Goal: Task Accomplishment & Management: Manage account settings

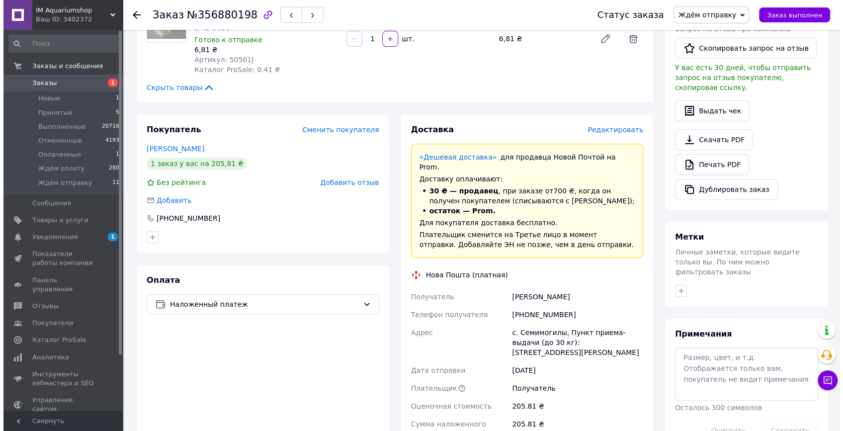
scroll to position [316, 0]
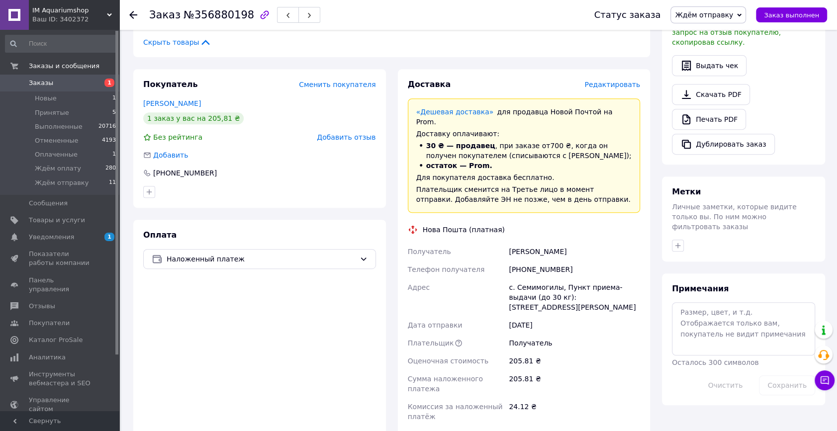
click at [617, 81] on span "Редактировать" at bounding box center [612, 85] width 56 height 8
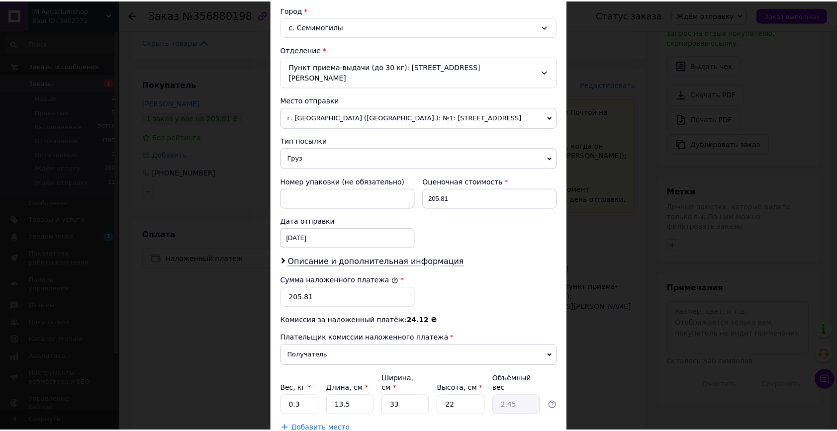
scroll to position [326, 0]
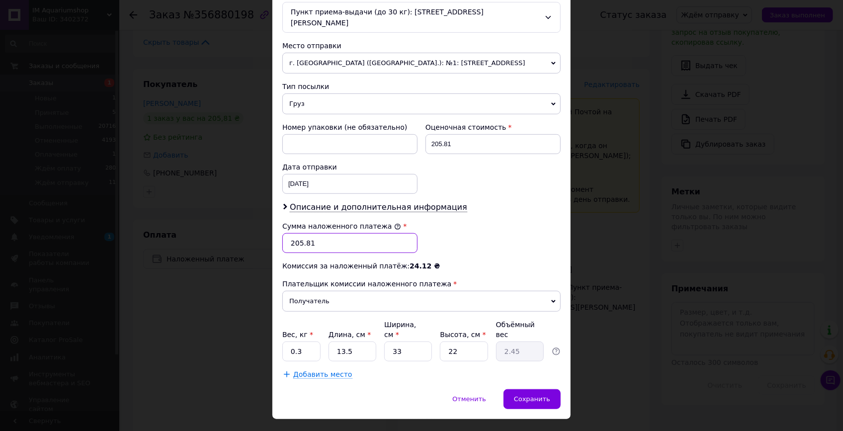
click at [324, 233] on input "205.81" at bounding box center [349, 243] width 135 height 20
type input "206"
click at [304, 342] on input "0.3" at bounding box center [301, 352] width 38 height 20
type input "0.6"
type input "1"
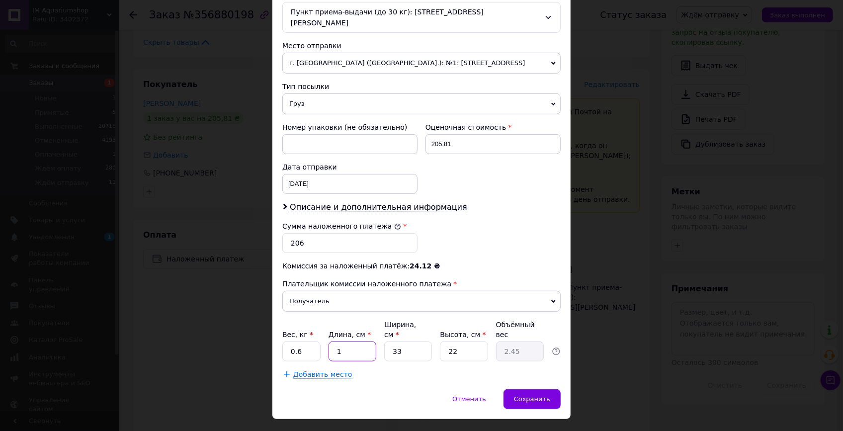
type input "0.18"
type input "16"
type input "2.9"
type input "16"
type input "1"
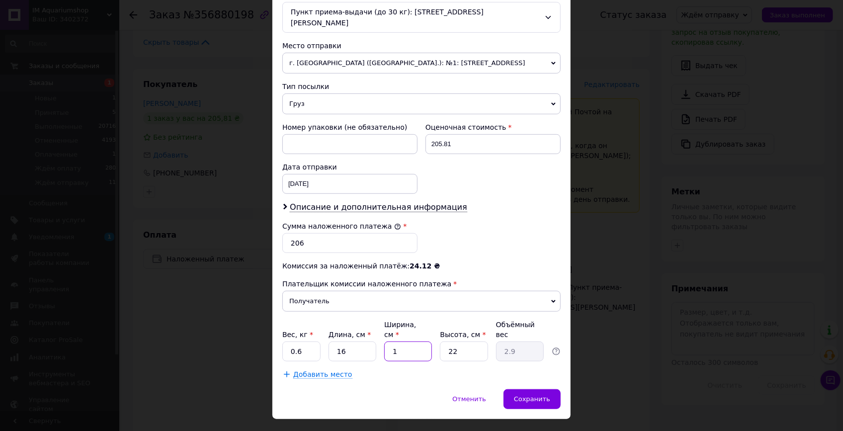
type input "0.1"
type input "15"
type input "1.32"
type input "1"
type input "0.1"
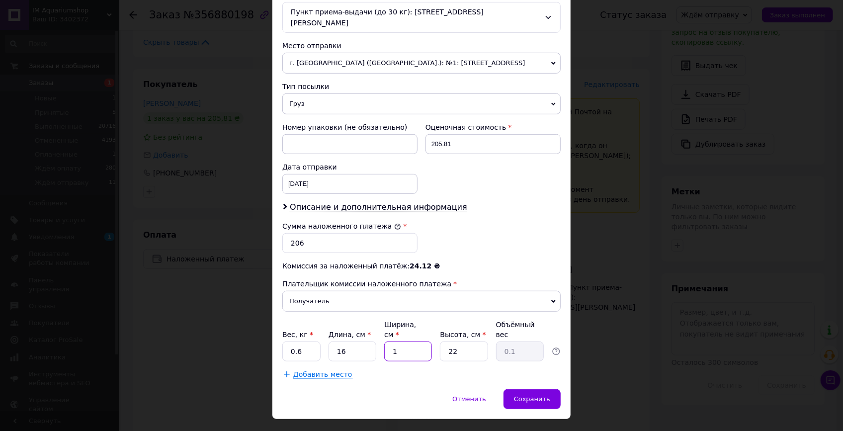
type input "16"
type input "1.41"
type input "16"
type input "1"
type input "0.1"
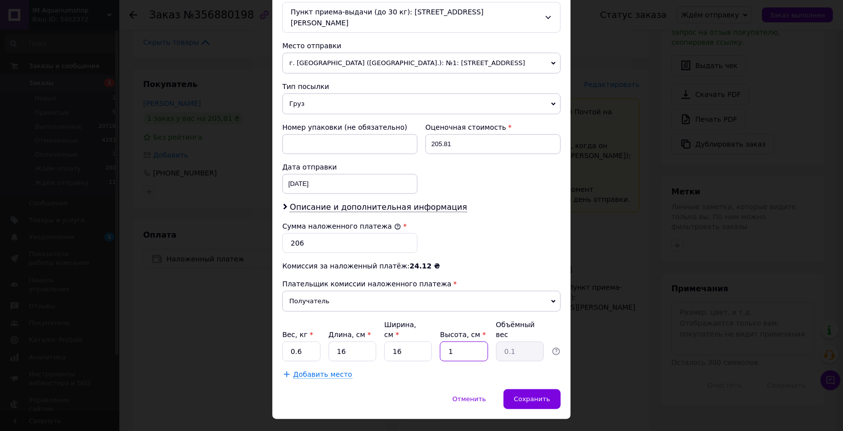
type input "10"
type input "0.64"
type input "10"
click at [534, 395] on span "Сохранить" at bounding box center [532, 398] width 36 height 7
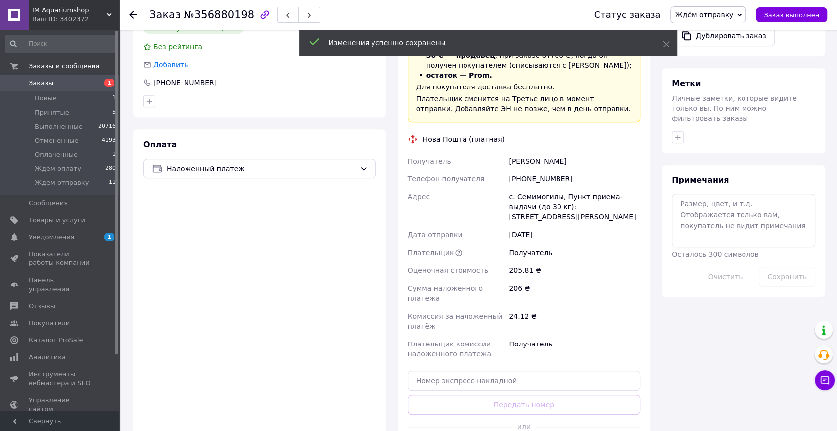
scroll to position [497, 0]
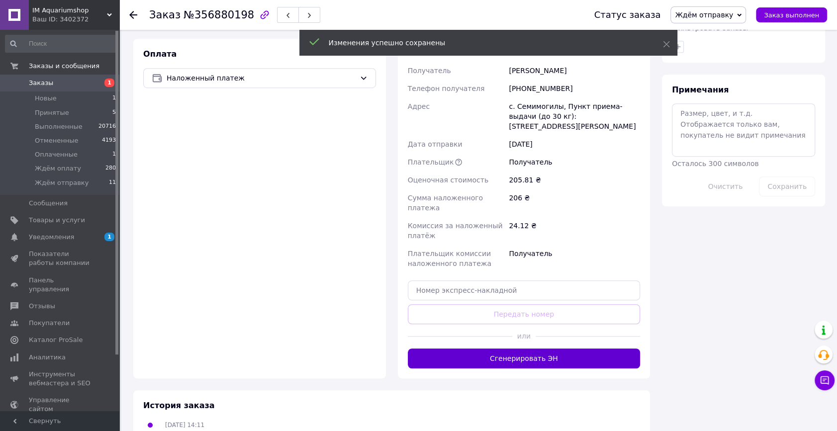
click at [496, 349] on button "Сгенерировать ЭН" at bounding box center [524, 359] width 233 height 20
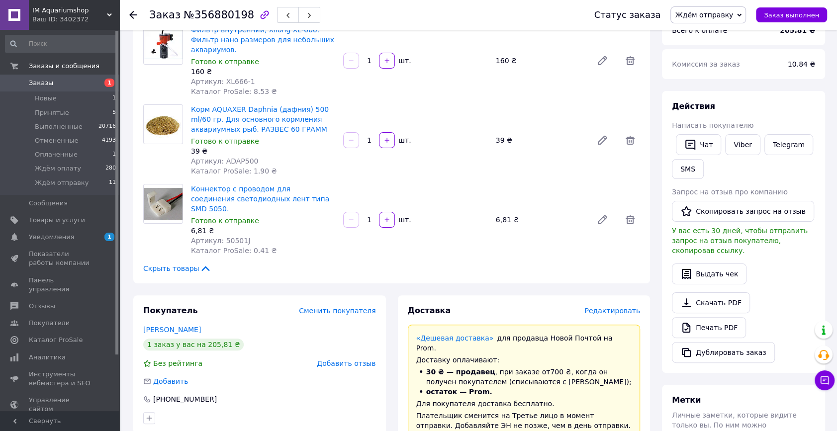
scroll to position [0, 0]
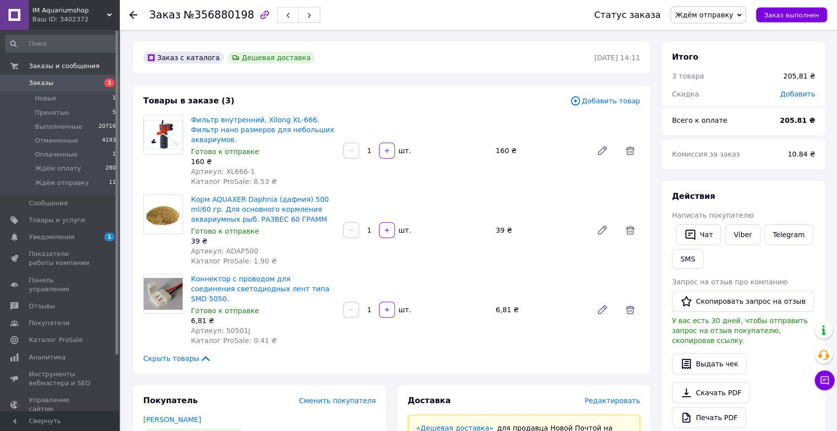
click at [716, 13] on span "Ждём отправку" at bounding box center [704, 15] width 58 height 8
click at [727, 90] on li "Ждём оплату" at bounding box center [708, 94] width 75 height 15
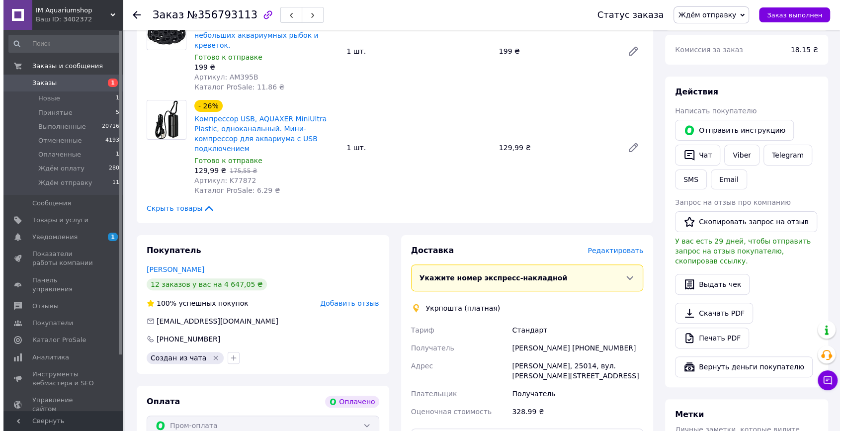
scroll to position [226, 0]
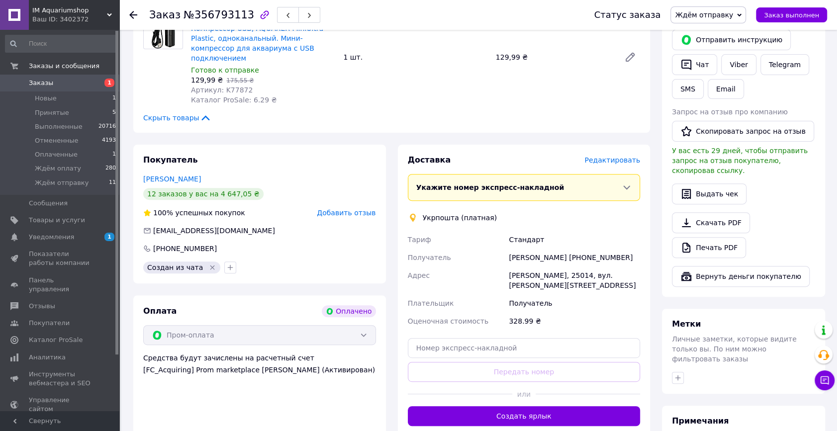
click at [597, 156] on span "Редактировать" at bounding box center [612, 160] width 56 height 8
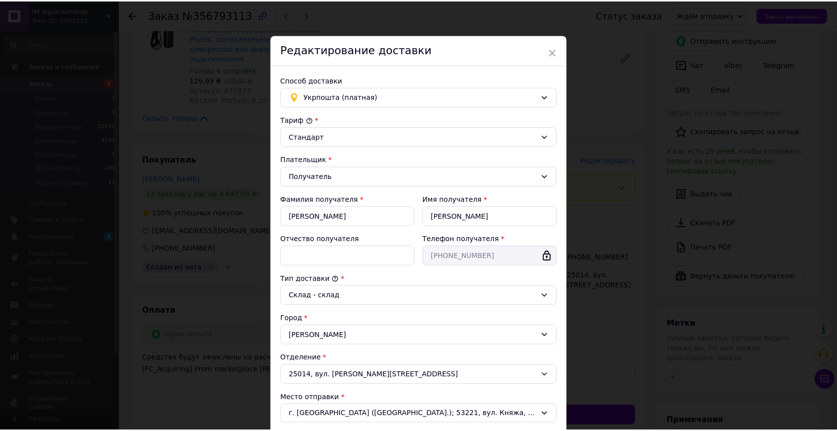
scroll to position [189, 0]
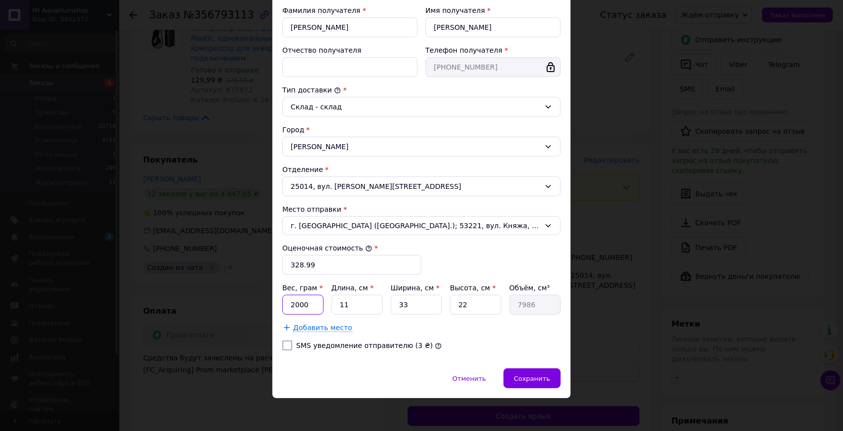
click at [303, 306] on input "2000" at bounding box center [302, 305] width 41 height 20
type input "500"
type input "2"
type input "1452"
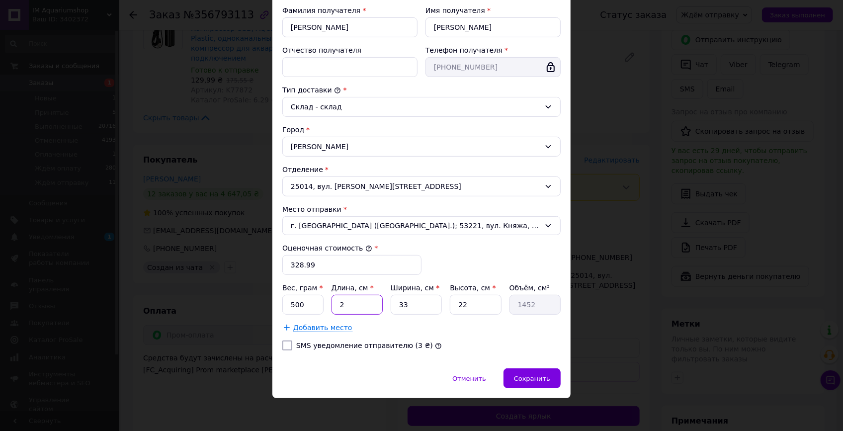
type input "24"
type input "17424"
type input "24"
type input "2"
type input "1056"
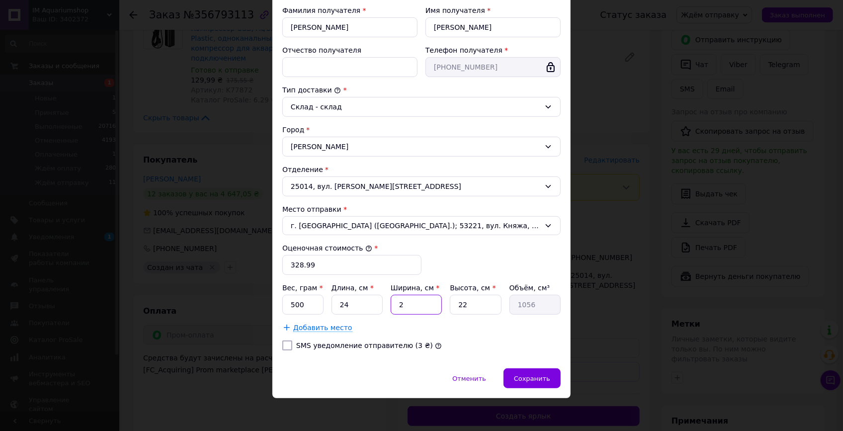
type input "20"
type input "10560"
type input "20"
type input "4"
type input "1920"
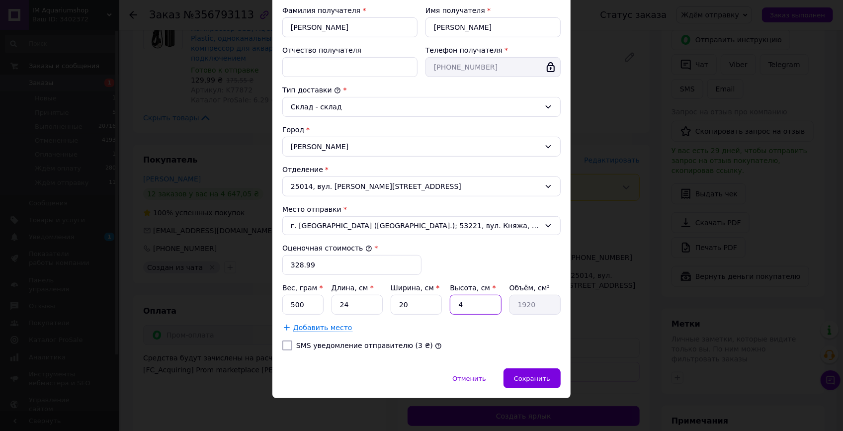
type input "4"
click at [388, 324] on div "Добавить место" at bounding box center [421, 328] width 278 height 10
click at [514, 374] on div "Сохранить" at bounding box center [532, 378] width 57 height 20
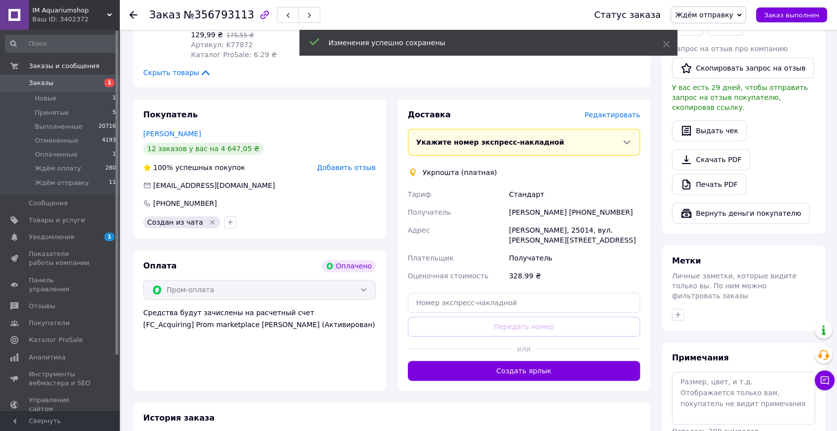
scroll to position [316, 0]
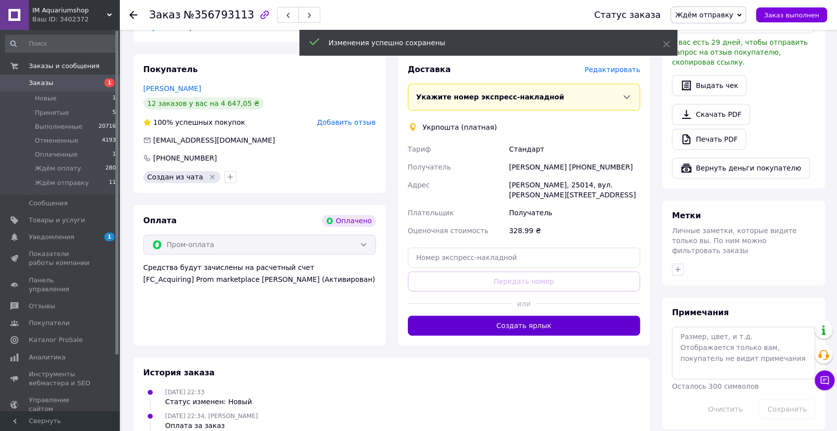
click at [552, 316] on button "Создать ярлык" at bounding box center [524, 326] width 233 height 20
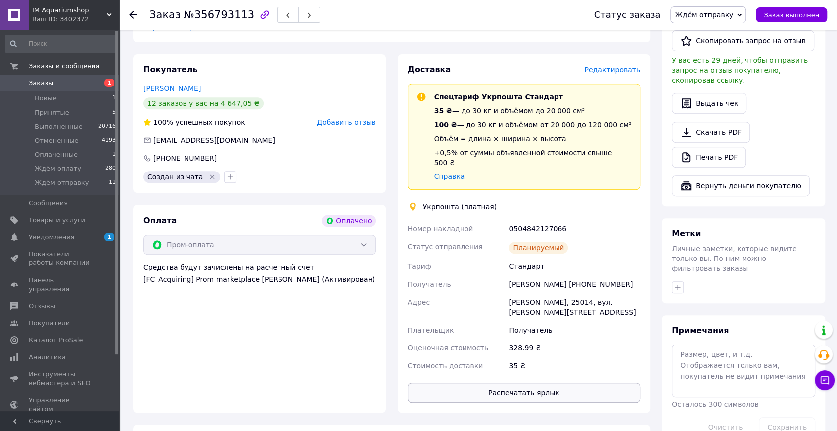
click at [517, 383] on button "Распечатать ярлык" at bounding box center [524, 393] width 233 height 20
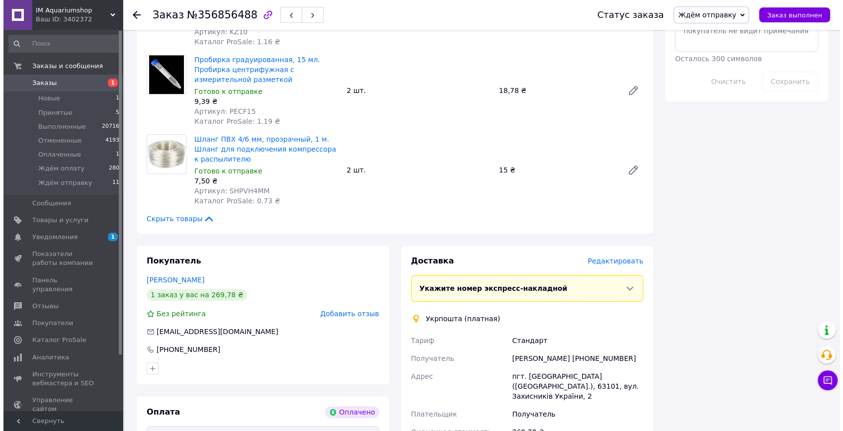
scroll to position [768, 0]
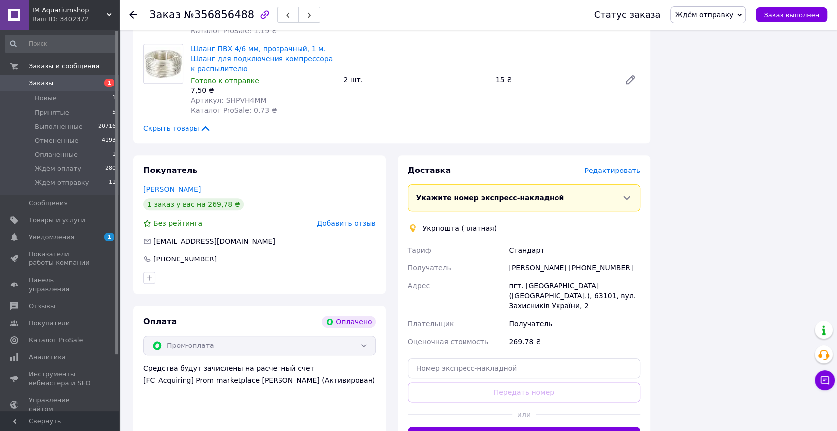
click at [612, 167] on span "Редактировать" at bounding box center [612, 171] width 56 height 8
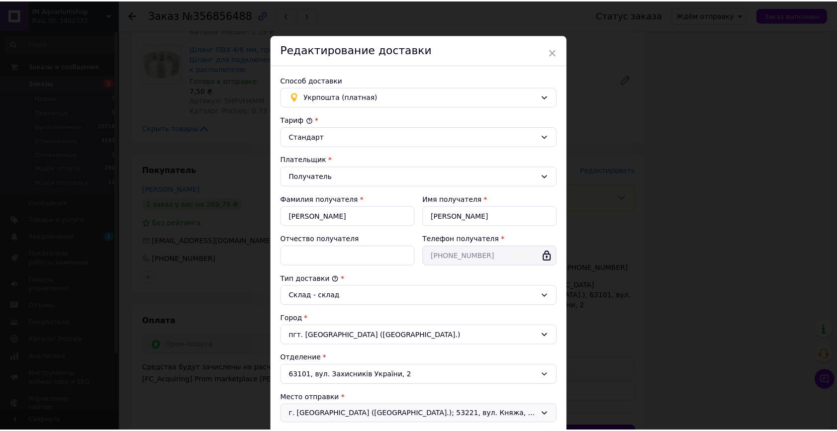
scroll to position [189, 0]
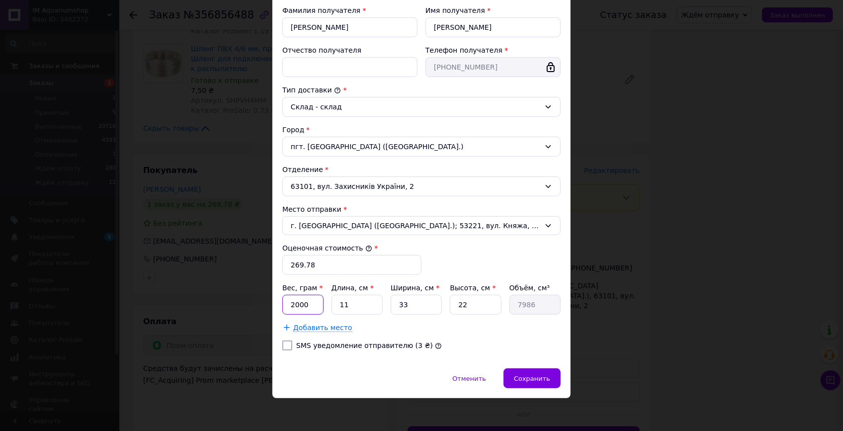
click at [311, 303] on input "2000" at bounding box center [302, 305] width 41 height 20
type input "500"
type input "1"
type input "726"
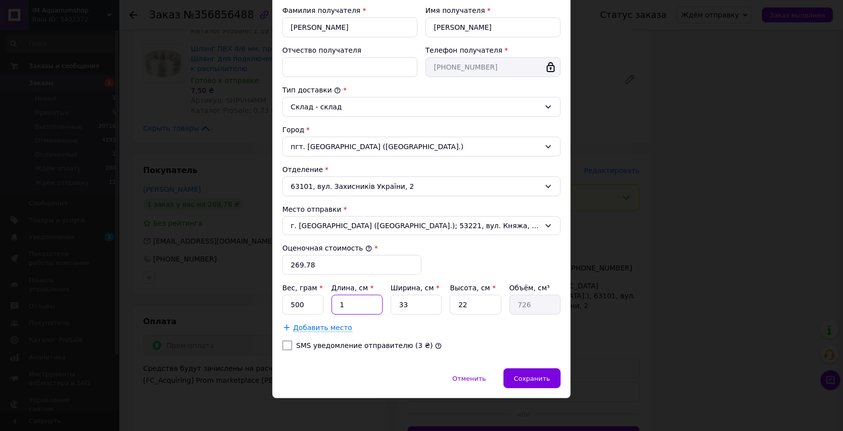
type input "16"
type input "11616"
type input "16"
type input "1"
type input "352"
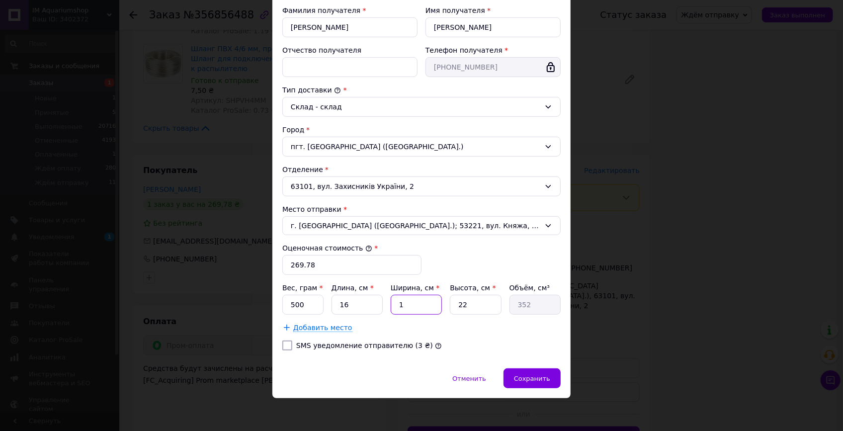
type input "16"
type input "5632"
type input "16"
type input "1"
type input "256"
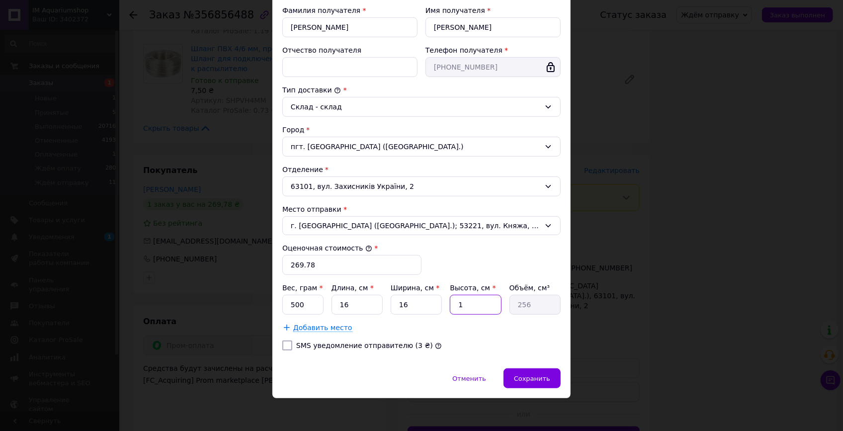
type input "10"
type input "2560"
type input "10"
click at [552, 376] on div "Сохранить" at bounding box center [532, 378] width 57 height 20
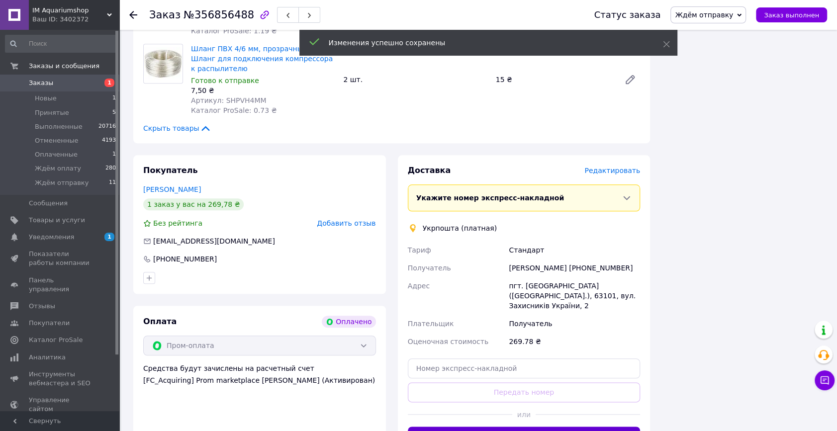
click at [538, 427] on button "Создать ярлык" at bounding box center [524, 437] width 233 height 20
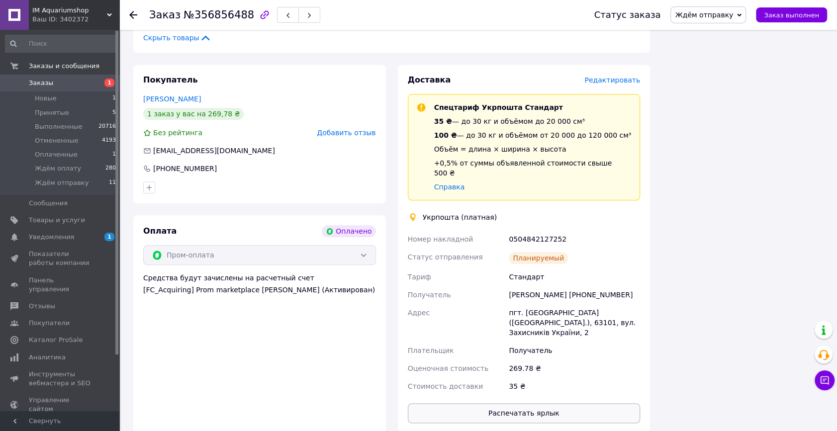
scroll to position [904, 0]
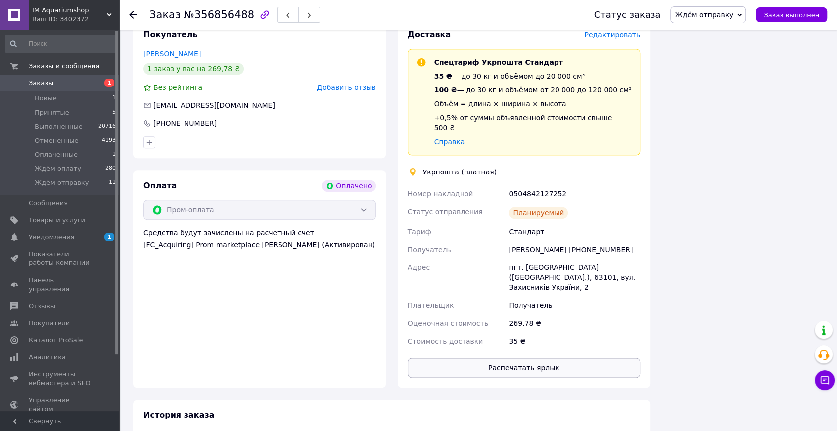
click at [532, 358] on button "Распечатать ярлык" at bounding box center [524, 368] width 233 height 20
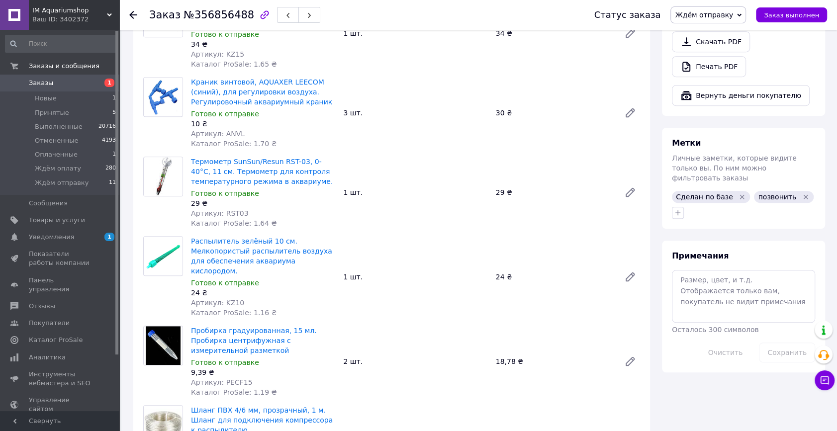
scroll to position [180, 0]
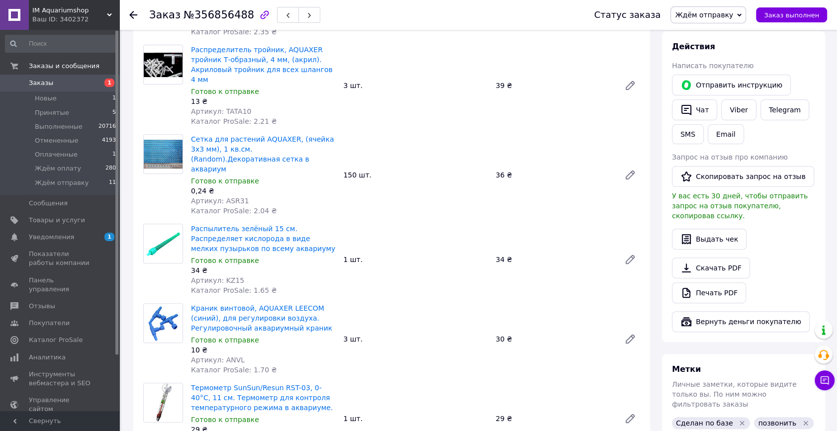
click at [726, 15] on span "Ждём отправку" at bounding box center [704, 15] width 58 height 8
click at [725, 89] on li "Ждём оплату" at bounding box center [708, 94] width 75 height 15
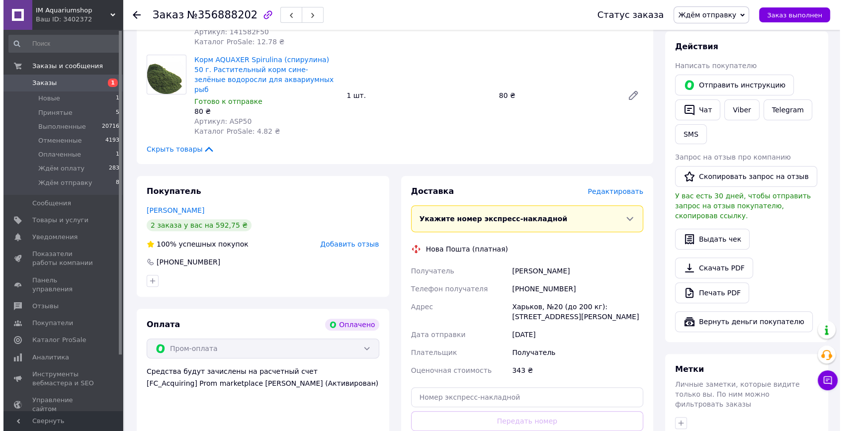
scroll to position [226, 0]
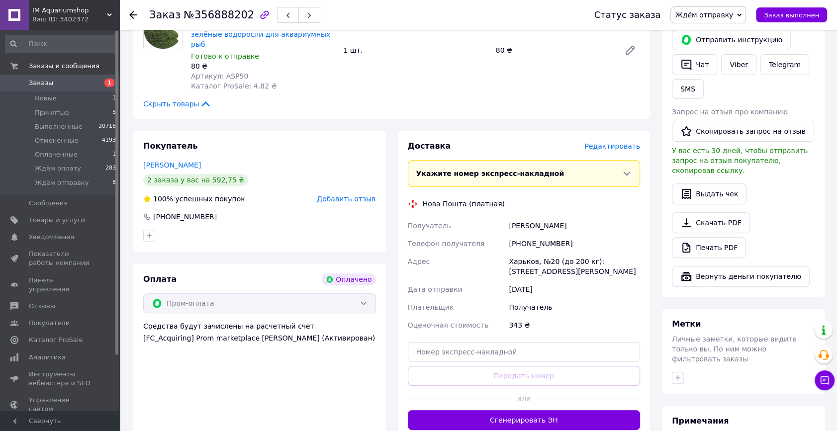
click at [609, 141] on div "Доставка Редактировать Укажите номер экспресс-накладной Обязательно введите ном…" at bounding box center [524, 285] width 233 height 289
click at [609, 142] on span "Редактировать" at bounding box center [612, 146] width 56 height 8
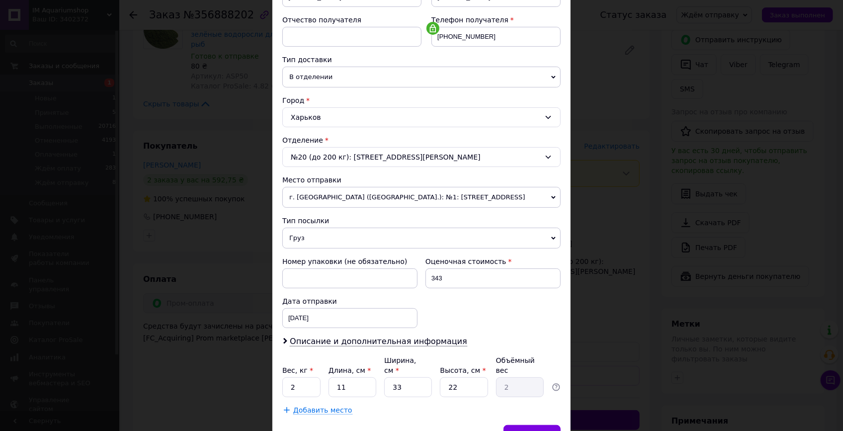
scroll to position [228, 0]
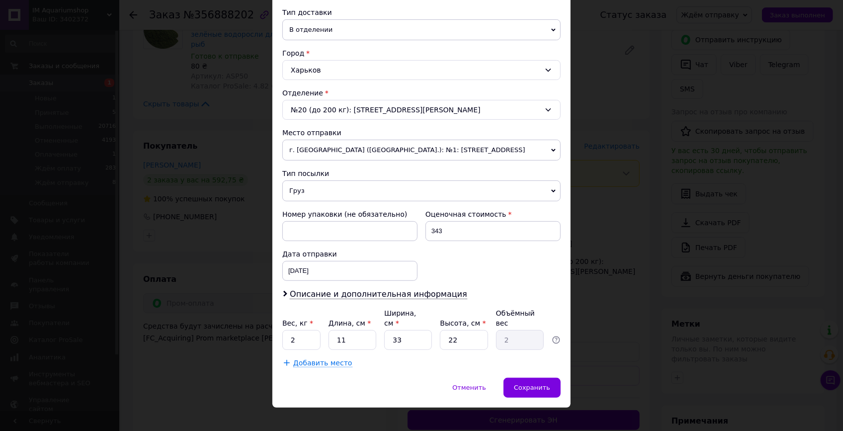
click at [293, 192] on span "Груз" at bounding box center [421, 190] width 278 height 21
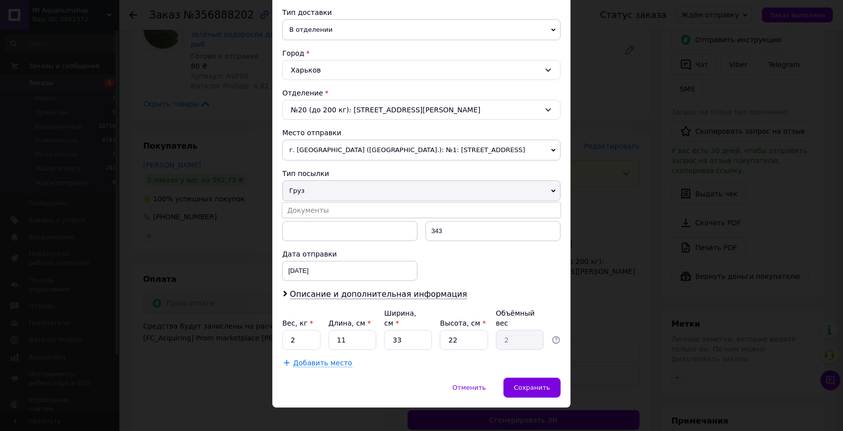
click at [298, 218] on div "Номер упаковки (не обязательно)" at bounding box center [349, 225] width 143 height 40
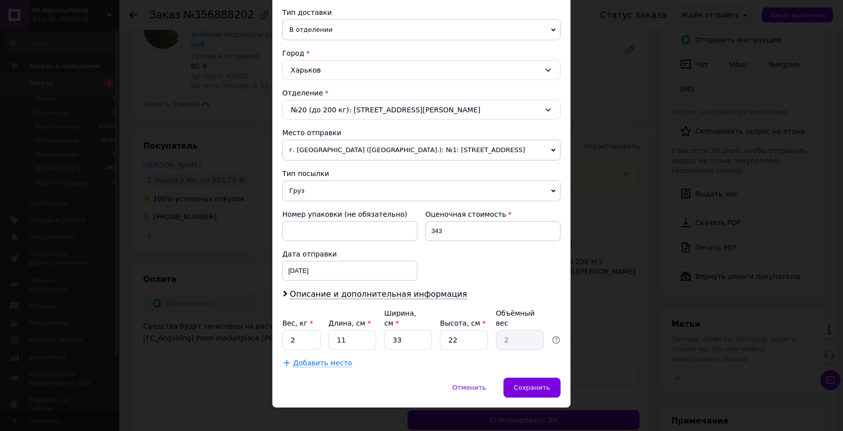
drag, startPoint x: 301, startPoint y: 193, endPoint x: 305, endPoint y: 201, distance: 8.7
click at [301, 193] on span "Груз" at bounding box center [421, 190] width 278 height 21
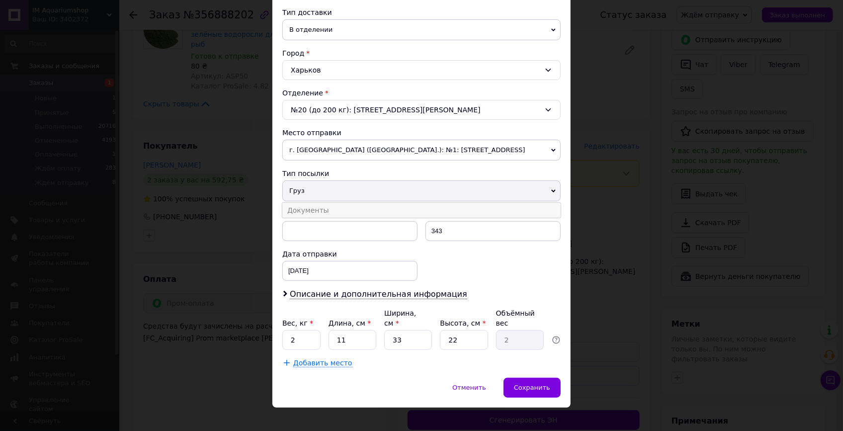
click at [309, 213] on li "Документы" at bounding box center [421, 210] width 278 height 15
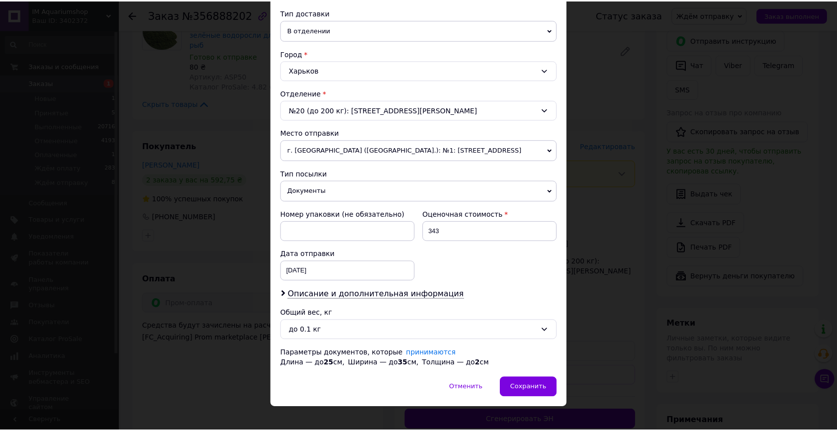
scroll to position [238, 0]
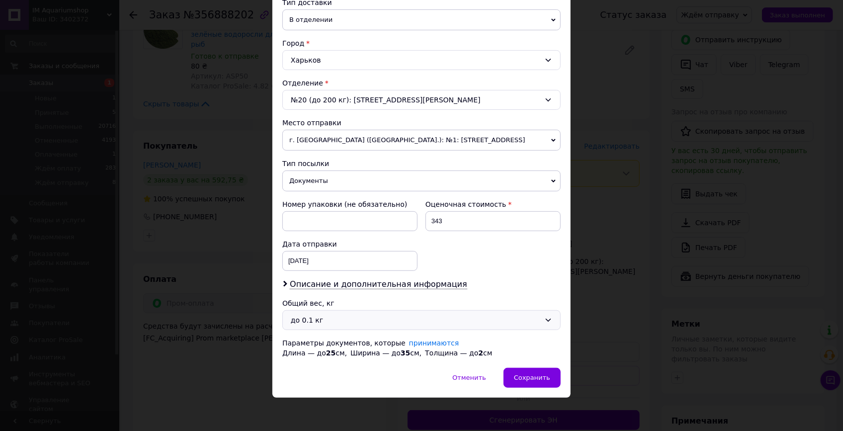
click at [308, 319] on div "до 0.1 кг" at bounding box center [416, 320] width 250 height 11
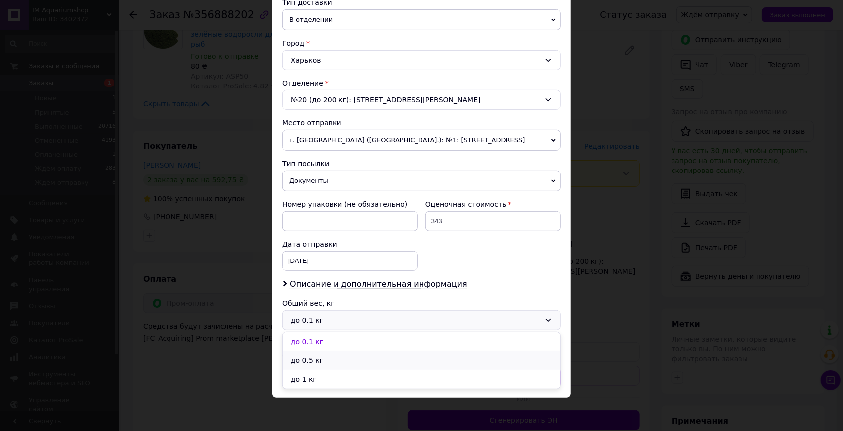
click at [304, 361] on li "до 0.5 кг" at bounding box center [421, 360] width 277 height 19
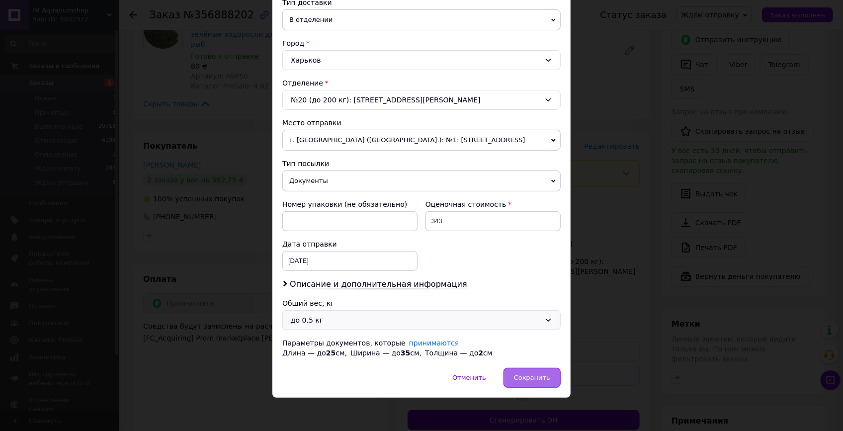
click at [557, 378] on div "Сохранить" at bounding box center [532, 378] width 57 height 20
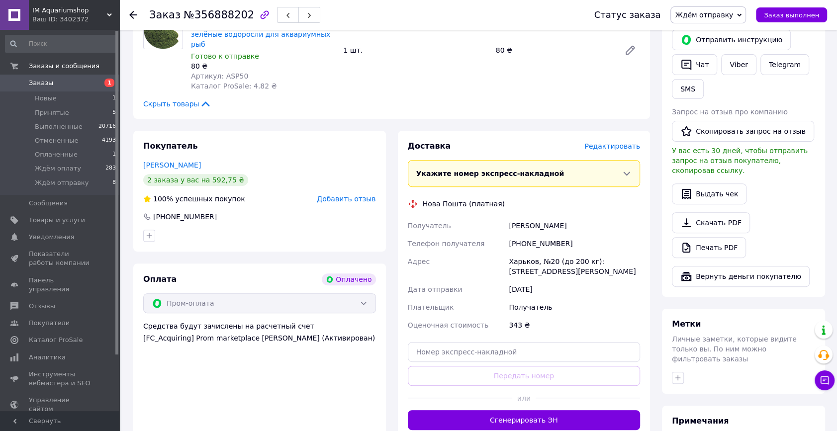
scroll to position [316, 0]
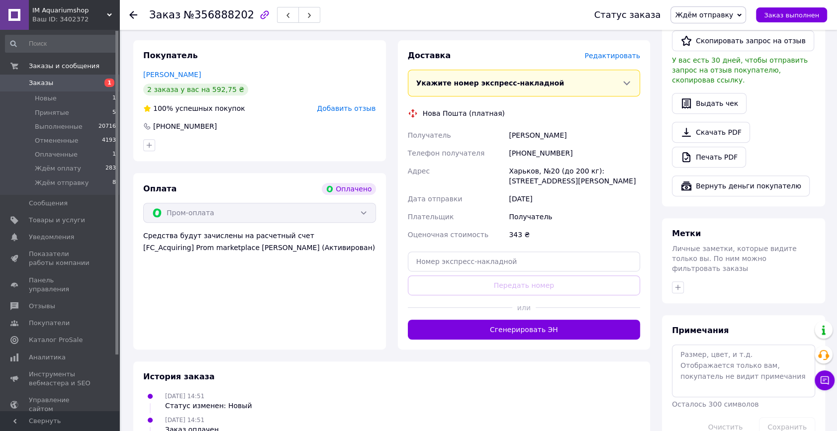
drag, startPoint x: 506, startPoint y: 313, endPoint x: 509, endPoint y: 282, distance: 31.5
click at [506, 320] on button "Сгенерировать ЭН" at bounding box center [524, 330] width 233 height 20
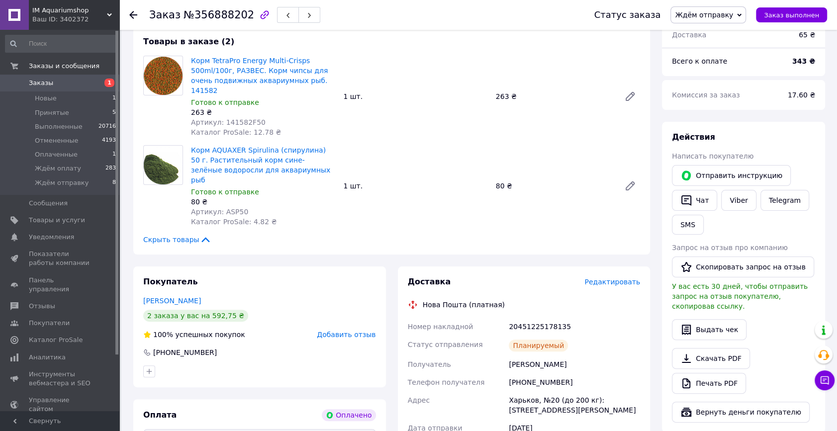
scroll to position [0, 0]
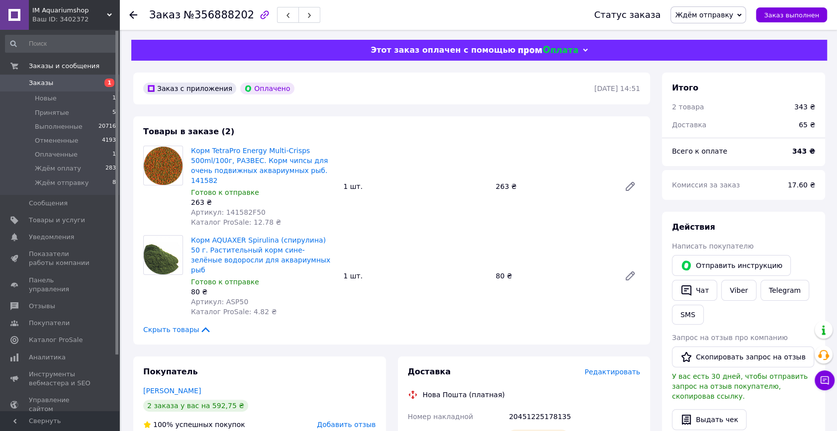
click at [721, 12] on span "Ждём отправку" at bounding box center [704, 15] width 58 height 8
click at [716, 90] on li "Ждём оплату" at bounding box center [708, 94] width 75 height 15
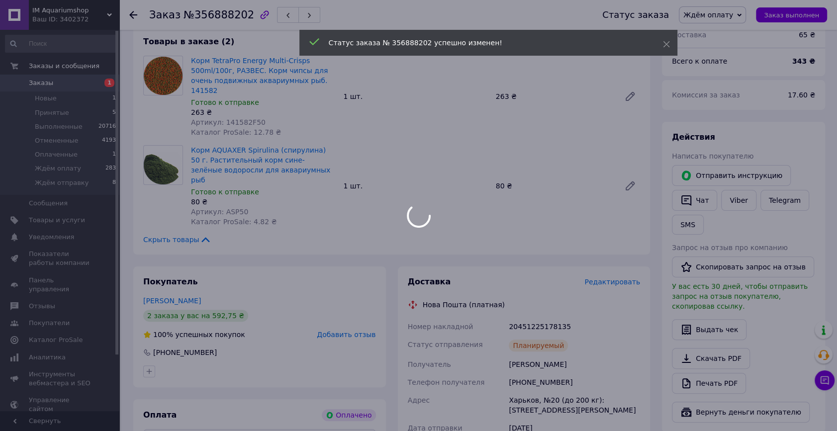
scroll to position [180, 0]
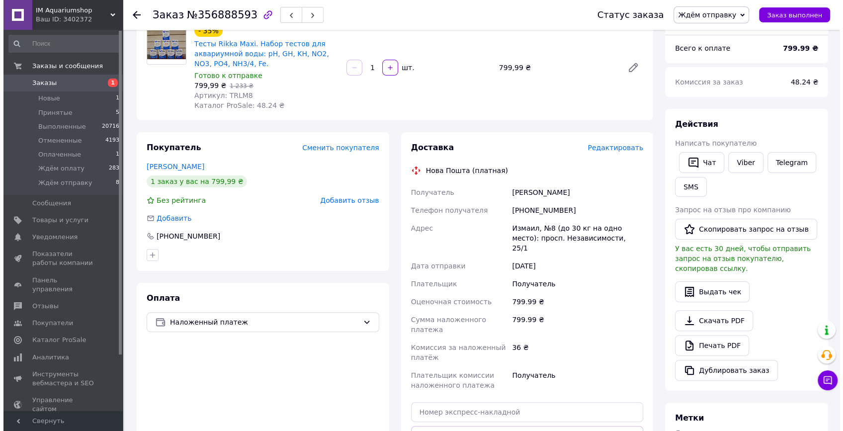
scroll to position [135, 0]
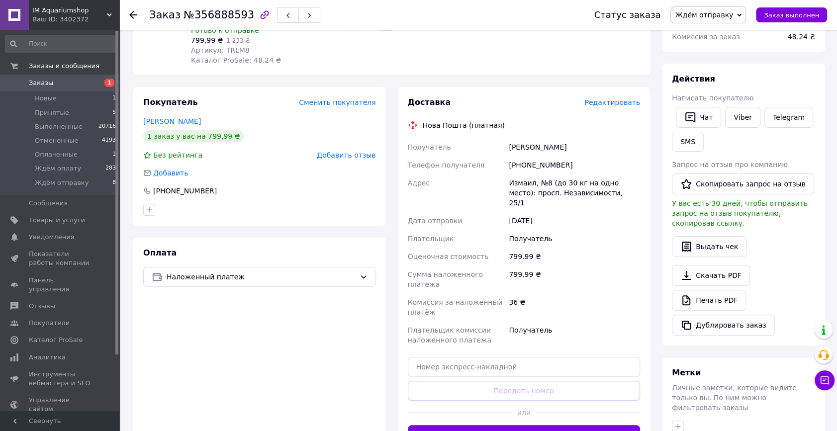
click at [613, 102] on span "Редактировать" at bounding box center [612, 102] width 56 height 8
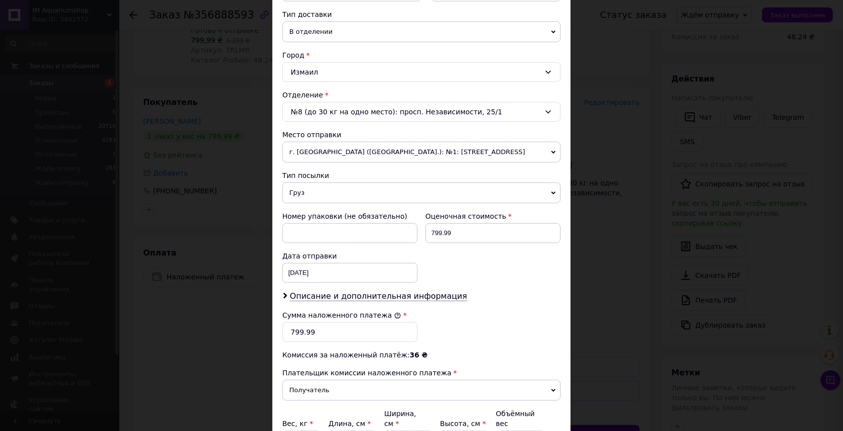
scroll to position [326, 0]
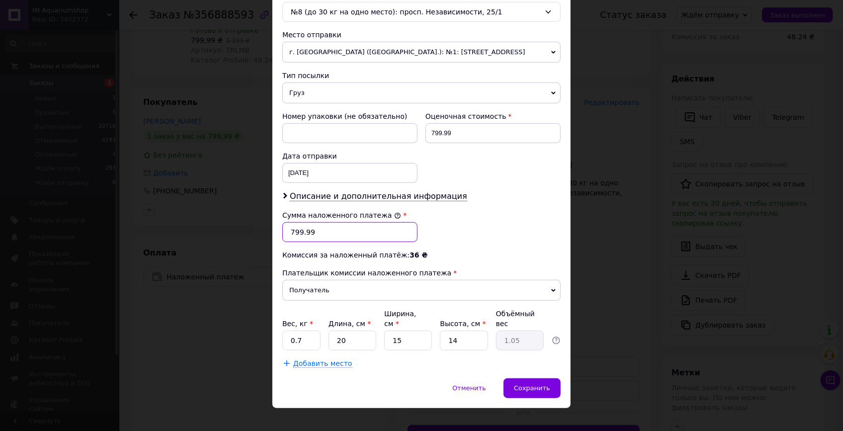
click at [320, 233] on input "799.99" at bounding box center [349, 232] width 135 height 20
type input "800"
click at [312, 92] on span "Груз" at bounding box center [421, 93] width 278 height 21
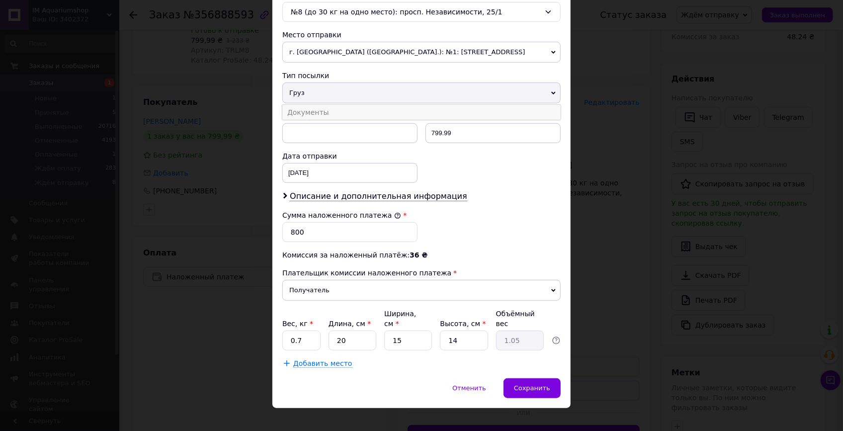
click at [313, 111] on li "Документы" at bounding box center [421, 112] width 278 height 15
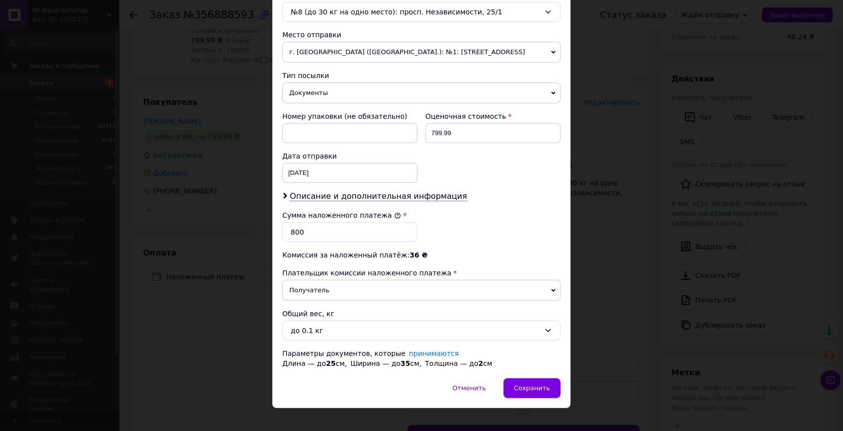
scroll to position [336, 0]
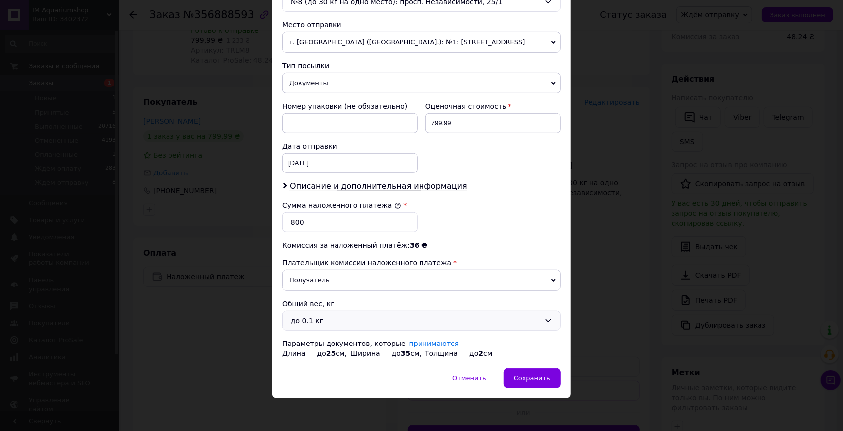
click at [333, 315] on div "до 0.1 кг" at bounding box center [416, 320] width 250 height 11
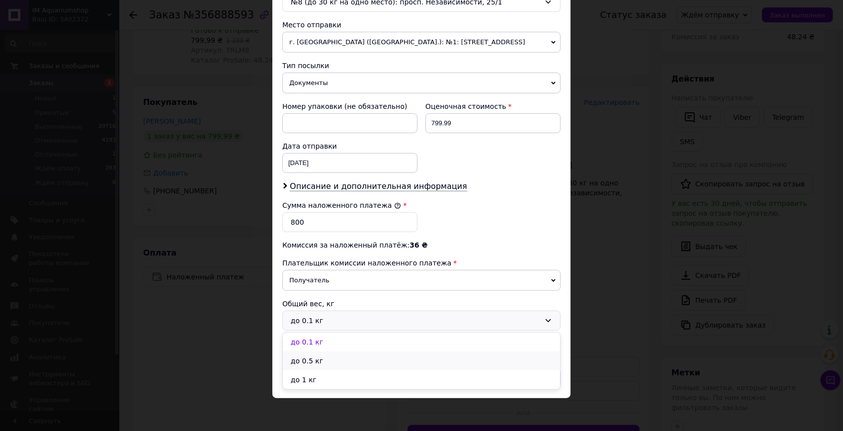
click at [325, 358] on li "до 0.5 кг" at bounding box center [421, 361] width 277 height 19
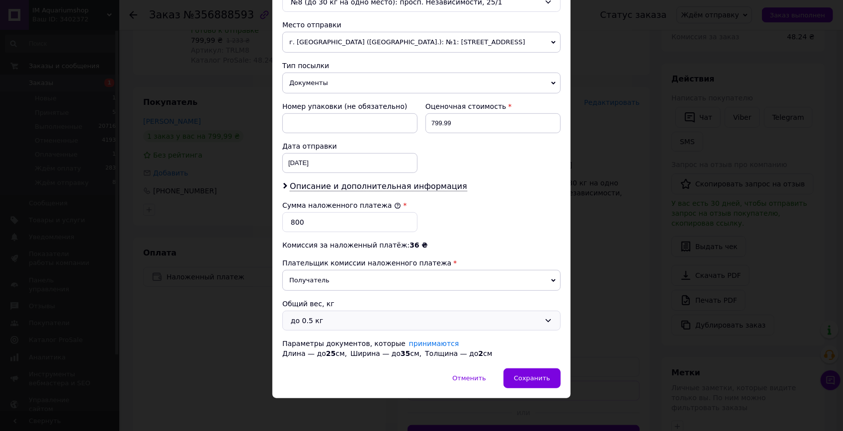
click at [305, 83] on span "Документы" at bounding box center [421, 83] width 278 height 21
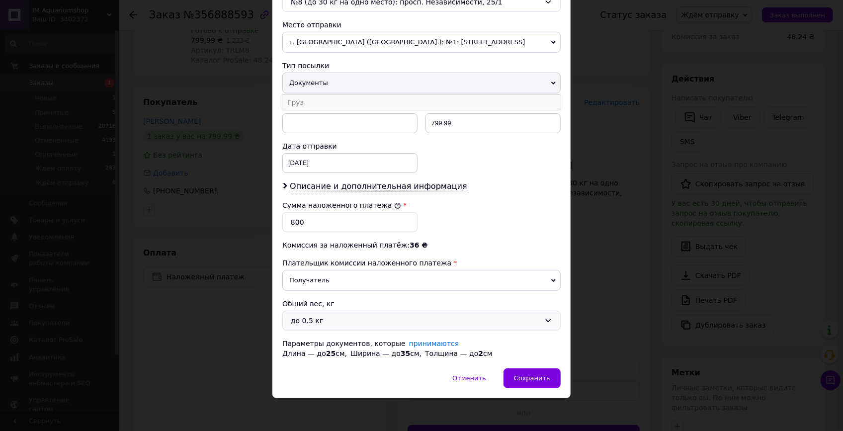
click at [308, 95] on li "Груз" at bounding box center [421, 102] width 278 height 15
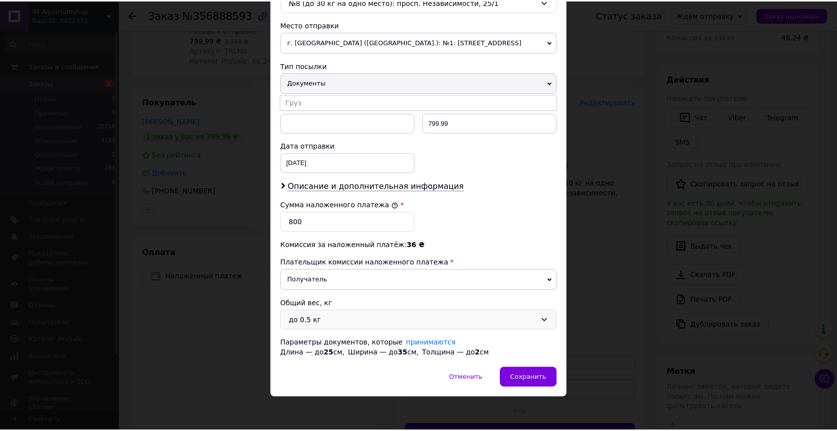
scroll to position [326, 0]
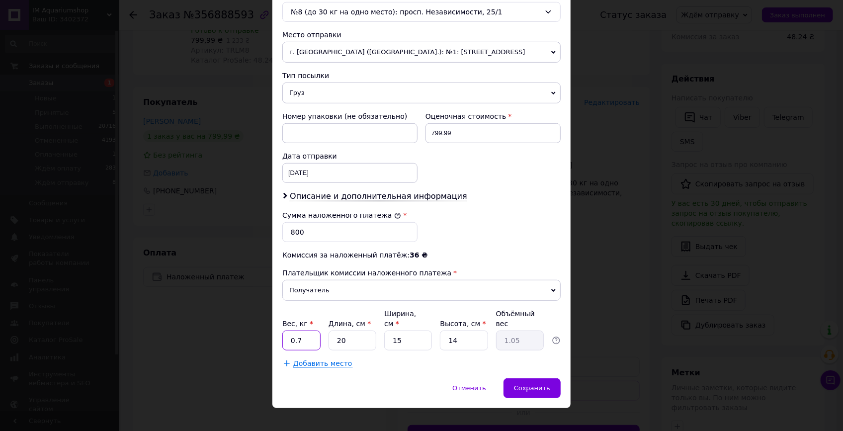
click at [307, 331] on input "0.7" at bounding box center [301, 341] width 38 height 20
type input "0.9"
type input "2"
type input "0.11"
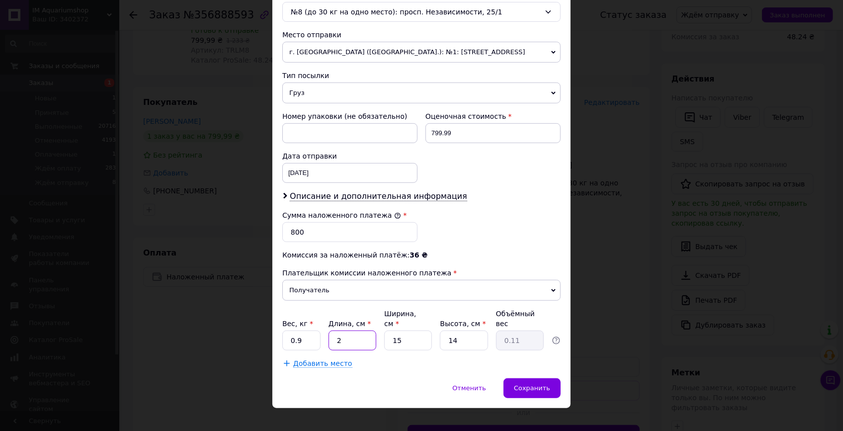
type input "21"
type input "1.1"
type input "21"
type input "1"
type input "0.1"
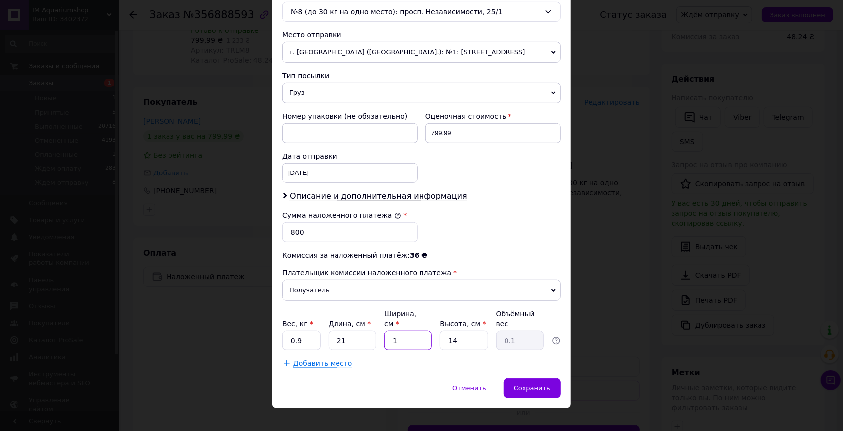
type input "19"
type input "1.4"
type input "19"
type input "1"
type input "0.1"
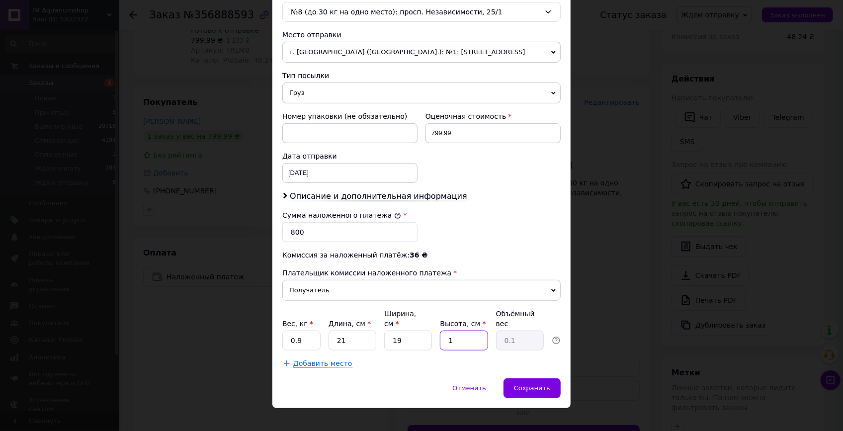
type input "19"
type input "1.9"
type input "19"
click at [413, 332] on input "19" at bounding box center [408, 341] width 48 height 20
type input "1"
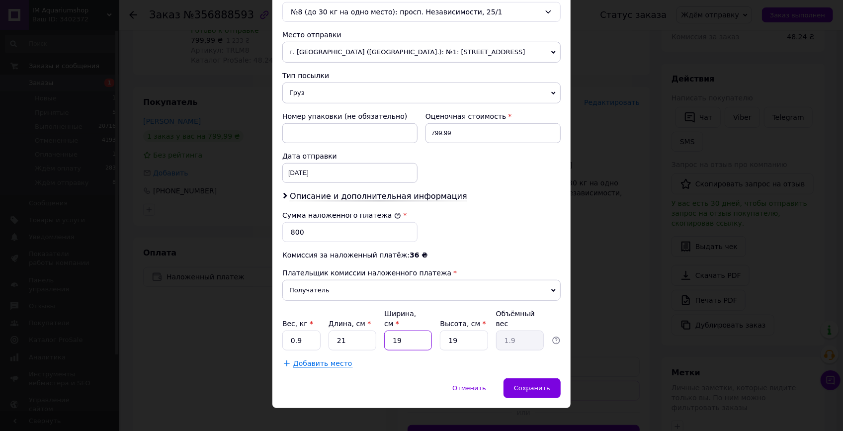
type input "0.1"
type input "16"
type input "1.6"
type input "16"
click at [438, 359] on div "Добавить место" at bounding box center [421, 364] width 278 height 10
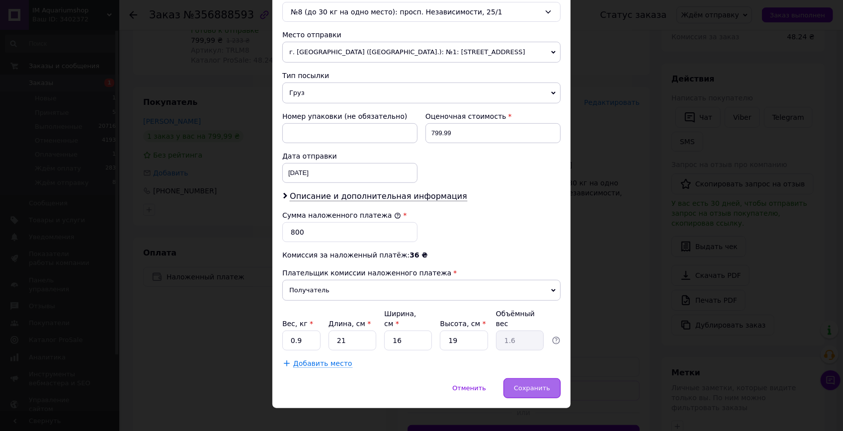
click at [522, 384] on span "Сохранить" at bounding box center [532, 387] width 36 height 7
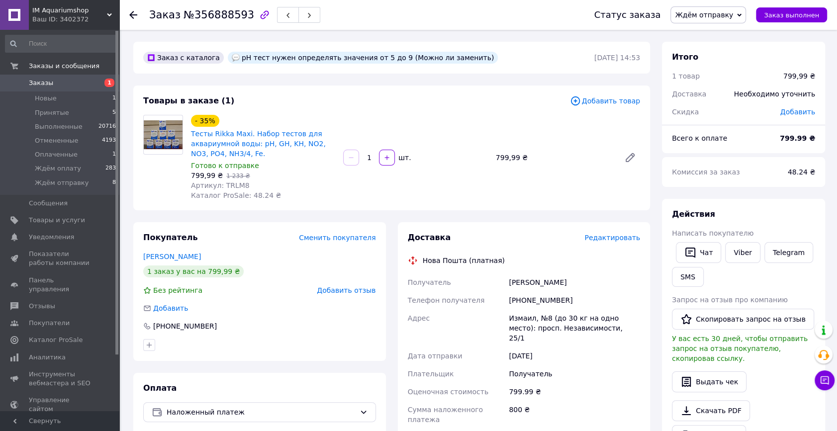
scroll to position [180, 0]
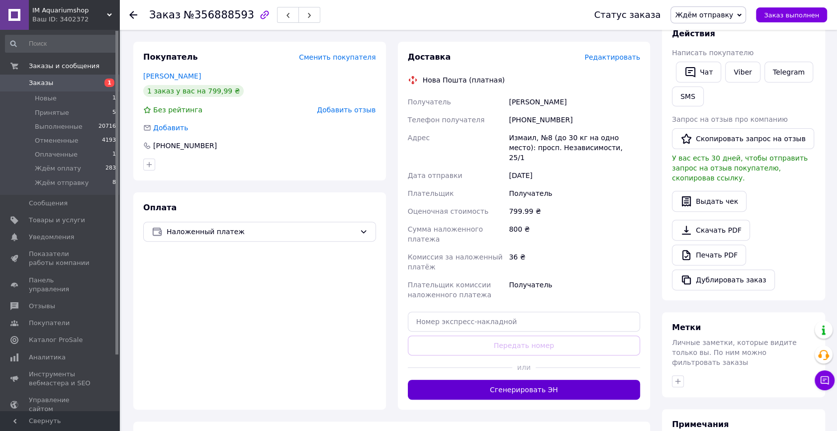
click at [512, 380] on button "Сгенерировать ЭН" at bounding box center [524, 390] width 233 height 20
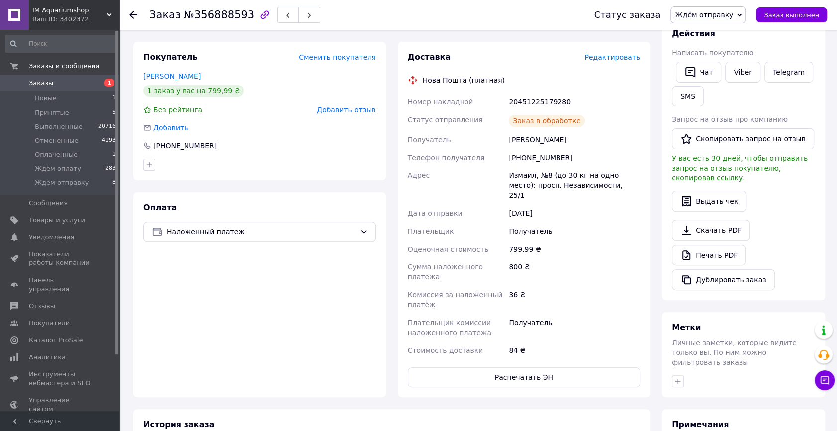
scroll to position [0, 0]
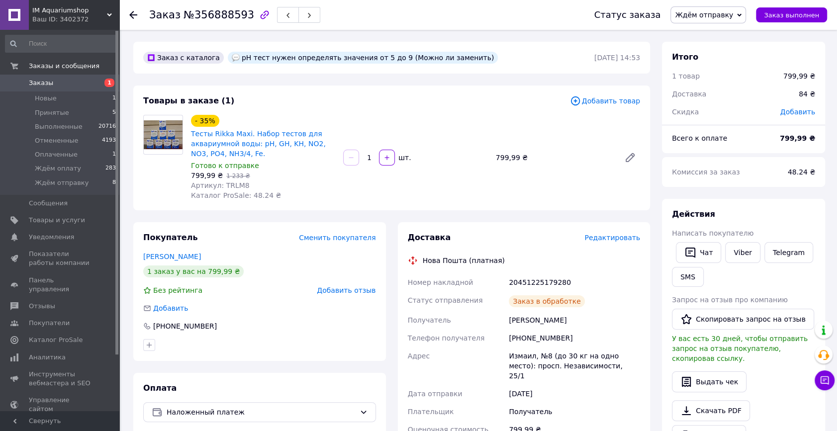
click at [715, 14] on span "Ждём отправку" at bounding box center [704, 15] width 58 height 8
click at [718, 94] on li "Ждём оплату" at bounding box center [708, 94] width 75 height 15
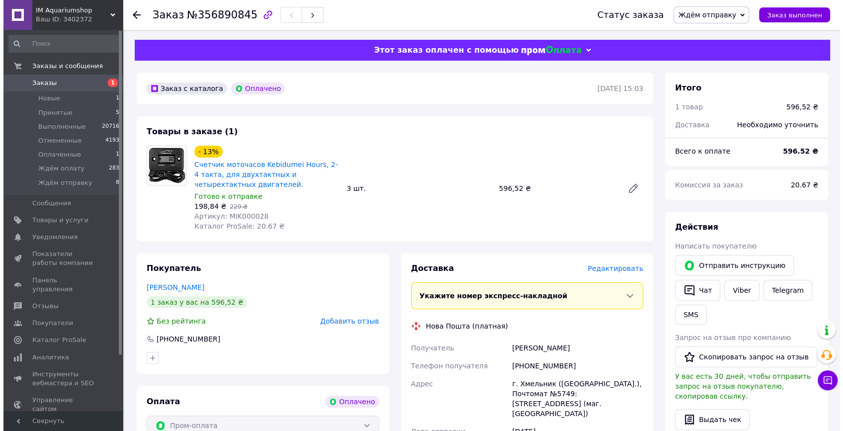
scroll to position [135, 0]
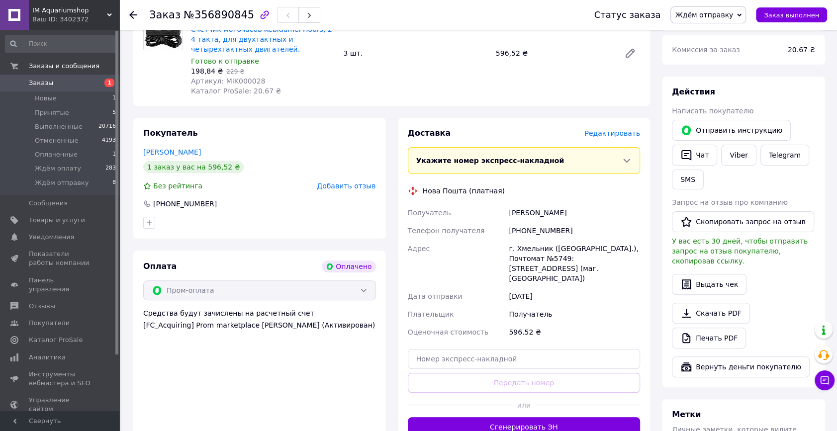
click at [606, 133] on span "Редактировать" at bounding box center [612, 133] width 56 height 8
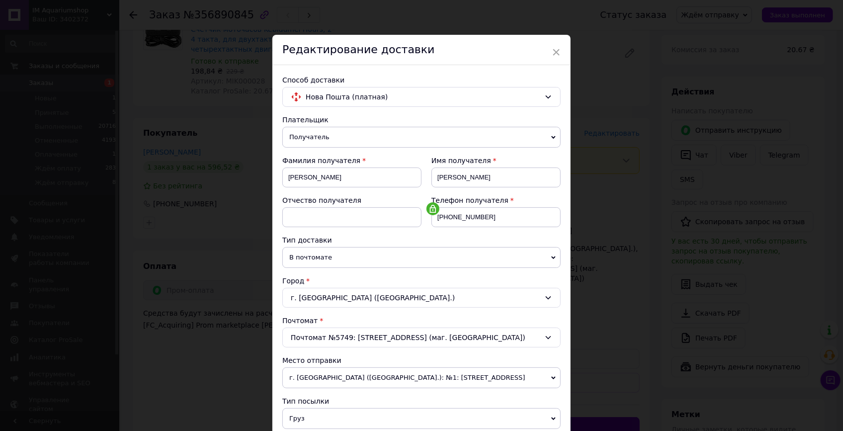
scroll to position [226, 0]
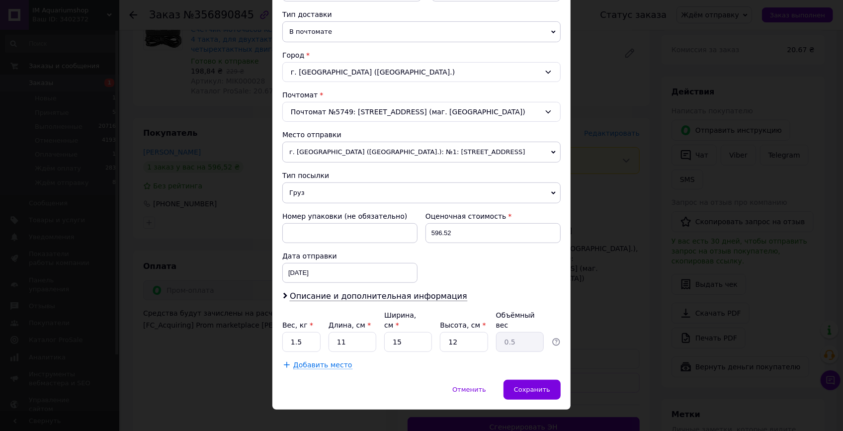
click at [284, 193] on span "Груз" at bounding box center [421, 192] width 278 height 21
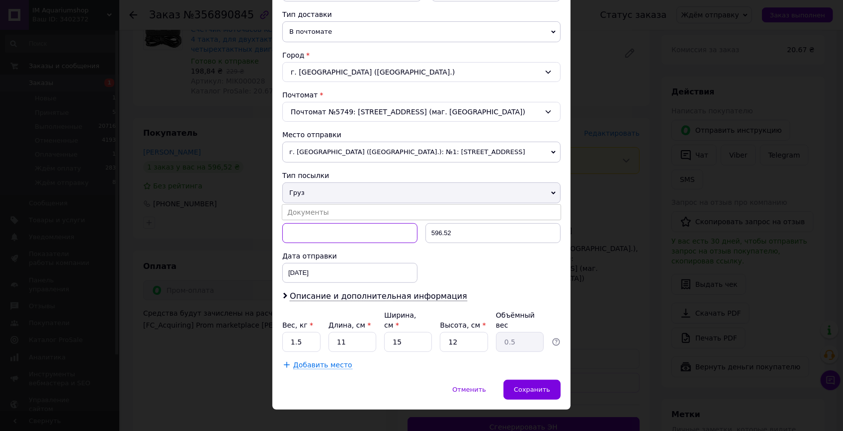
click at [306, 223] on input at bounding box center [349, 233] width 135 height 20
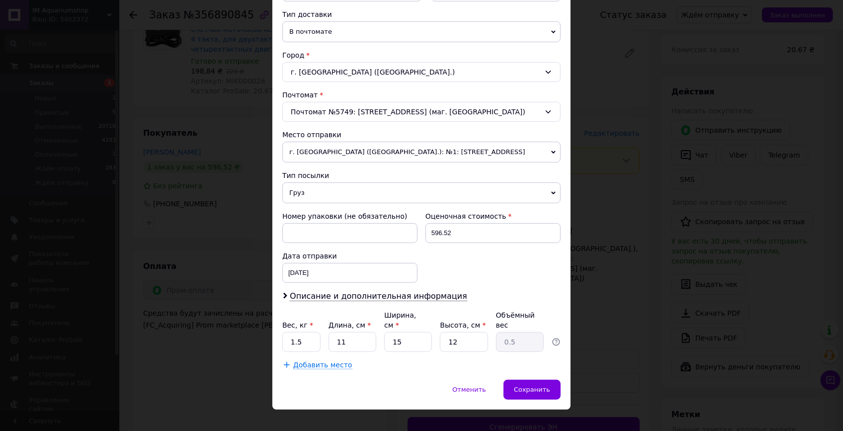
click at [303, 191] on span "Груз" at bounding box center [421, 192] width 278 height 21
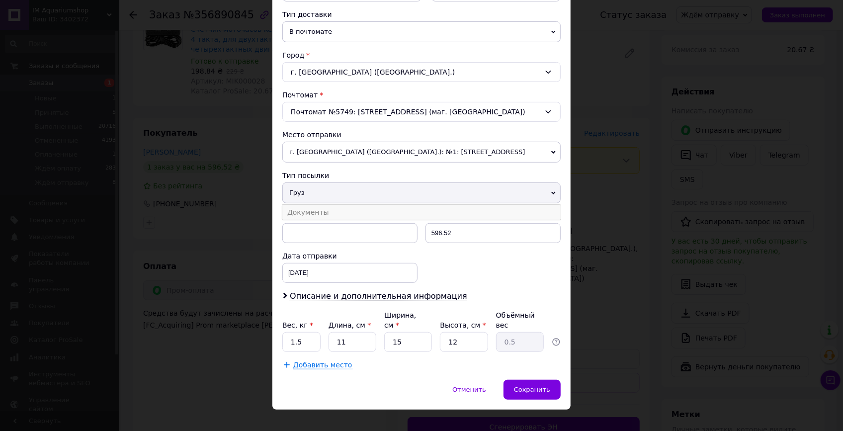
click at [307, 212] on li "Документы" at bounding box center [421, 212] width 278 height 15
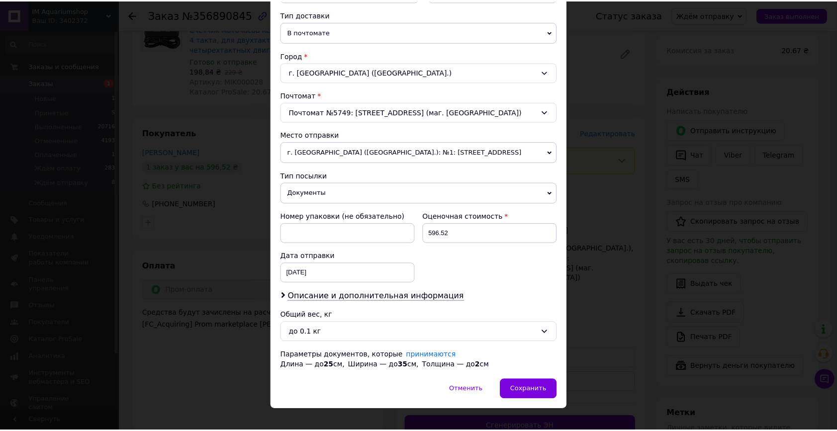
scroll to position [238, 0]
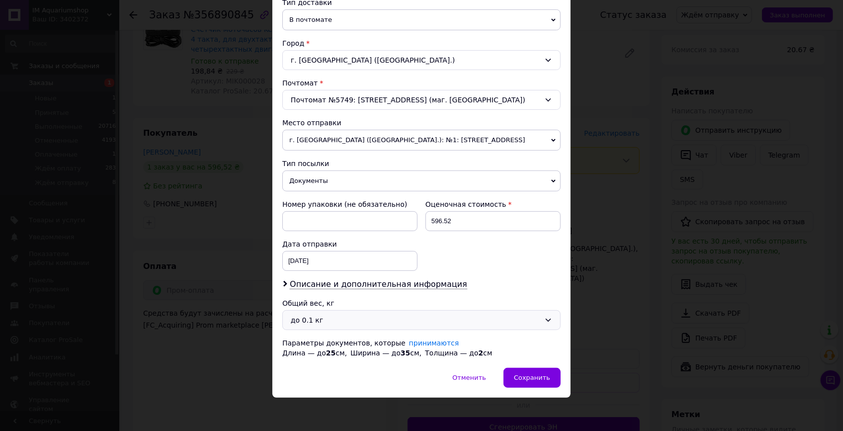
click at [314, 321] on div "до 0.1 кг" at bounding box center [416, 320] width 250 height 11
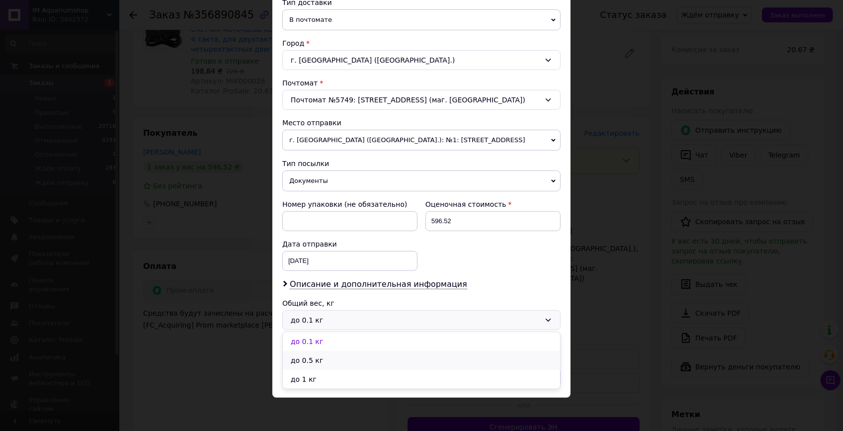
click at [317, 358] on li "до 0.5 кг" at bounding box center [421, 360] width 277 height 19
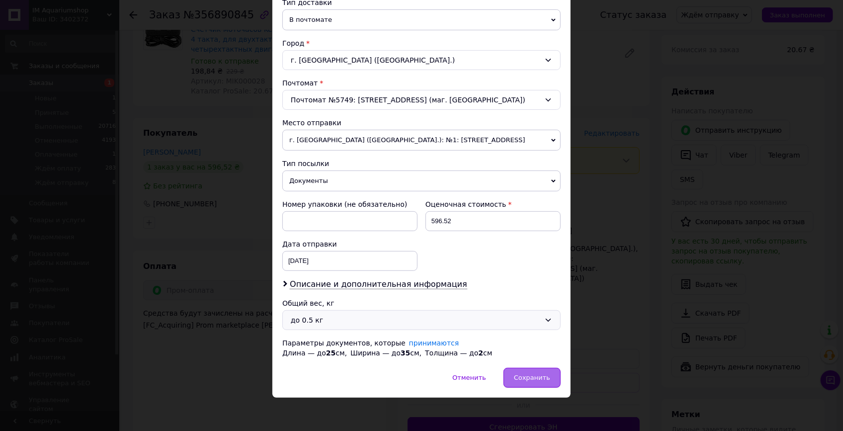
click at [523, 374] on span "Сохранить" at bounding box center [532, 377] width 36 height 7
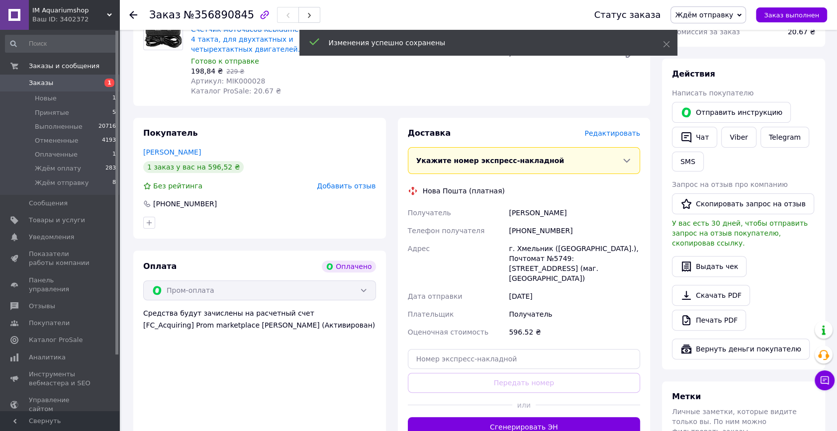
scroll to position [226, 0]
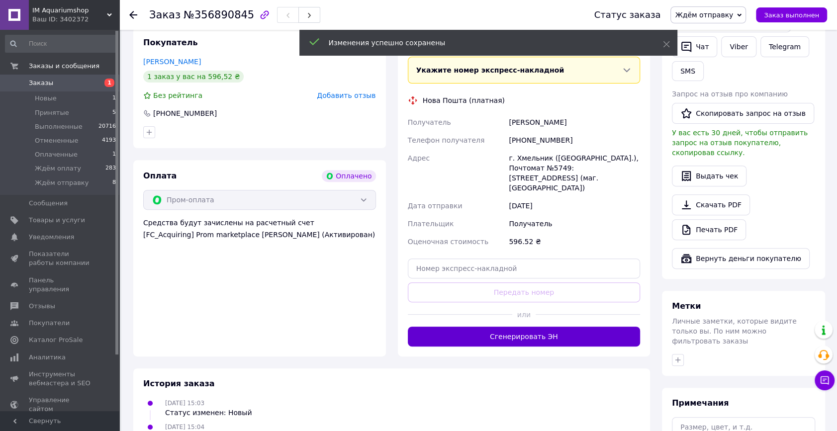
click at [519, 327] on button "Сгенерировать ЭН" at bounding box center [524, 337] width 233 height 20
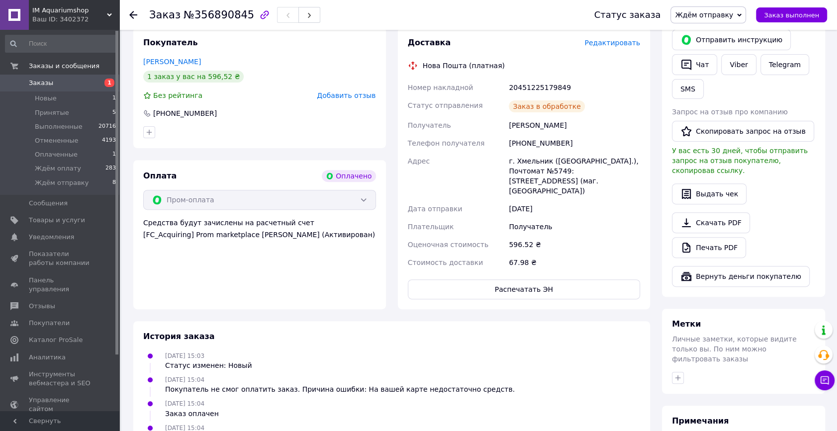
scroll to position [0, 0]
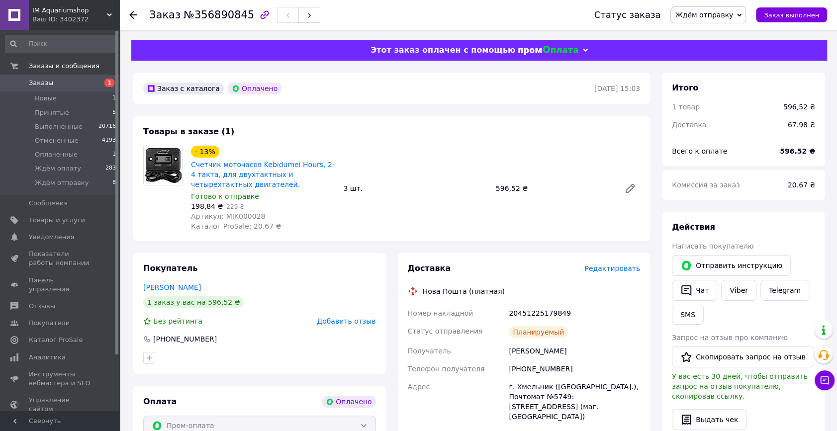
click at [728, 12] on span "Ждём отправку" at bounding box center [704, 15] width 58 height 8
click at [718, 90] on li "Ждём оплату" at bounding box center [708, 94] width 75 height 15
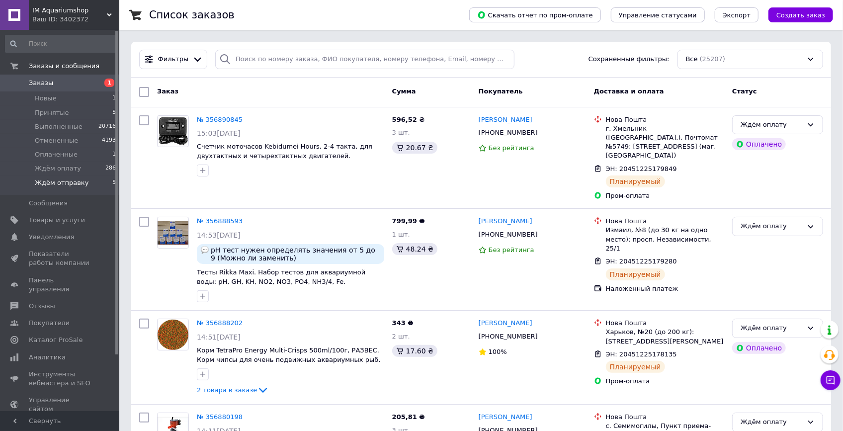
click at [105, 183] on li "Ждём отправку 5" at bounding box center [61, 185] width 122 height 19
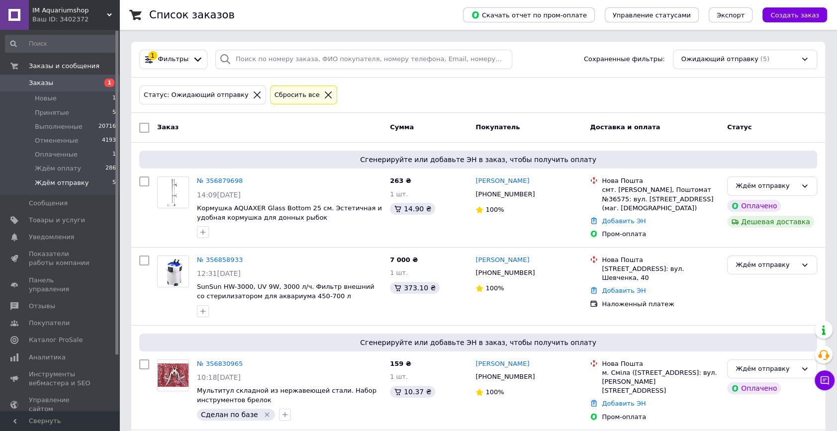
click at [60, 87] on span "Заказы" at bounding box center [60, 83] width 63 height 9
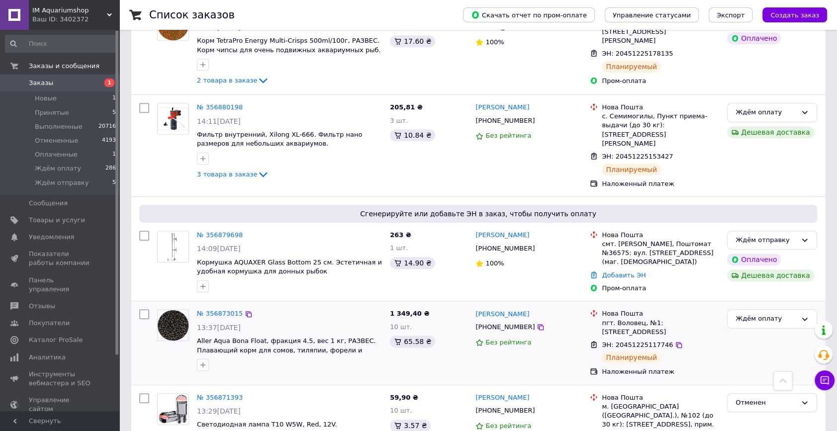
scroll to position [497, 0]
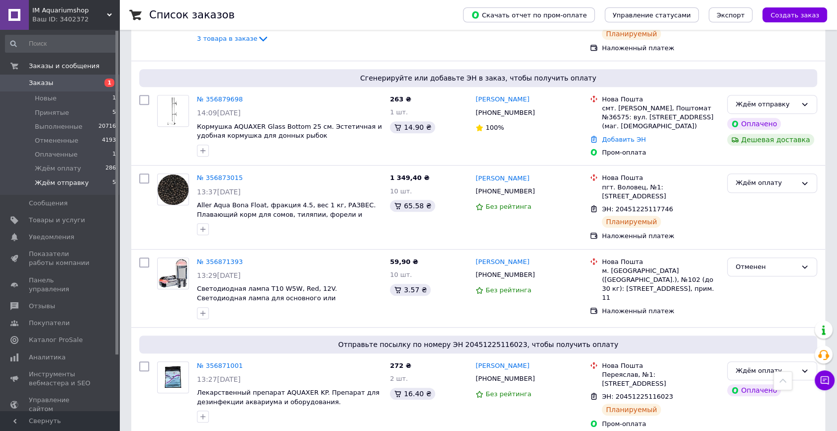
click at [91, 179] on li "Ждём отправку 5" at bounding box center [61, 185] width 122 height 19
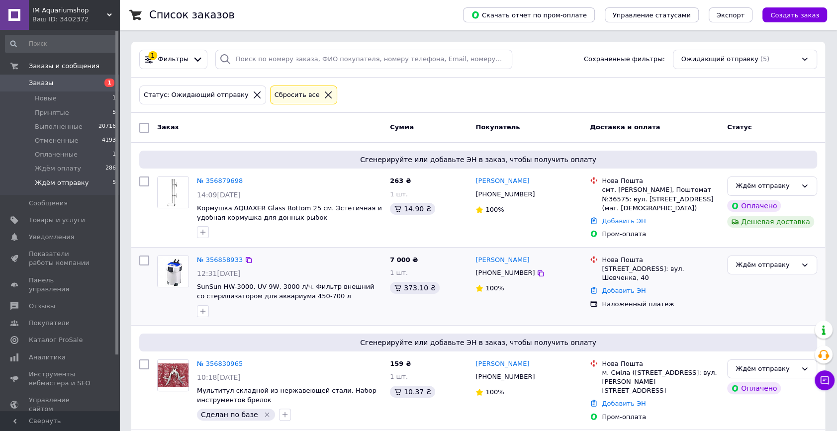
scroll to position [188, 0]
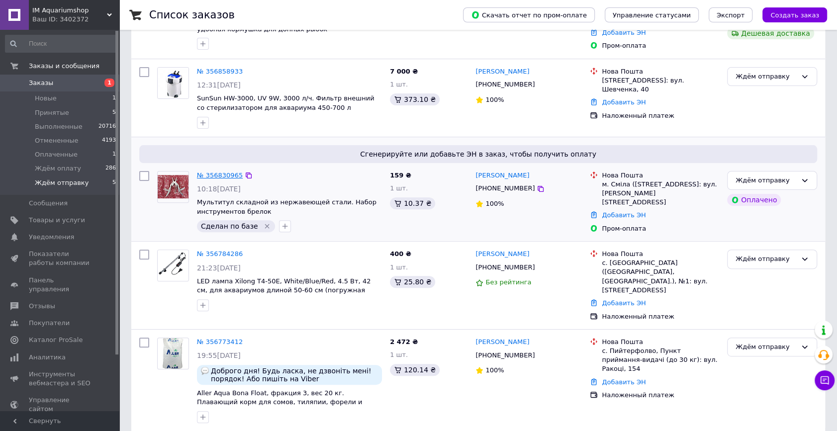
click at [229, 173] on link "№ 356830965" at bounding box center [220, 175] width 46 height 7
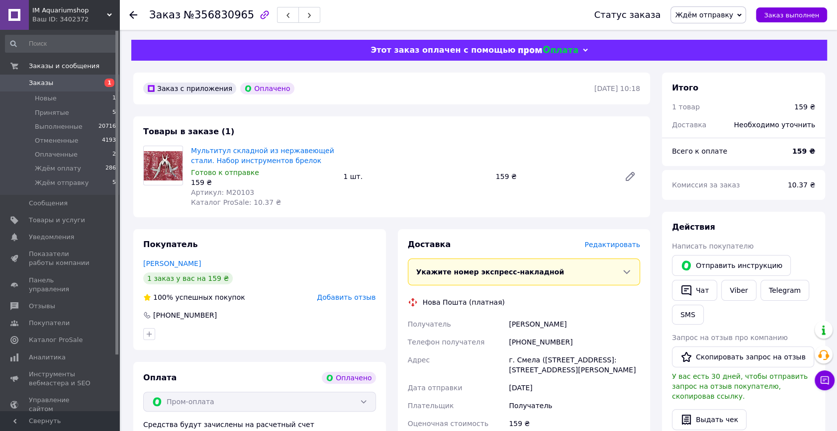
click at [614, 244] on span "Редактировать" at bounding box center [612, 245] width 56 height 8
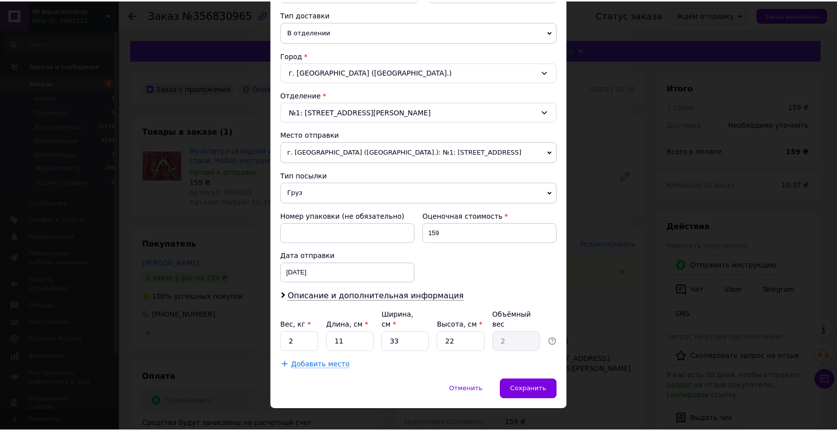
scroll to position [228, 0]
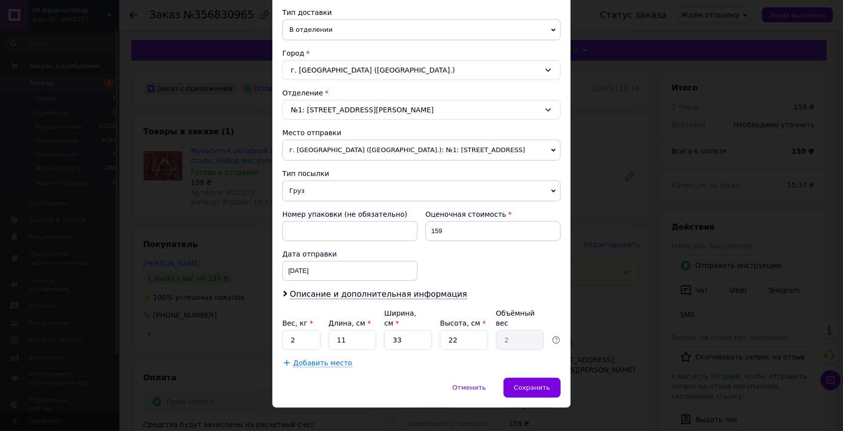
click at [316, 192] on span "Груз" at bounding box center [421, 190] width 278 height 21
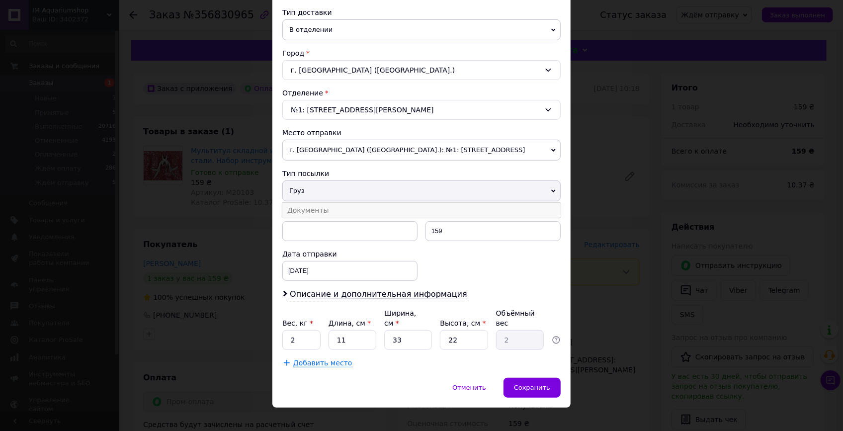
click at [320, 208] on li "Документы" at bounding box center [421, 210] width 278 height 15
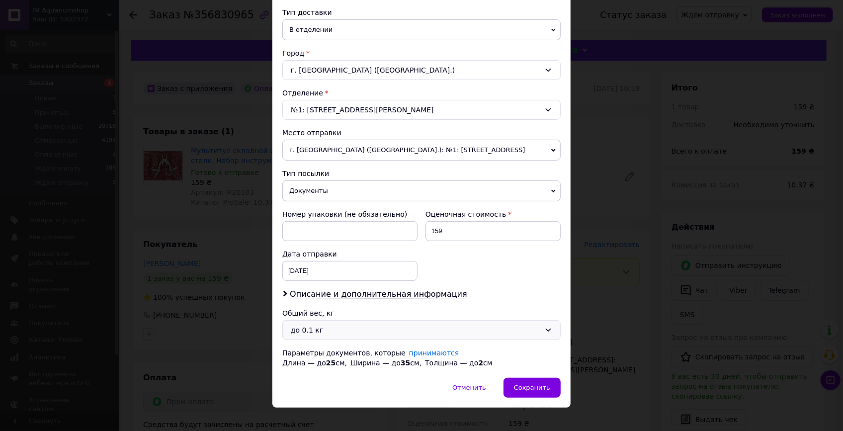
click at [330, 331] on div "до 0.1 кг" at bounding box center [416, 330] width 250 height 11
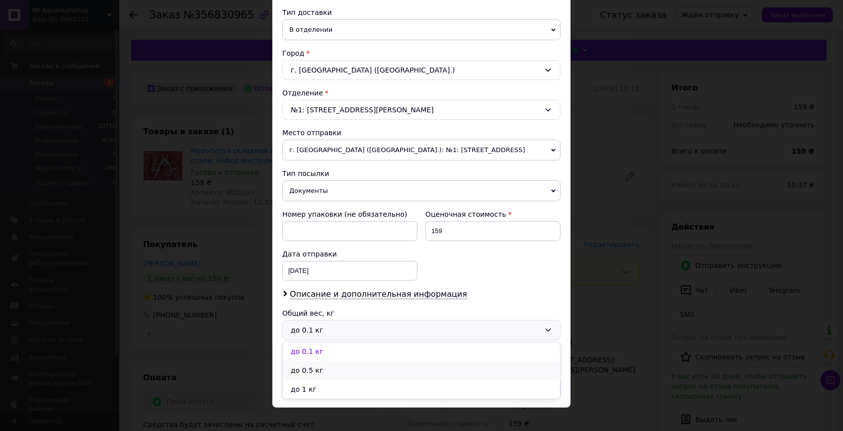
click at [317, 372] on li "до 0.5 кг" at bounding box center [421, 370] width 277 height 19
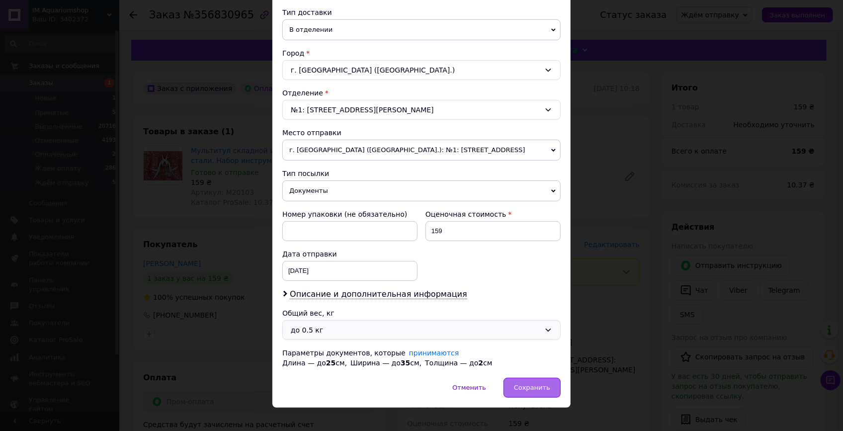
click at [542, 386] on span "Сохранить" at bounding box center [532, 387] width 36 height 7
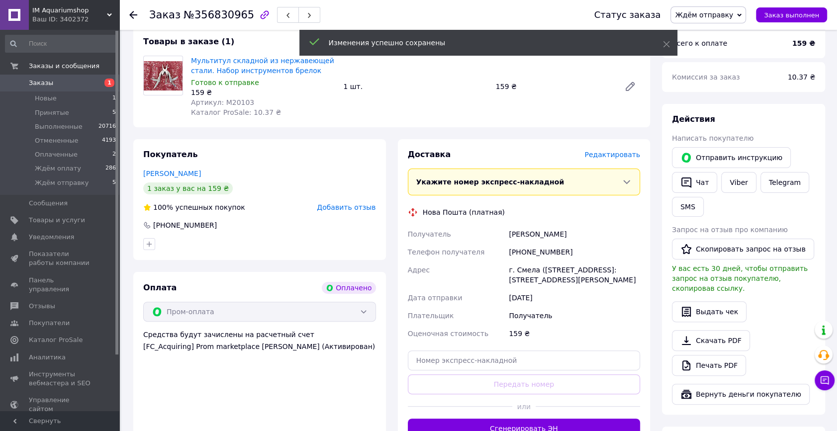
scroll to position [180, 0]
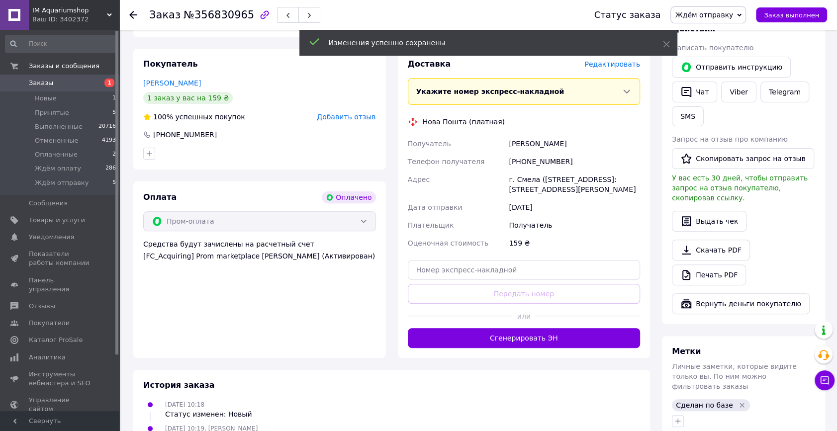
click at [492, 348] on div "Доставка Редактировать Укажите номер экспресс-накладной Обязательно введите ном…" at bounding box center [524, 203] width 253 height 309
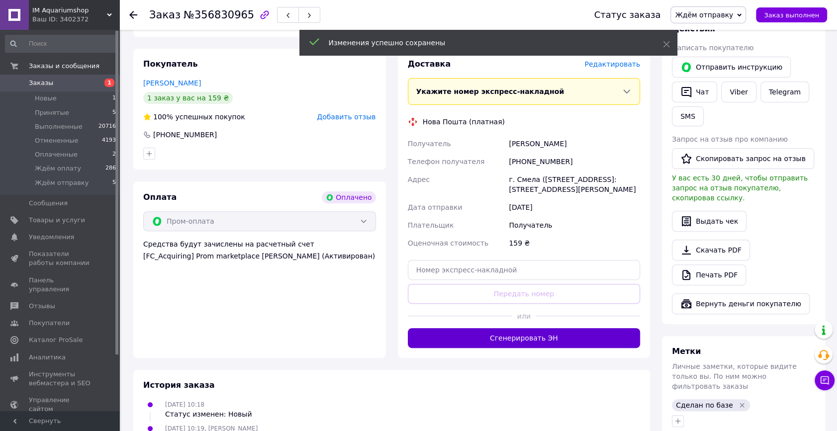
click at [495, 339] on button "Сгенерировать ЭН" at bounding box center [524, 338] width 233 height 20
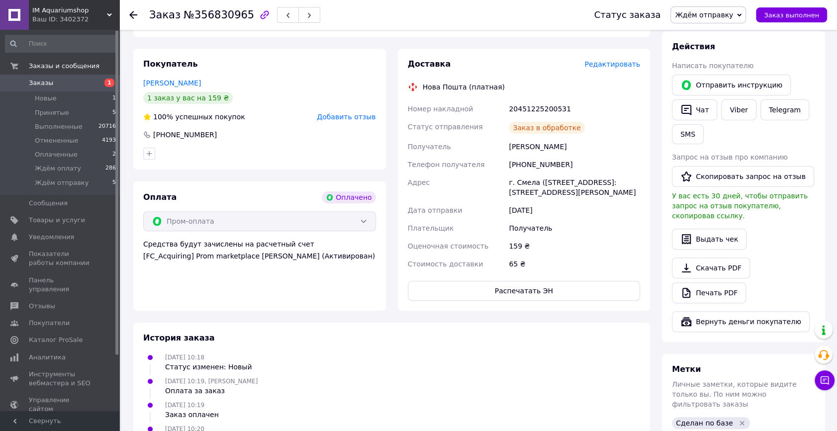
scroll to position [0, 0]
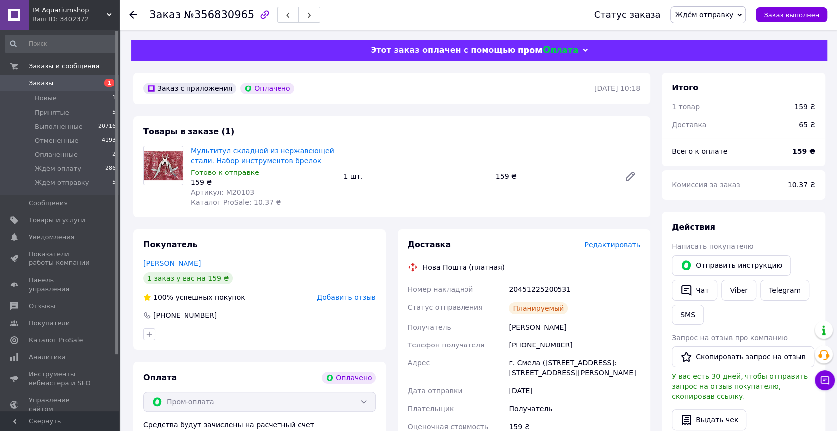
click at [729, 13] on span "Ждём отправку" at bounding box center [704, 15] width 58 height 8
click at [722, 96] on li "Ждём оплату" at bounding box center [708, 94] width 75 height 15
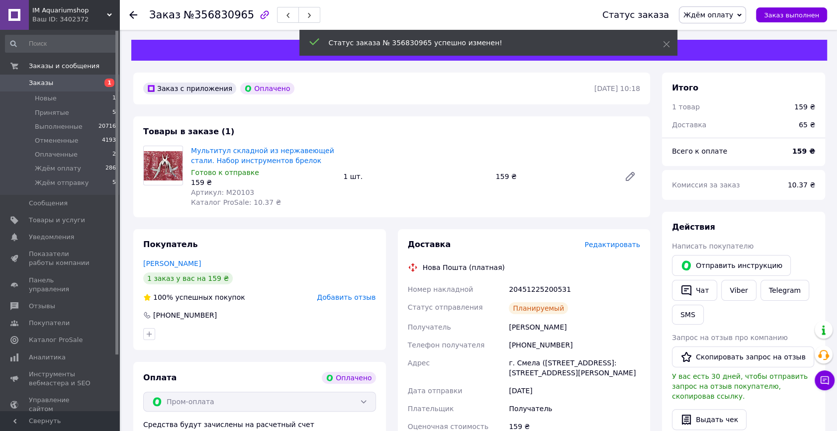
click at [135, 13] on icon at bounding box center [133, 15] width 8 height 8
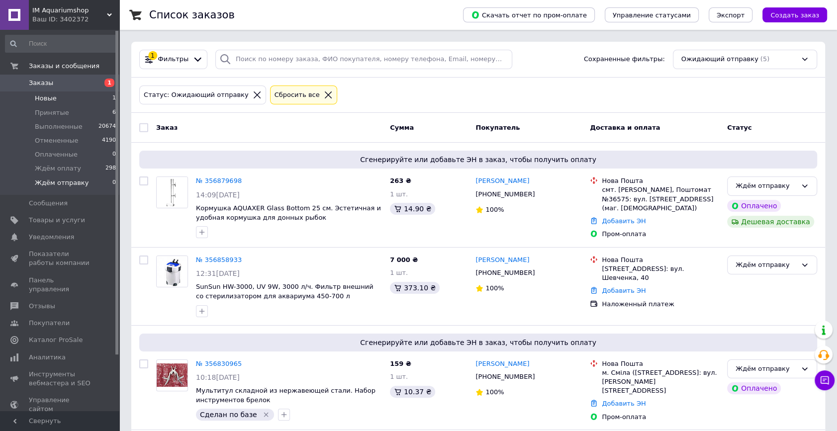
click at [89, 98] on li "Новые 1" at bounding box center [61, 98] width 122 height 14
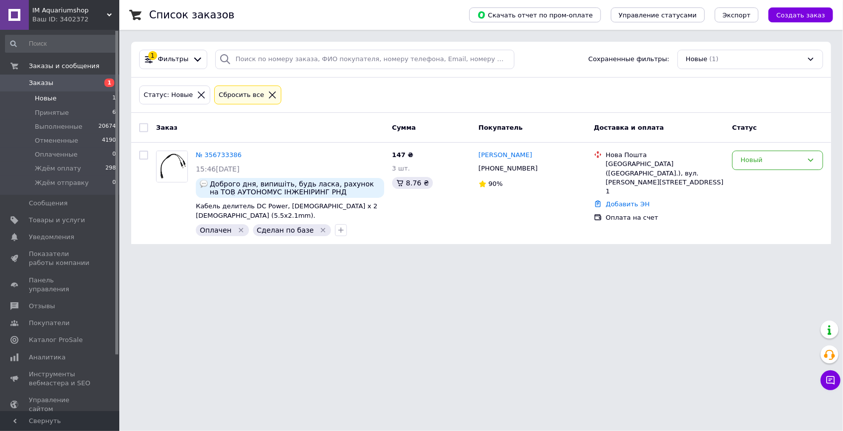
click at [83, 82] on span "Заказы" at bounding box center [60, 83] width 63 height 9
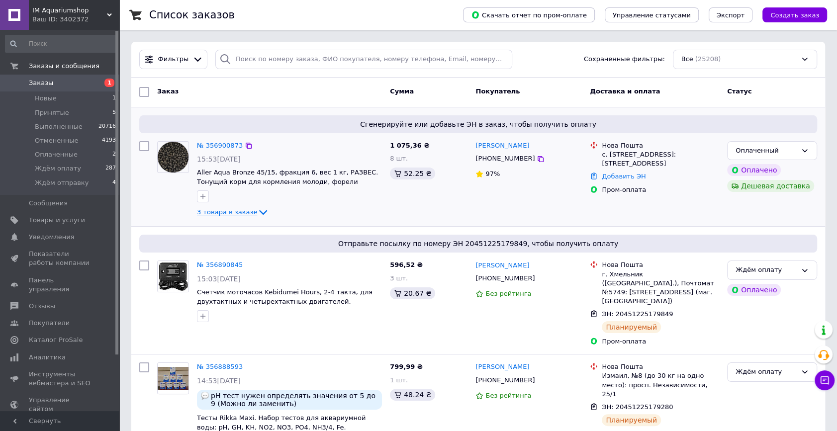
click at [223, 212] on span "3 товара в заказе" at bounding box center [227, 211] width 60 height 7
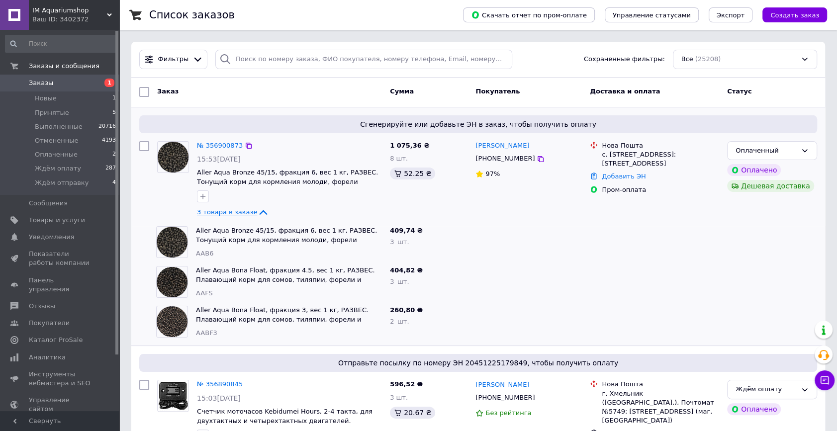
click at [223, 212] on span "3 товара в заказе" at bounding box center [227, 211] width 60 height 7
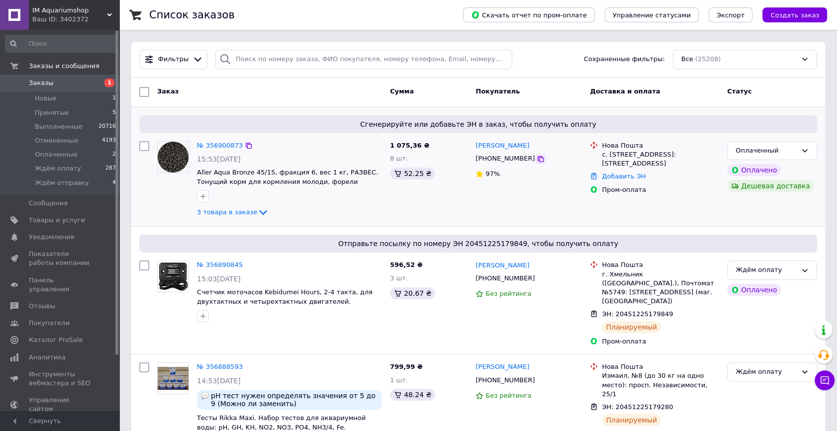
click at [538, 158] on icon at bounding box center [541, 159] width 6 height 6
click at [233, 211] on span "3 товара в заказе" at bounding box center [227, 211] width 60 height 7
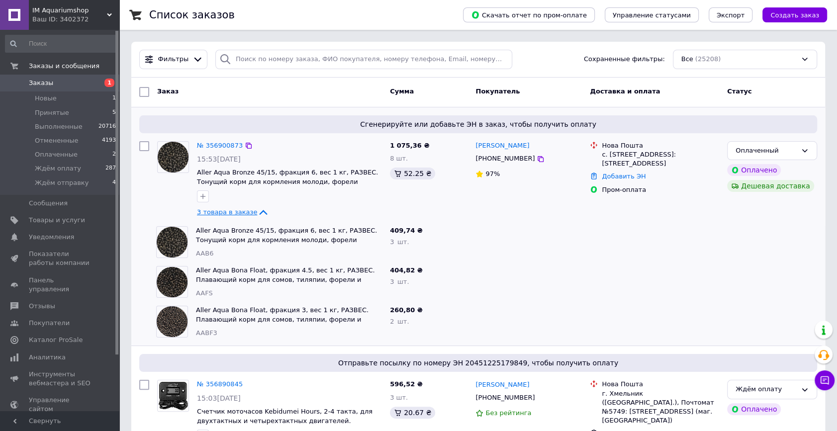
click at [239, 210] on span "3 товара в заказе" at bounding box center [227, 211] width 60 height 7
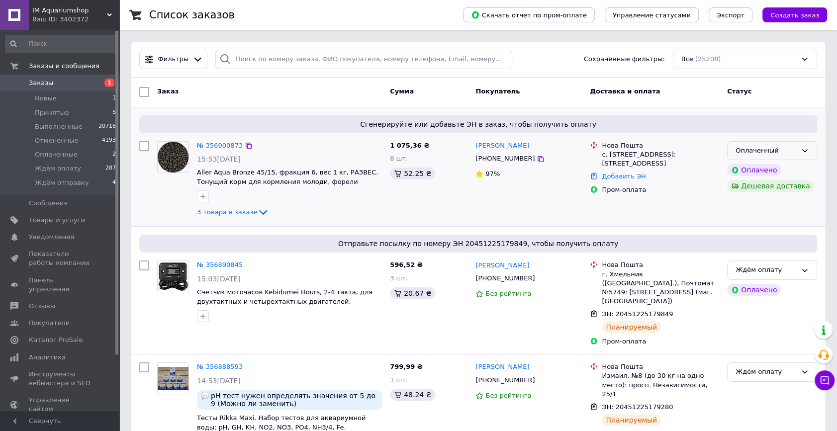
click at [775, 150] on div "Оплаченный" at bounding box center [765, 151] width 61 height 10
click at [767, 235] on li "Ждём отправку" at bounding box center [771, 235] width 89 height 18
click at [49, 302] on span "Отзывы" at bounding box center [42, 306] width 26 height 9
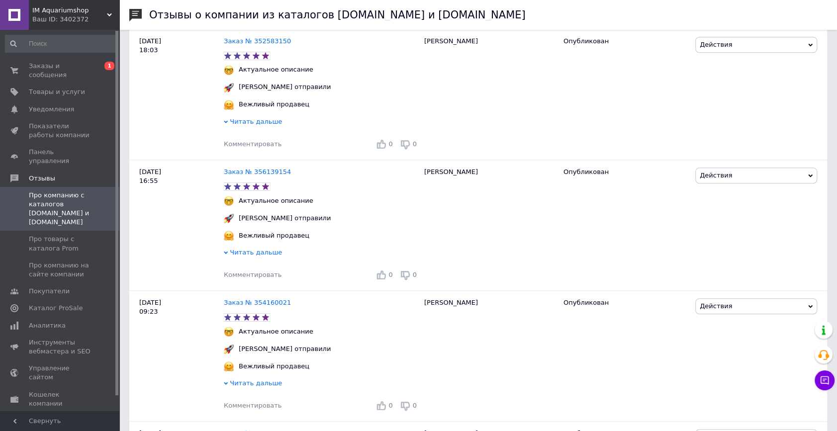
scroll to position [497, 0]
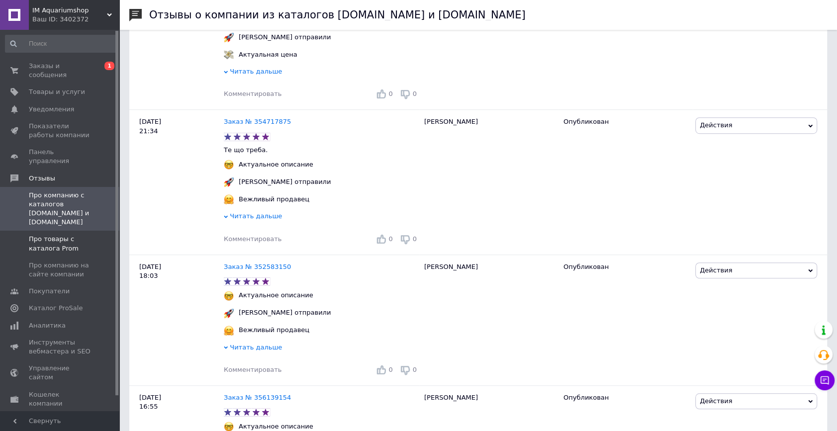
click at [92, 235] on span at bounding box center [105, 244] width 27 height 18
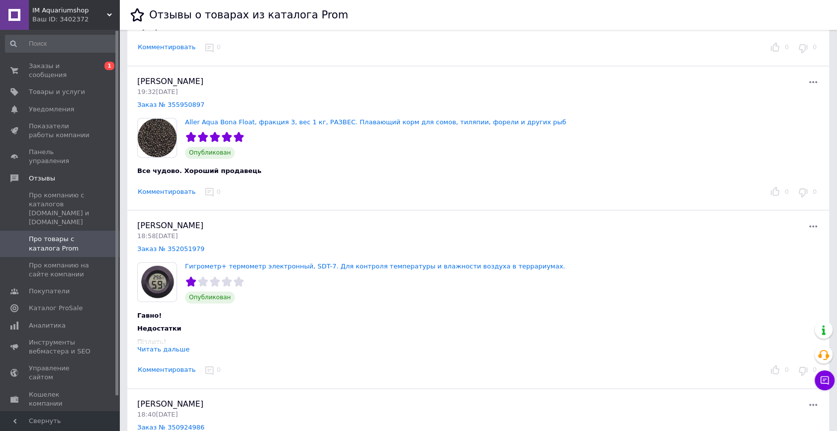
scroll to position [1084, 0]
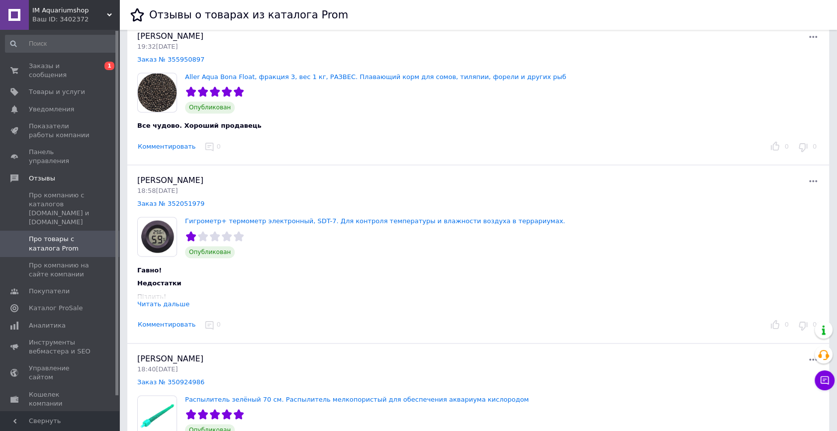
click at [168, 301] on div "Читать дальше" at bounding box center [163, 303] width 52 height 7
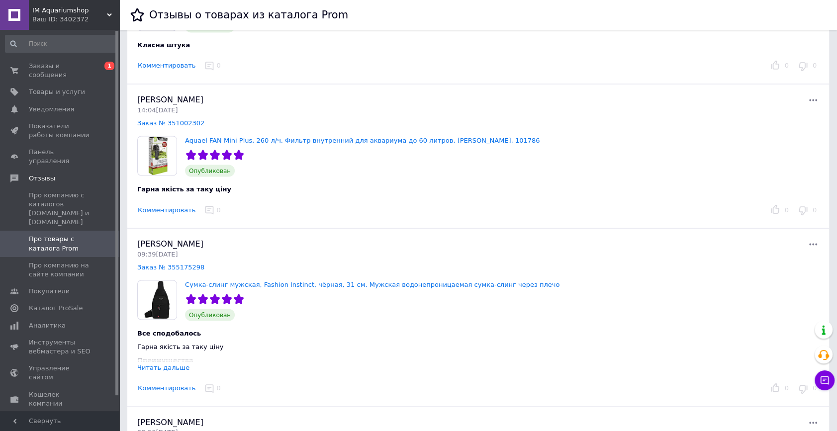
scroll to position [1536, 0]
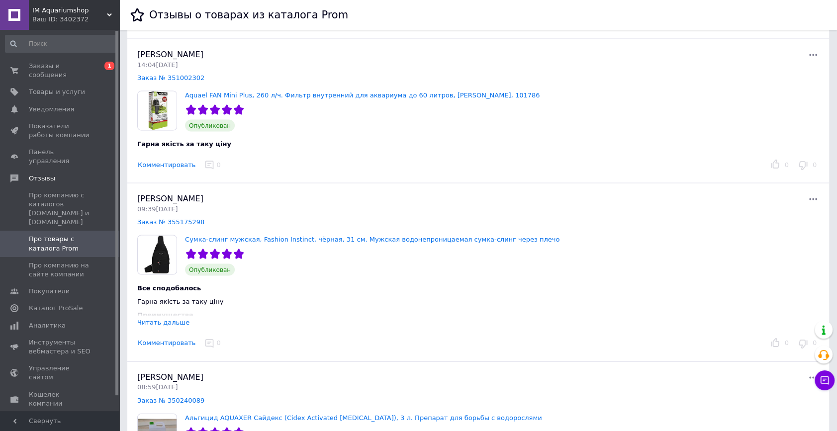
click at [166, 319] on div "Читать дальше" at bounding box center [163, 322] width 52 height 7
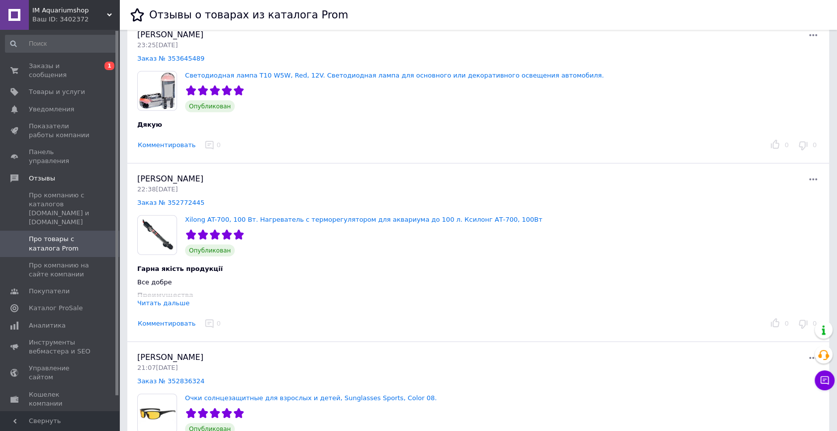
scroll to position [2396, 0]
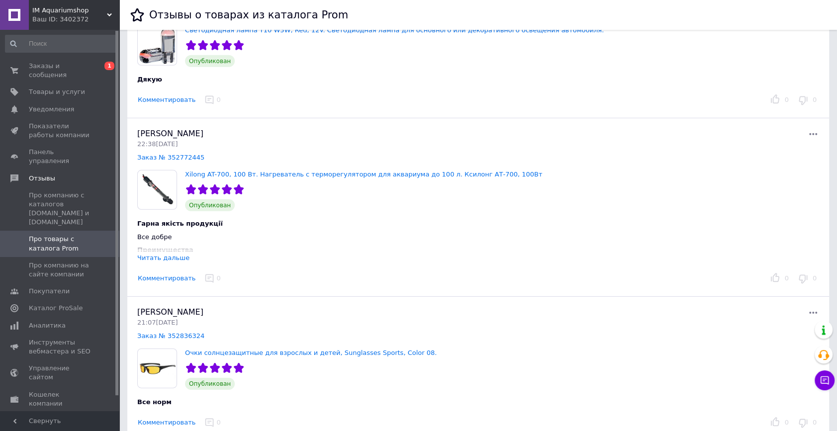
click at [170, 258] on div "Читать дальше" at bounding box center [163, 257] width 52 height 7
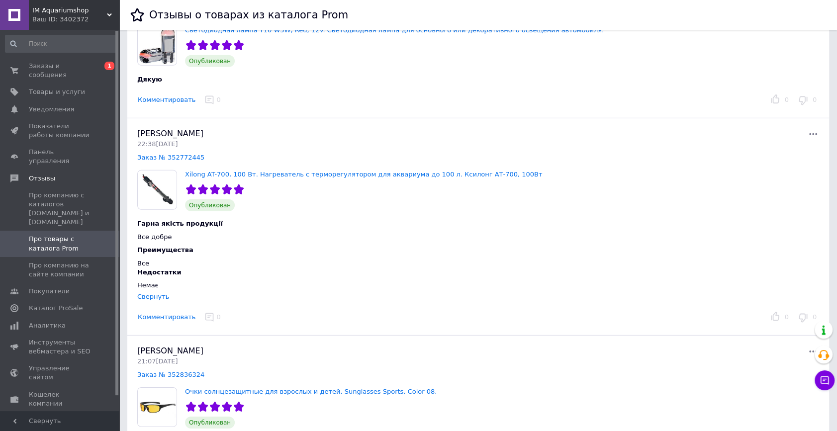
click at [154, 293] on div "Свернуть" at bounding box center [153, 296] width 32 height 7
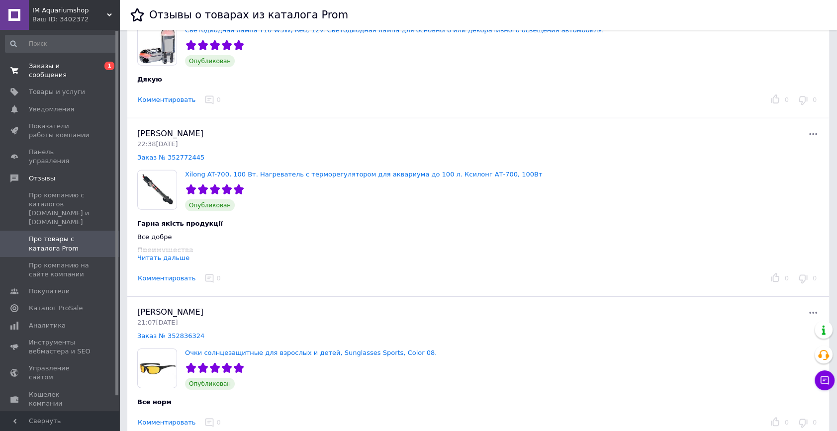
click at [84, 59] on link "Заказы и сообщения 0 1" at bounding box center [61, 71] width 122 height 26
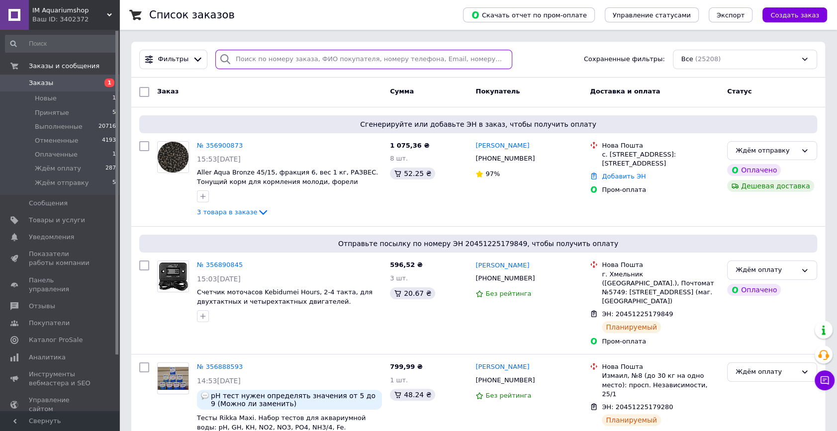
click at [239, 58] on input "search" at bounding box center [363, 59] width 297 height 19
paste input "380503625703"
type input "380503625703"
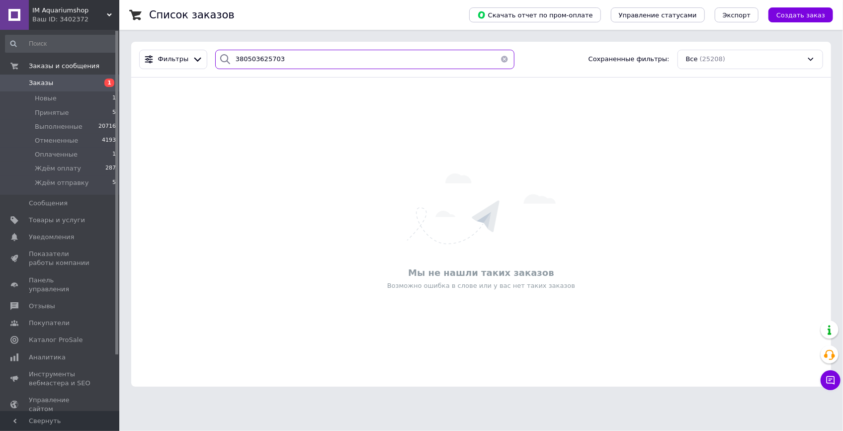
click at [291, 54] on input "380503625703" at bounding box center [365, 59] width 300 height 19
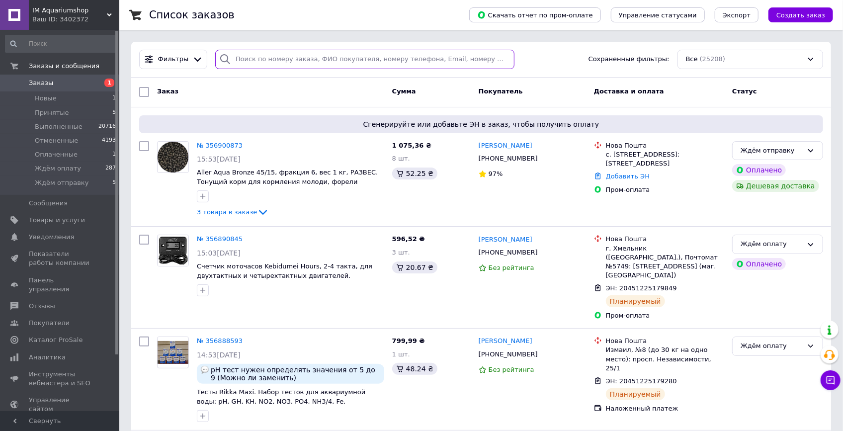
paste input "20451222401625"
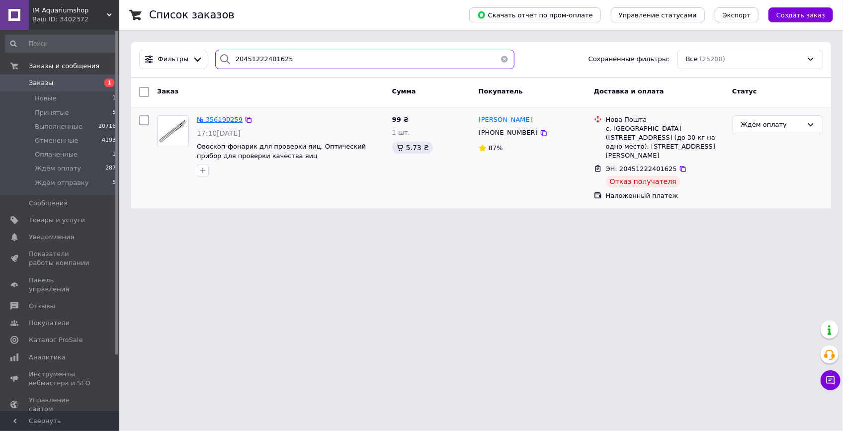
type input "20451222401625"
click at [215, 120] on span "№ 356190259" at bounding box center [220, 119] width 46 height 7
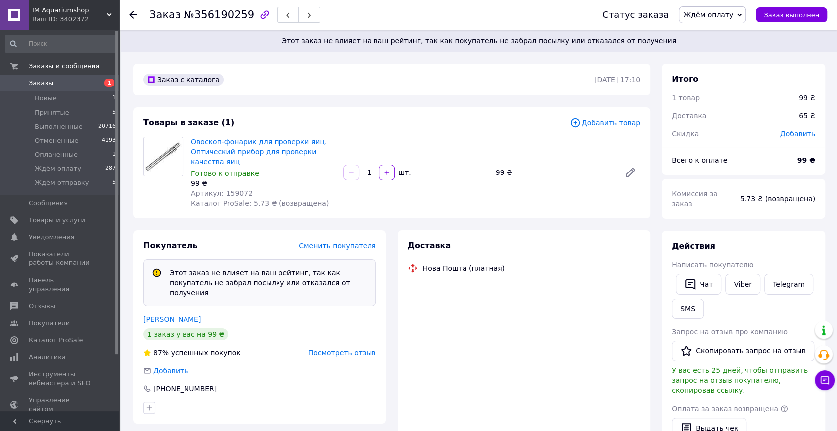
click at [218, 15] on span "№356190259" at bounding box center [218, 15] width 71 height 12
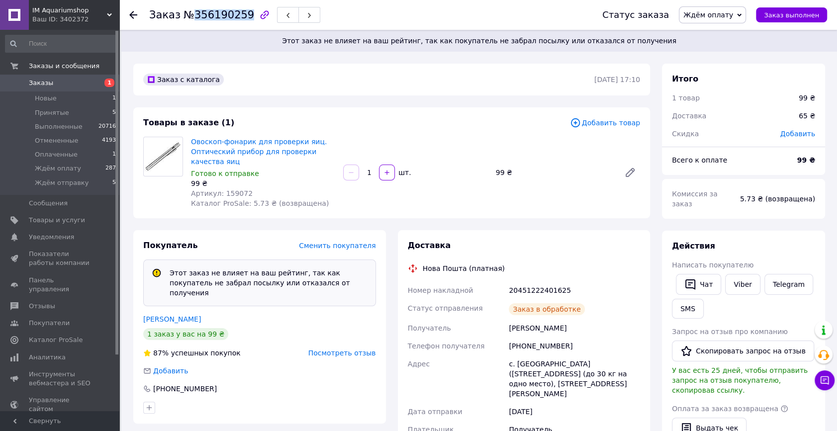
click at [218, 15] on span "№356190259" at bounding box center [218, 15] width 71 height 12
copy span "356190259"
drag, startPoint x: 497, startPoint y: 413, endPoint x: 497, endPoint y: 396, distance: 16.4
click at [497, 413] on div "Дата отправки" at bounding box center [456, 412] width 101 height 18
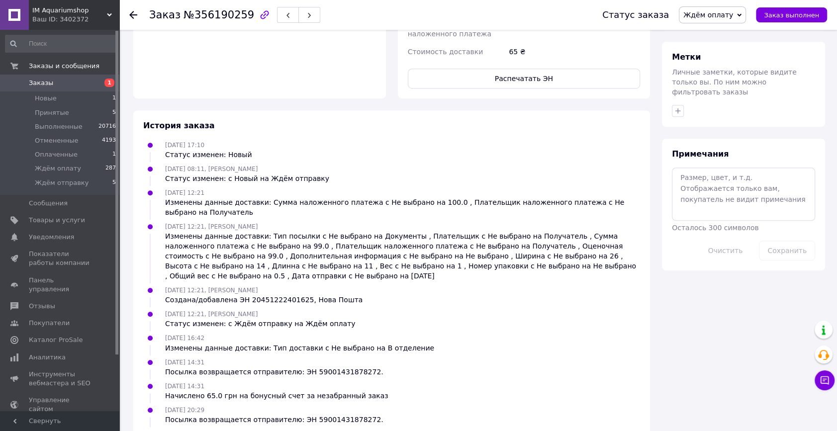
scroll to position [526, 0]
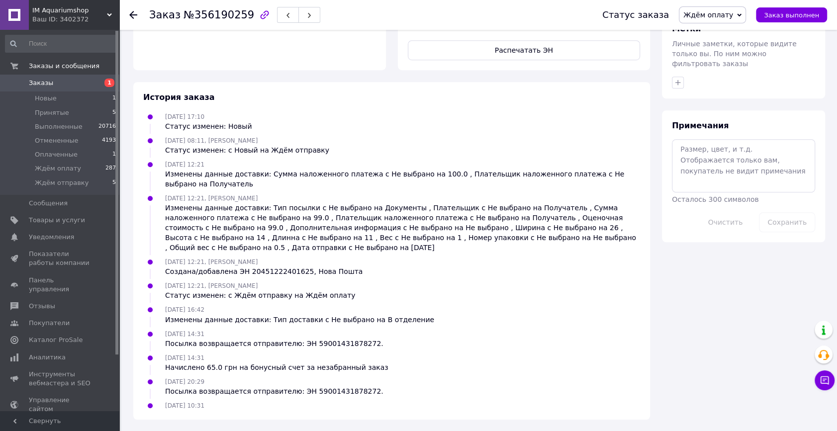
click at [358, 132] on ul "07.08.2025 17:10 Статус изменен: Новый 08.08.2025 08:11, Ольга Менеджер Статус …" at bounding box center [391, 260] width 497 height 298
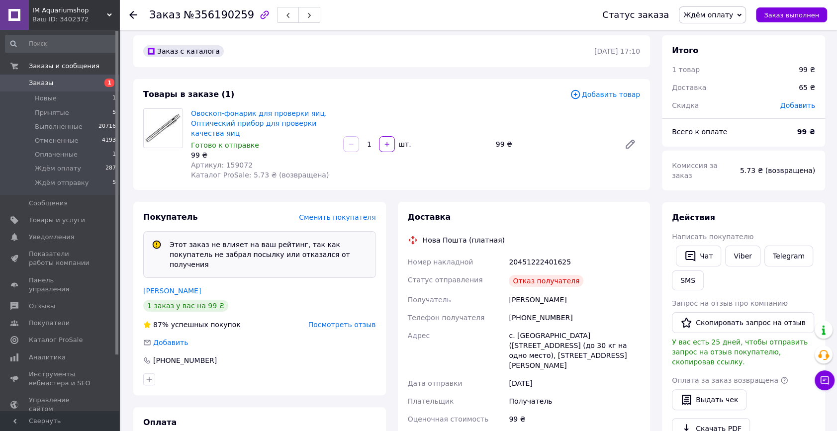
scroll to position [0, 0]
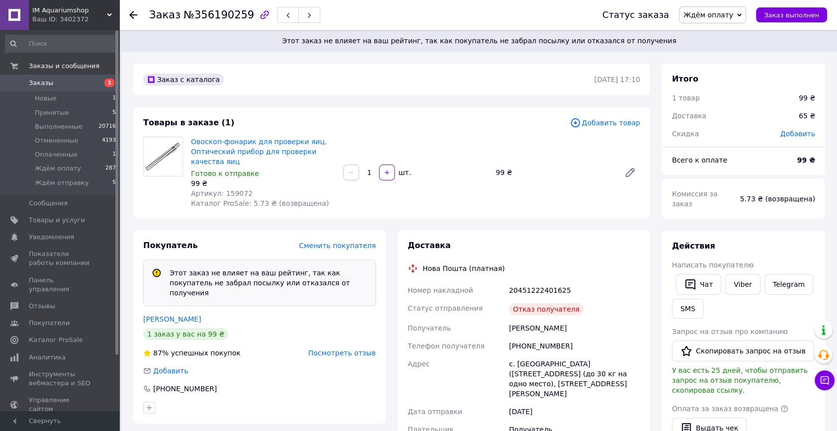
click at [134, 12] on icon at bounding box center [133, 15] width 8 height 8
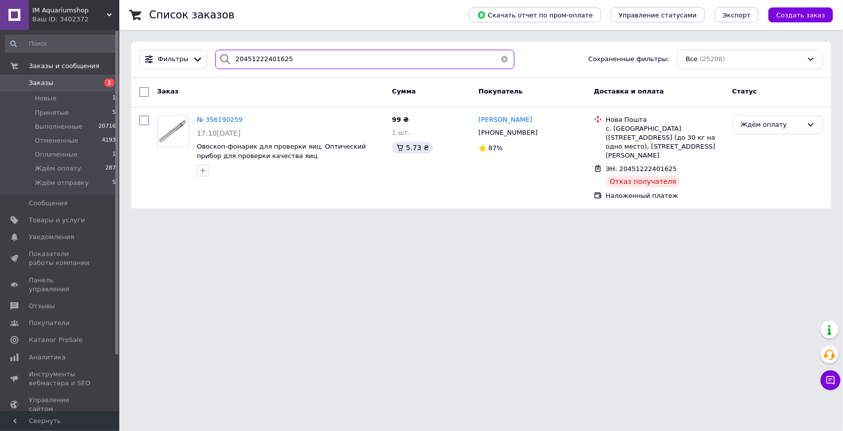
click at [293, 61] on input "20451222401625" at bounding box center [365, 59] width 300 height 19
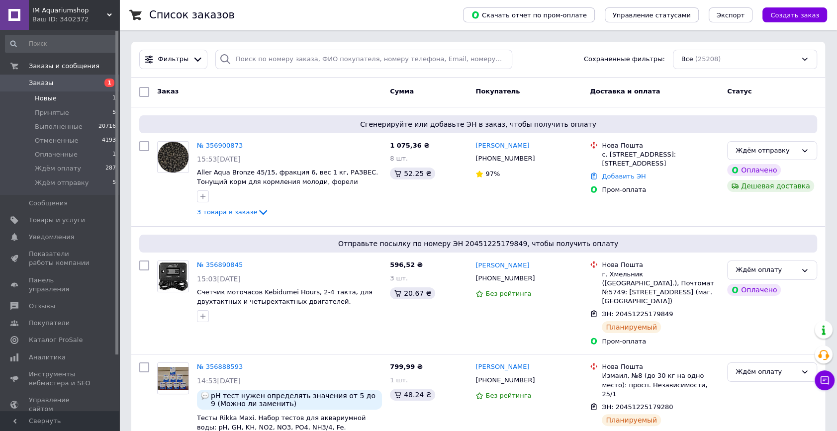
click at [97, 97] on li "Новые 1" at bounding box center [61, 98] width 122 height 14
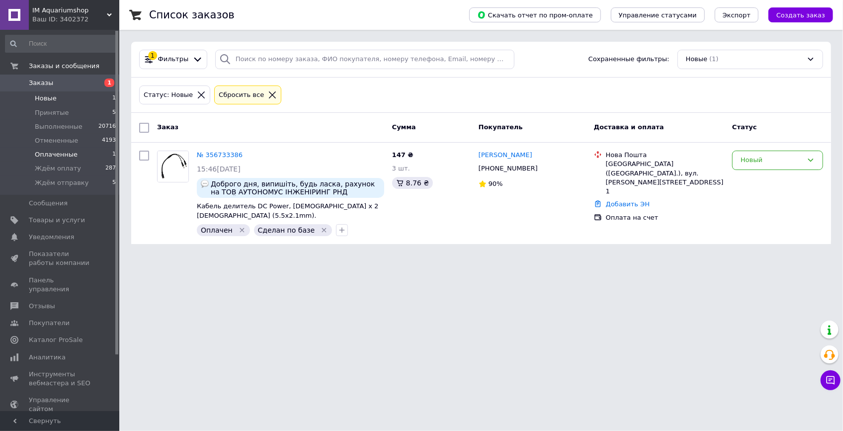
click at [87, 150] on li "Оплаченные 1" at bounding box center [61, 155] width 122 height 14
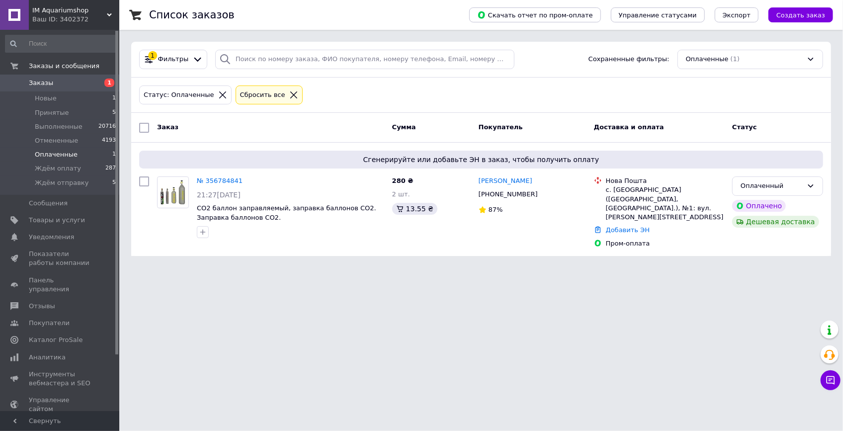
click at [67, 80] on span "Заказы" at bounding box center [60, 83] width 63 height 9
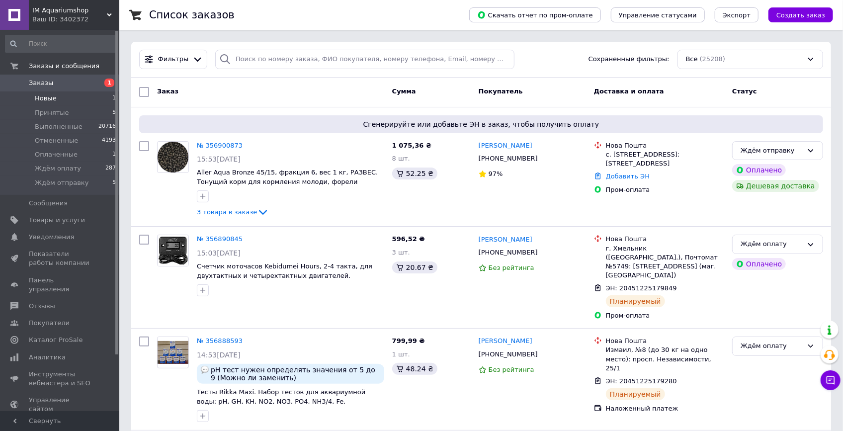
click at [73, 97] on li "Новые 1" at bounding box center [61, 98] width 122 height 14
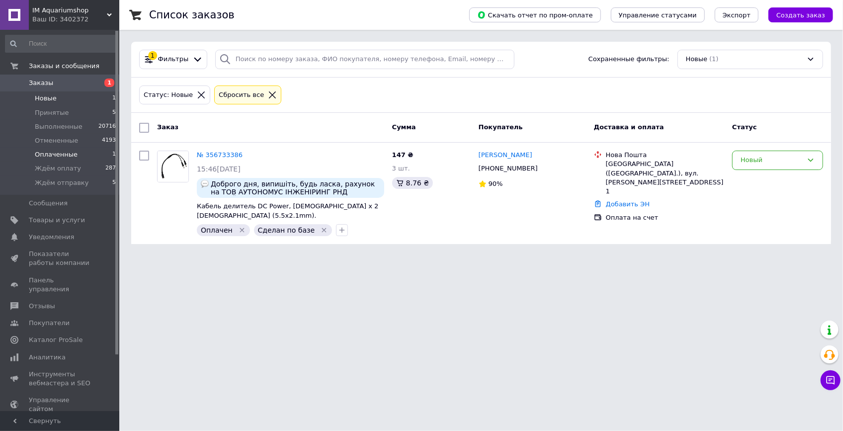
click at [78, 157] on li "Оплаченные 1" at bounding box center [61, 155] width 122 height 14
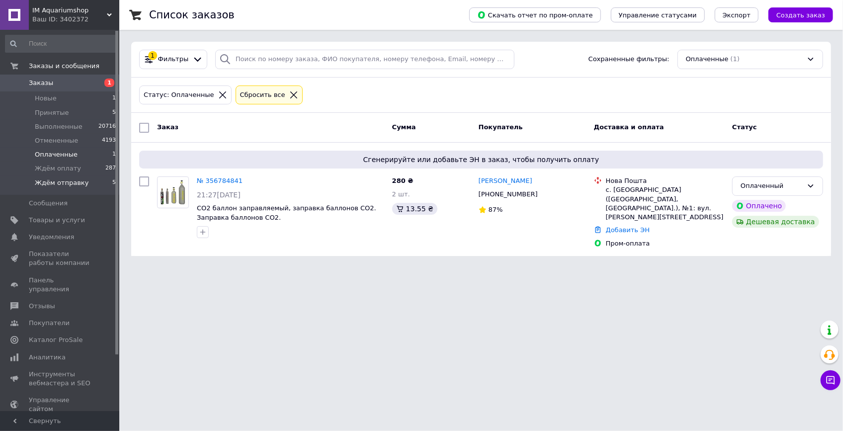
click at [83, 184] on li "Ждём отправку 5" at bounding box center [61, 185] width 122 height 19
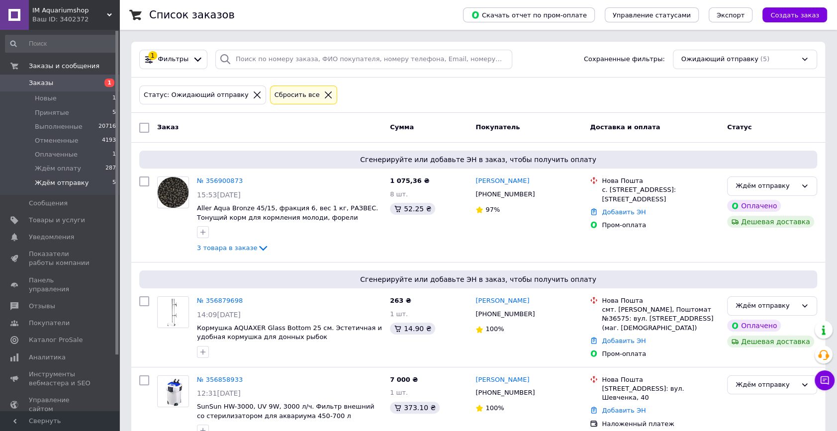
click at [253, 94] on icon at bounding box center [257, 94] width 9 height 9
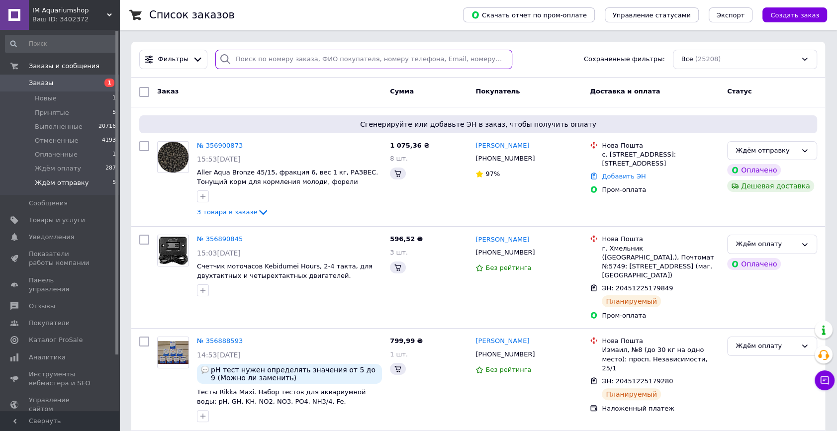
paste input "380991612702"
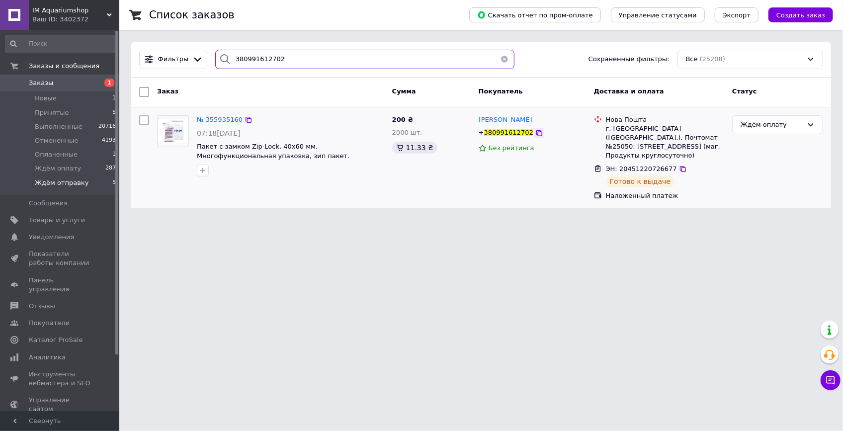
type input "380991612702"
click at [537, 135] on icon at bounding box center [540, 133] width 6 height 6
click at [287, 64] on input "380991612702" at bounding box center [365, 59] width 300 height 19
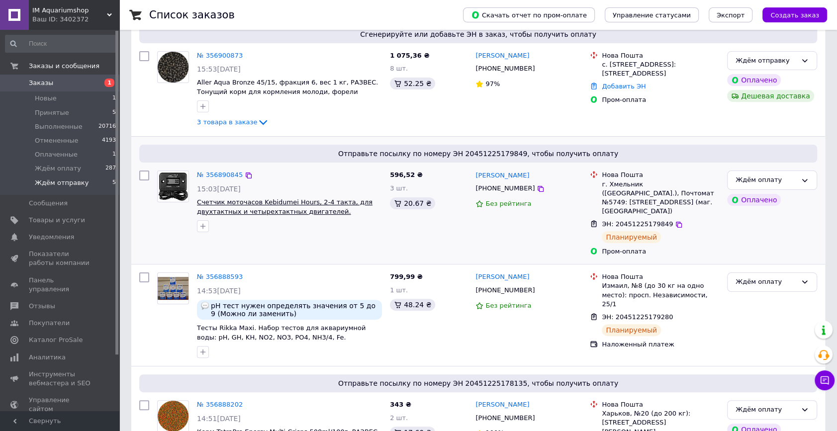
scroll to position [180, 0]
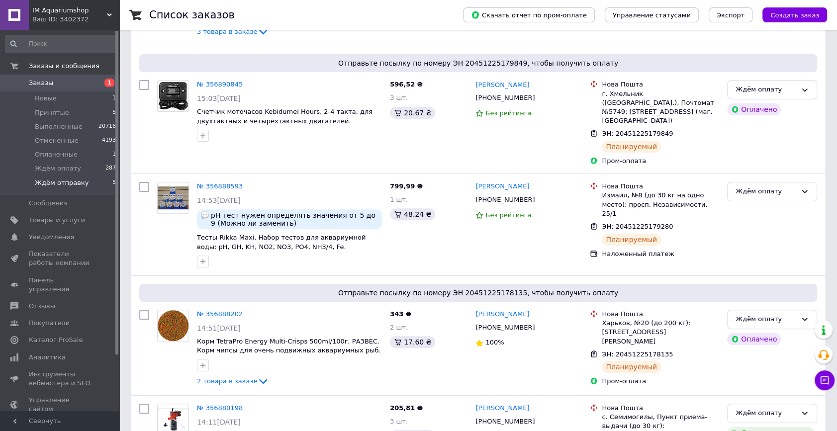
click at [88, 183] on li "Ждём отправку 5" at bounding box center [61, 185] width 122 height 19
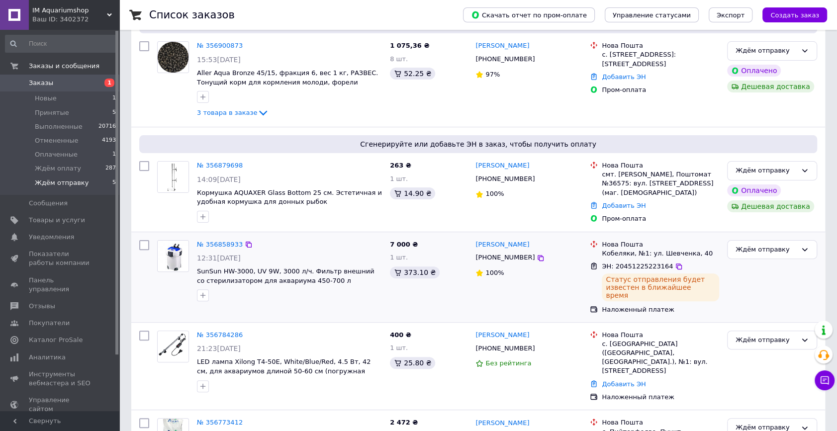
scroll to position [180, 0]
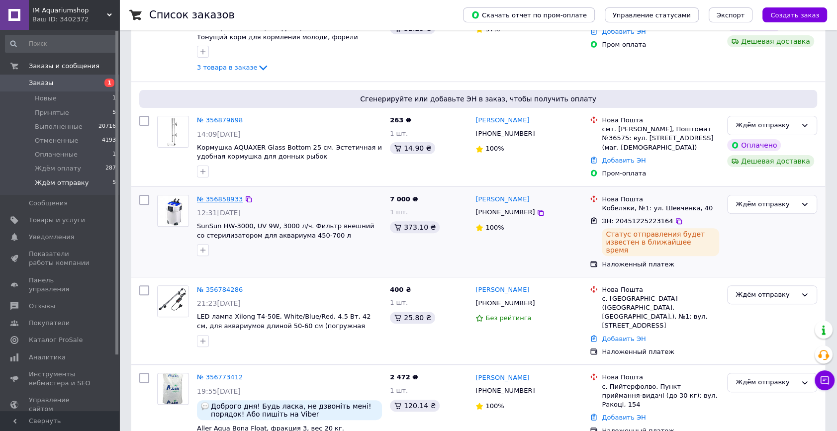
click at [227, 195] on link "№ 356858933" at bounding box center [220, 198] width 46 height 7
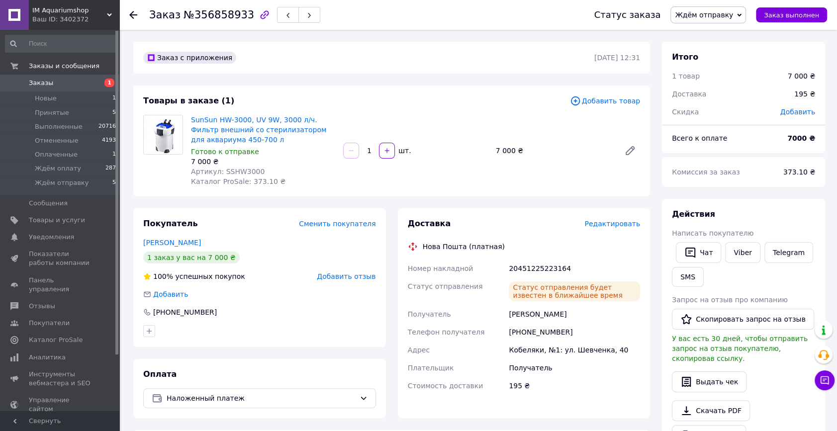
click at [134, 15] on use at bounding box center [133, 15] width 8 height 8
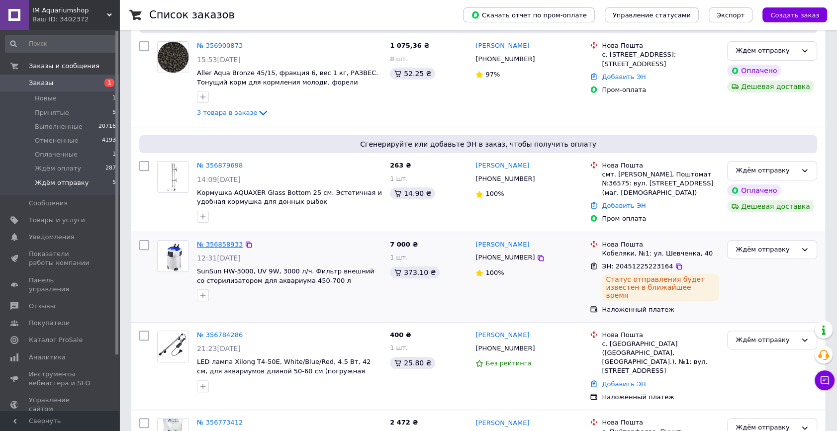
click at [216, 245] on link "№ 356858933" at bounding box center [220, 244] width 46 height 7
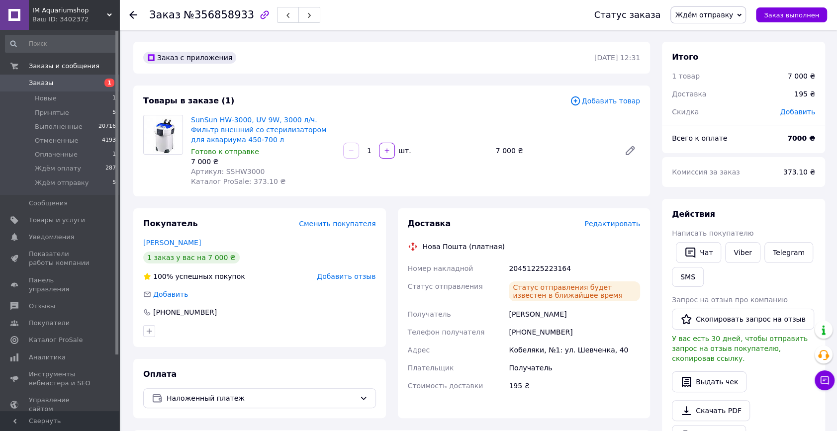
click at [132, 9] on div at bounding box center [139, 15] width 20 height 30
click at [132, 11] on icon at bounding box center [133, 15] width 8 height 8
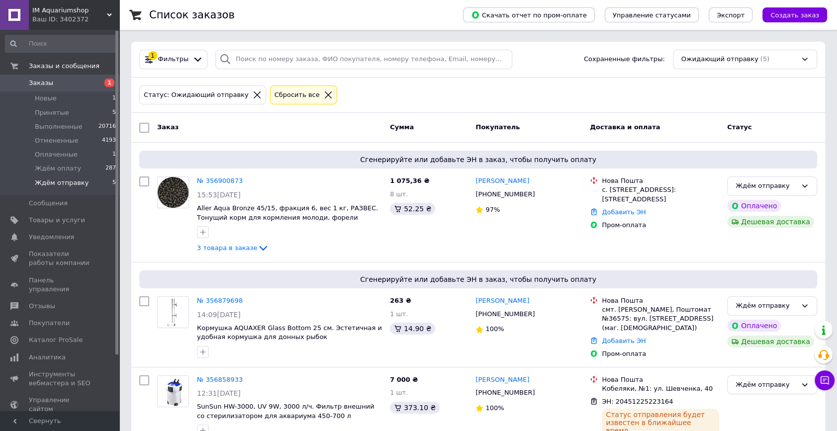
click at [90, 183] on li "Ждём отправку 5" at bounding box center [61, 185] width 122 height 19
click at [77, 101] on li "Новые 1" at bounding box center [61, 98] width 122 height 14
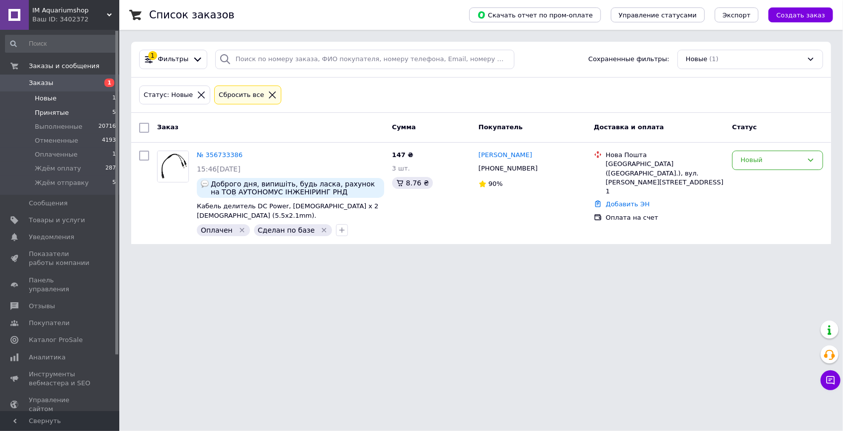
click at [73, 109] on li "Принятые 5" at bounding box center [61, 113] width 122 height 14
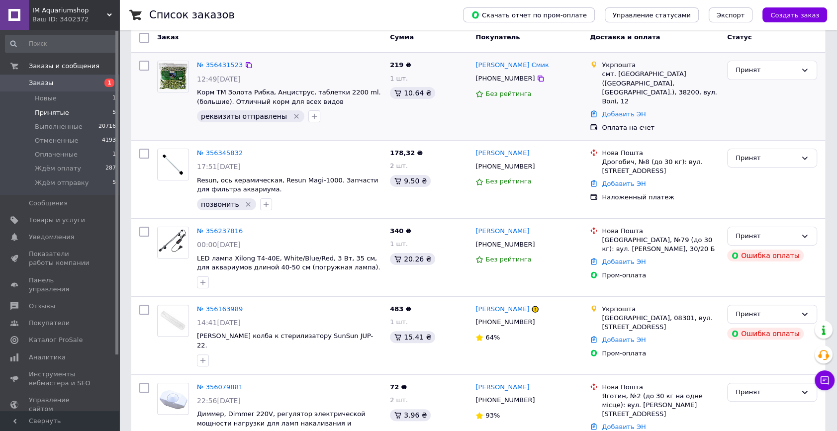
scroll to position [104, 0]
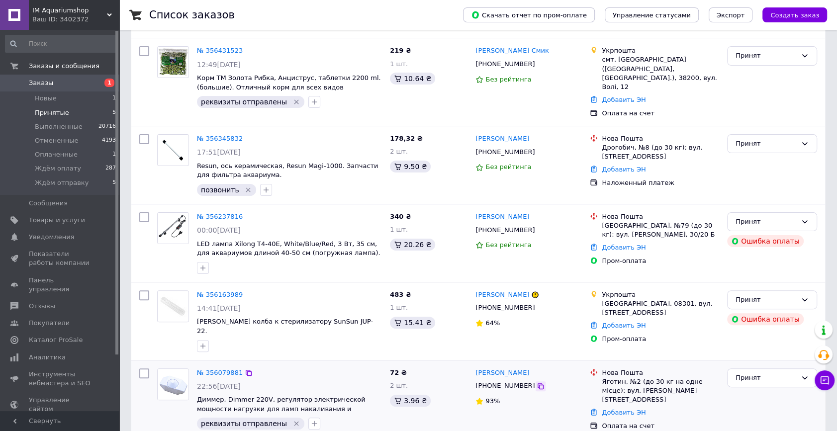
click at [537, 382] on icon at bounding box center [541, 386] width 8 height 8
click at [766, 373] on div "Принят" at bounding box center [765, 378] width 61 height 10
click at [746, 408] on li "Отменен" at bounding box center [771, 417] width 89 height 18
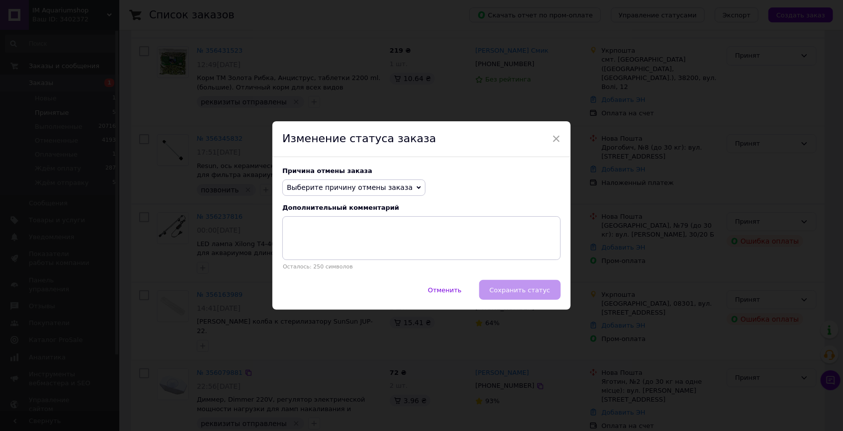
click at [356, 188] on span "Выберите причину отмены заказа" at bounding box center [350, 187] width 126 height 8
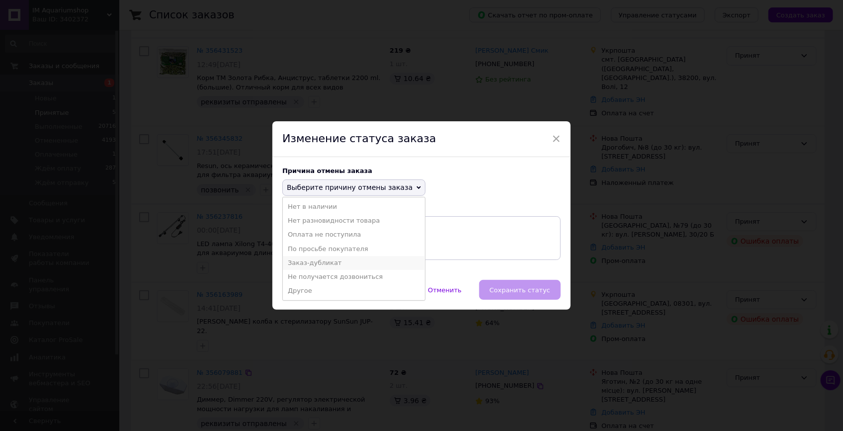
click at [339, 265] on li "Заказ-дубликат" at bounding box center [354, 263] width 142 height 14
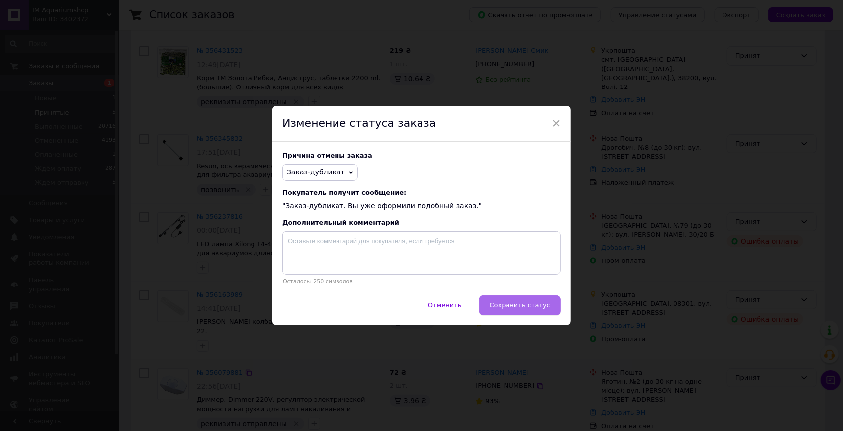
click at [513, 309] on span "Сохранить статус" at bounding box center [520, 304] width 61 height 7
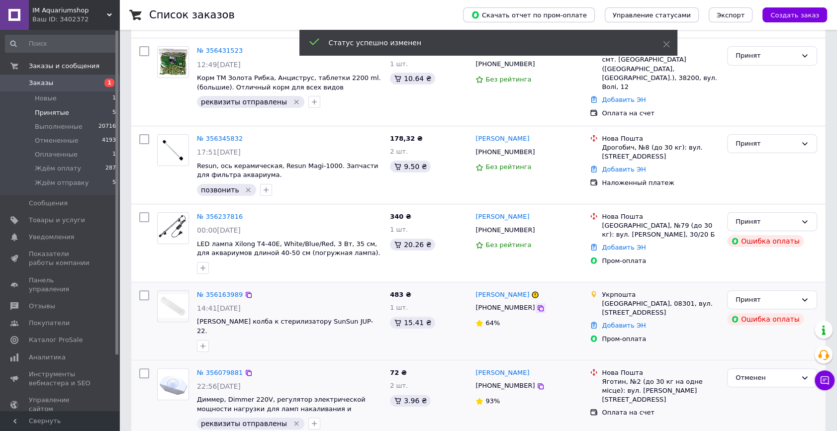
click at [537, 304] on icon at bounding box center [541, 308] width 8 height 8
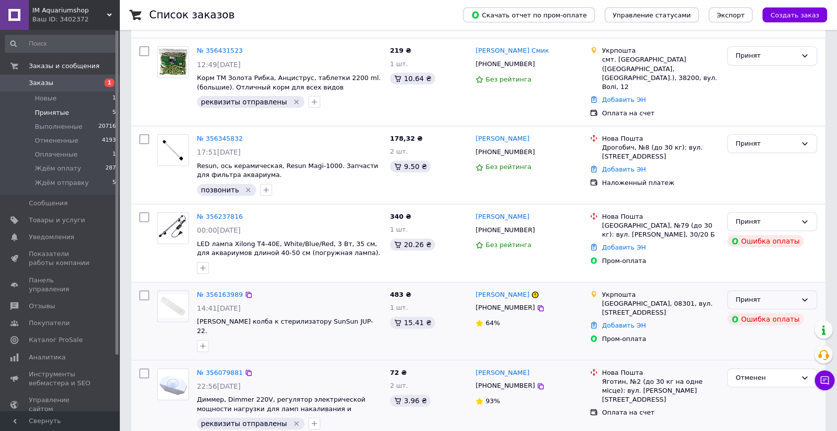
click at [789, 295] on div "Принят" at bounding box center [765, 300] width 61 height 10
click at [125, 245] on div "Список заказов Скачать отчет по пром-оплате Управление статусами Экспорт Создат…" at bounding box center [478, 173] width 718 height 554
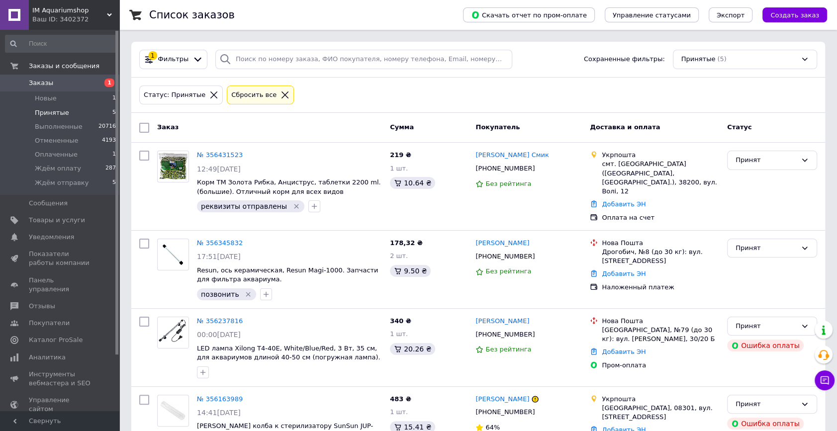
click at [66, 83] on span "Заказы" at bounding box center [60, 83] width 63 height 9
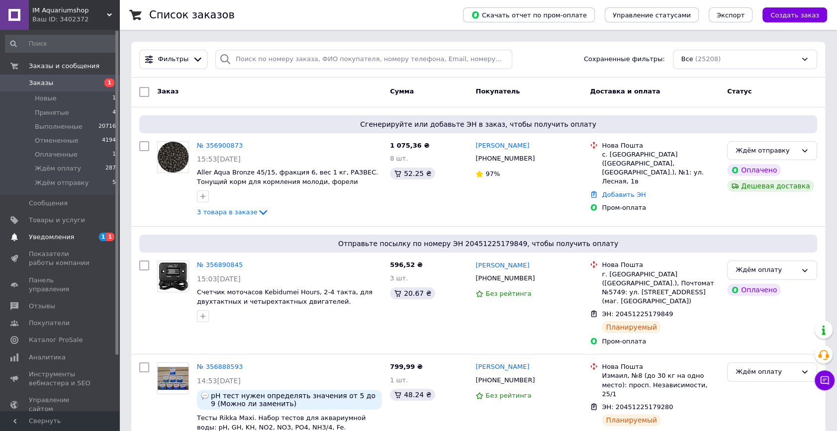
click at [52, 239] on span "Уведомления" at bounding box center [51, 237] width 45 height 9
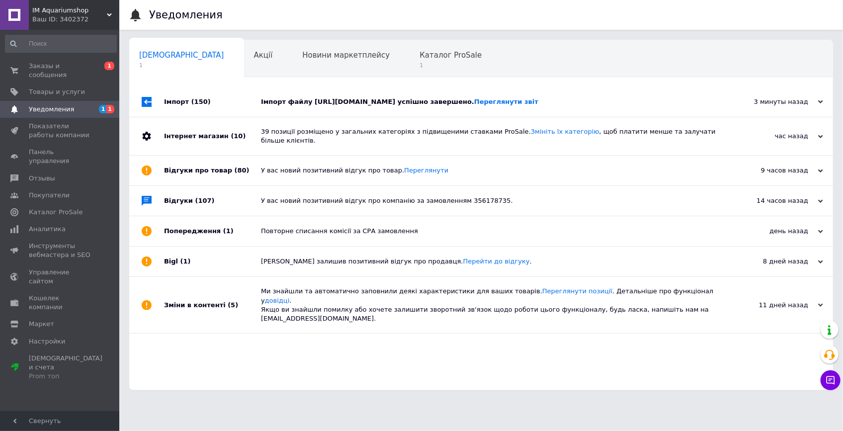
click at [307, 97] on div "Імпорт файлу https://www.arowana-im.com.ua/prom-price-12.xml успішно завершено.…" at bounding box center [492, 101] width 463 height 9
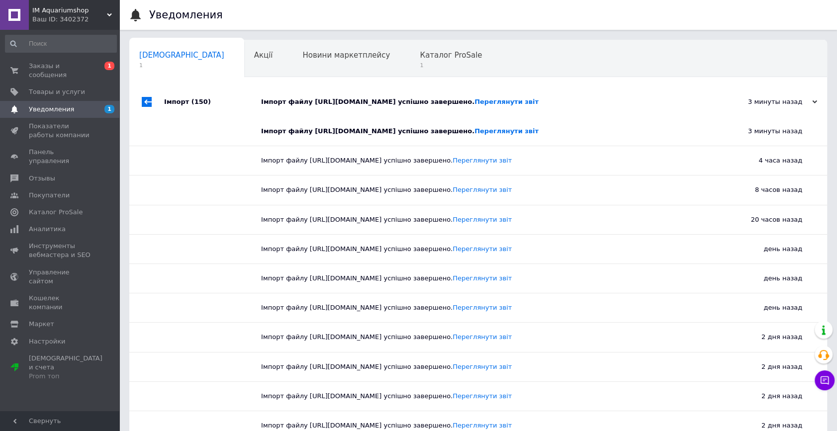
click at [307, 97] on div "Імпорт файлу https://www.arowana-im.com.ua/prom-price-12.xml успішно завершено.…" at bounding box center [489, 101] width 456 height 9
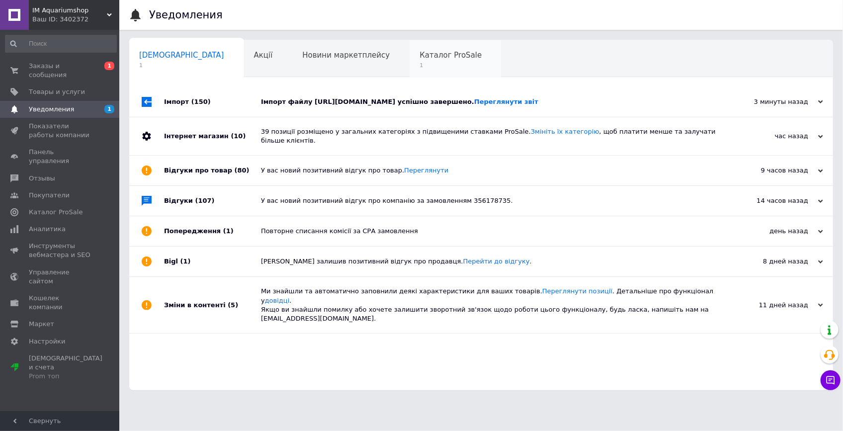
click at [420, 52] on span "Каталог ProSale" at bounding box center [451, 55] width 62 height 9
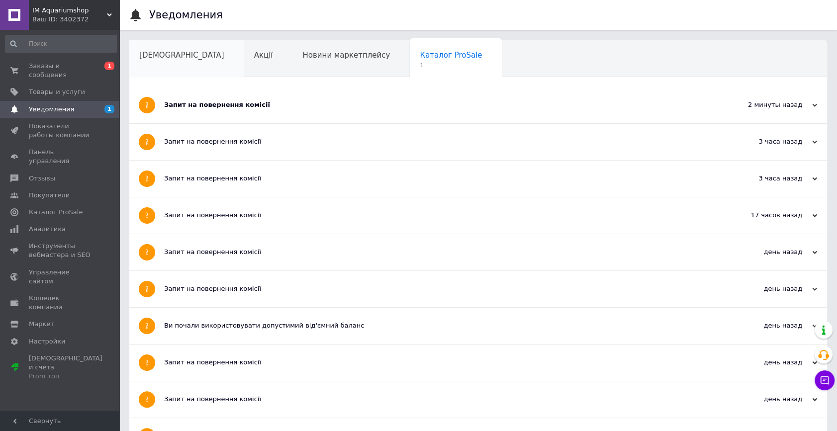
click at [171, 69] on div "Сповіщення" at bounding box center [186, 59] width 115 height 38
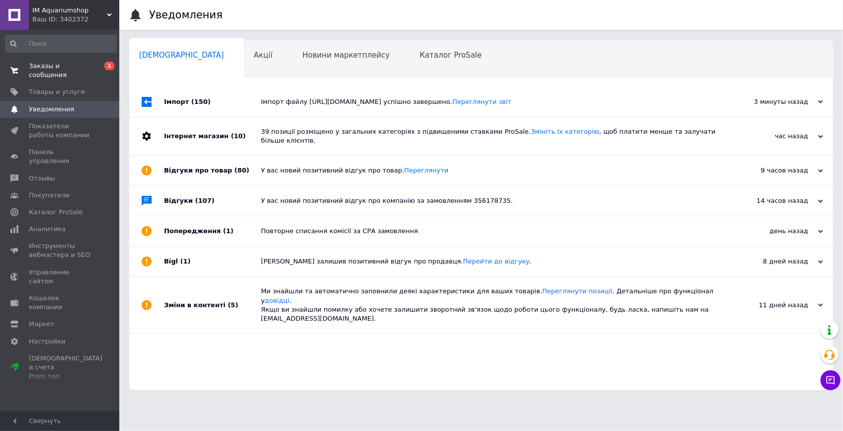
click at [55, 72] on link "Заказы и сообщения 0 1" at bounding box center [61, 71] width 122 height 26
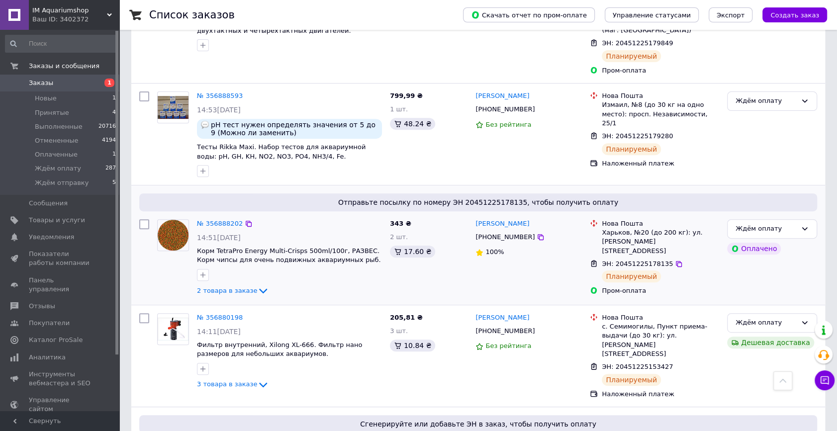
scroll to position [407, 0]
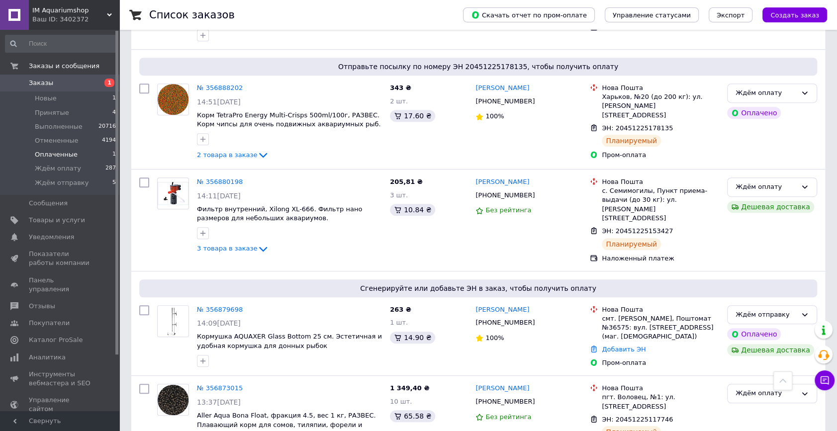
click at [87, 153] on li "Оплаченные 1" at bounding box center [61, 155] width 122 height 14
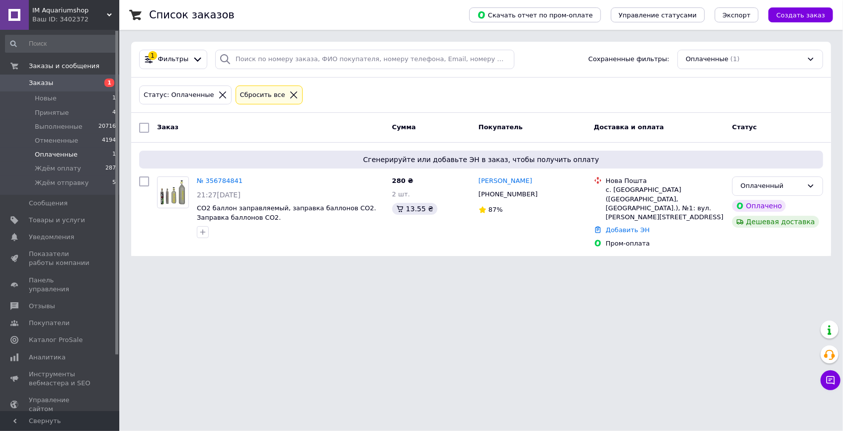
click at [87, 153] on li "Оплаченные 1" at bounding box center [61, 155] width 122 height 14
click at [84, 102] on li "Новые 1" at bounding box center [61, 98] width 122 height 14
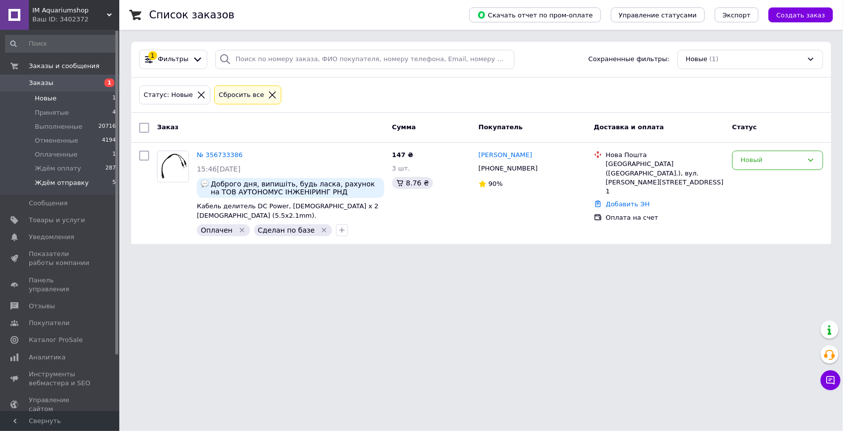
click at [108, 181] on li "Ждём отправку 5" at bounding box center [61, 185] width 122 height 19
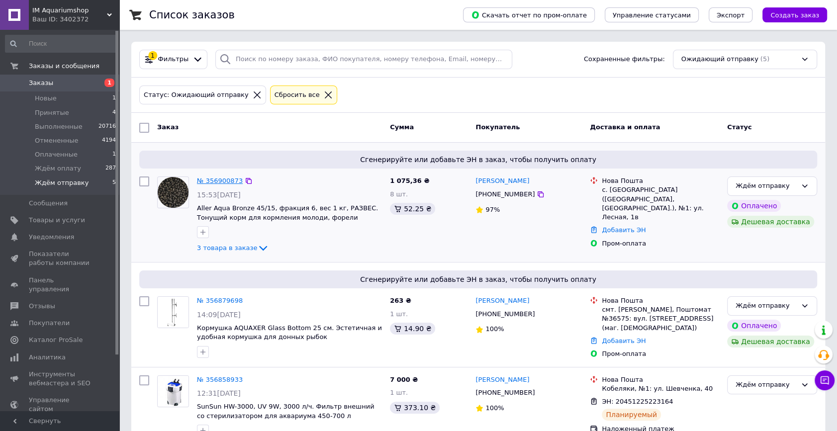
click at [228, 181] on link "№ 356900873" at bounding box center [220, 180] width 46 height 7
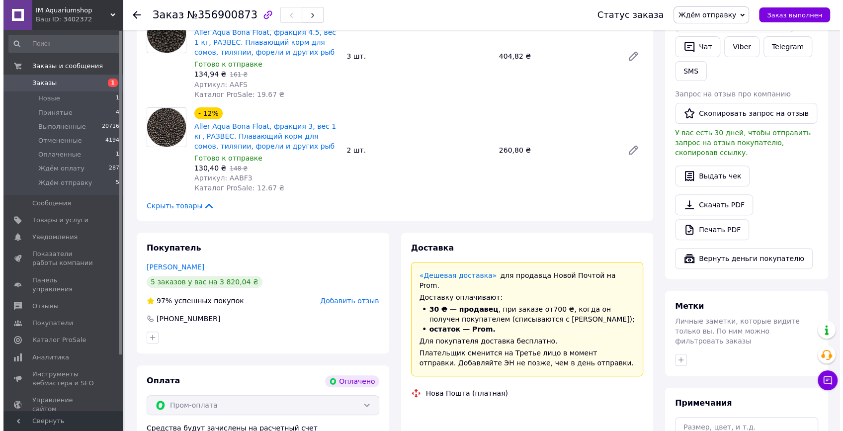
scroll to position [413, 0]
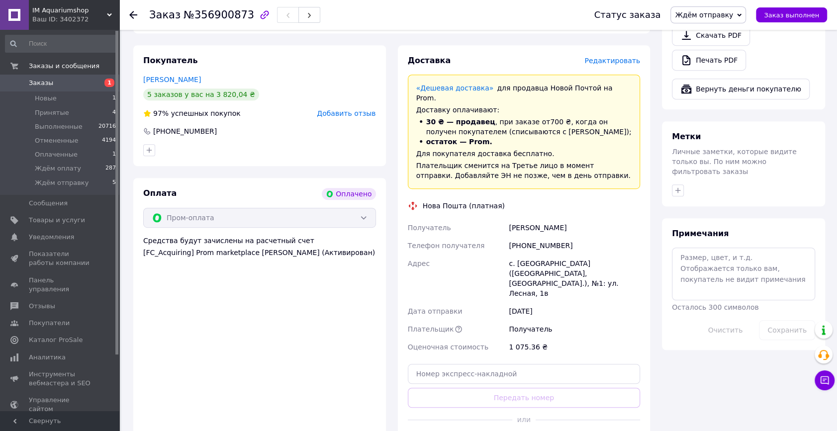
click at [618, 64] on span "Редактировать" at bounding box center [612, 61] width 56 height 8
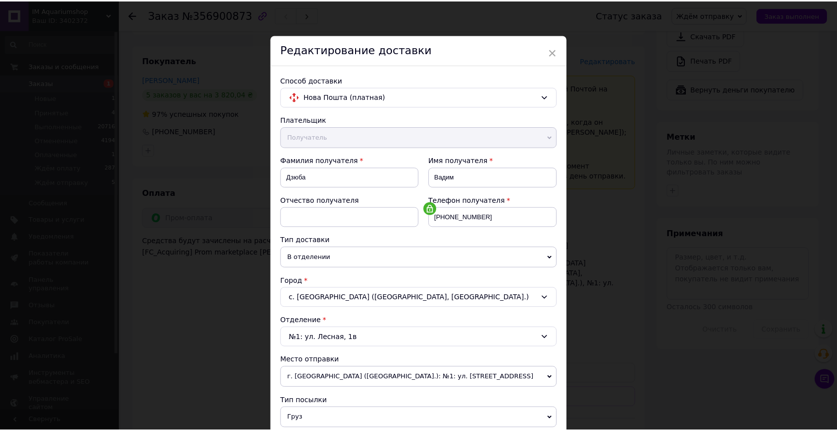
scroll to position [228, 0]
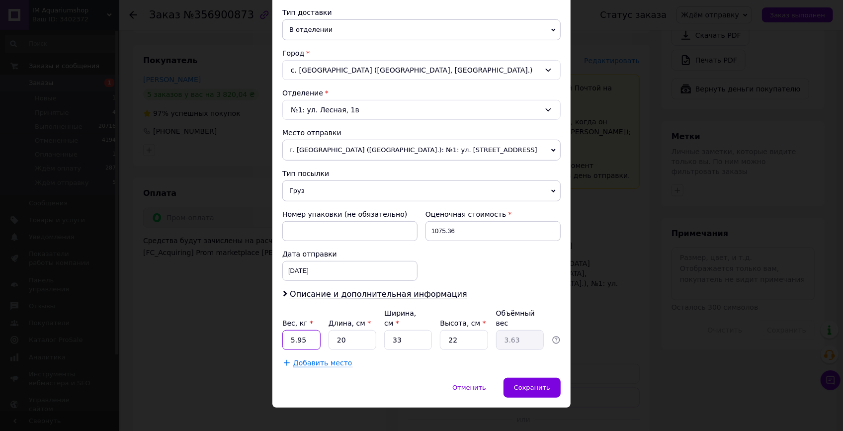
click at [308, 331] on input "5.95" at bounding box center [301, 340] width 38 height 20
type input "8.2"
type input "5"
type input "0.91"
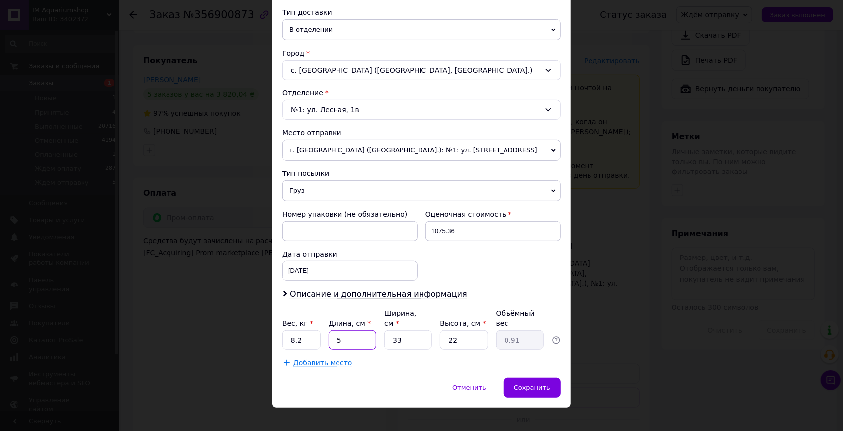
type input "50"
type input "9.07"
type input "50"
type input "2"
type input "0.55"
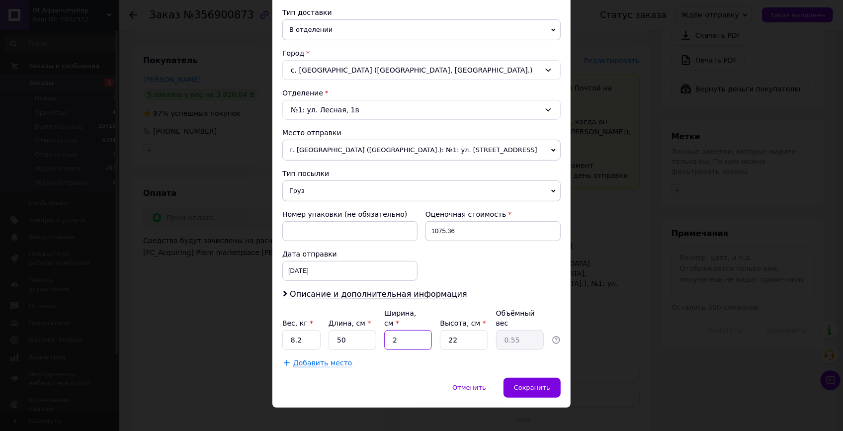
type input "25"
type input "6.88"
type input "25"
type input "1"
type input "0.31"
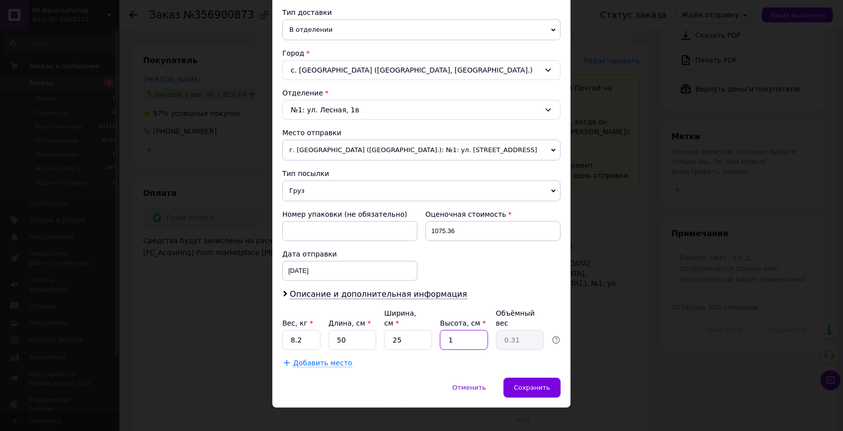
type input "15"
type input "4.69"
type input "15"
click at [528, 384] on span "Сохранить" at bounding box center [532, 387] width 36 height 7
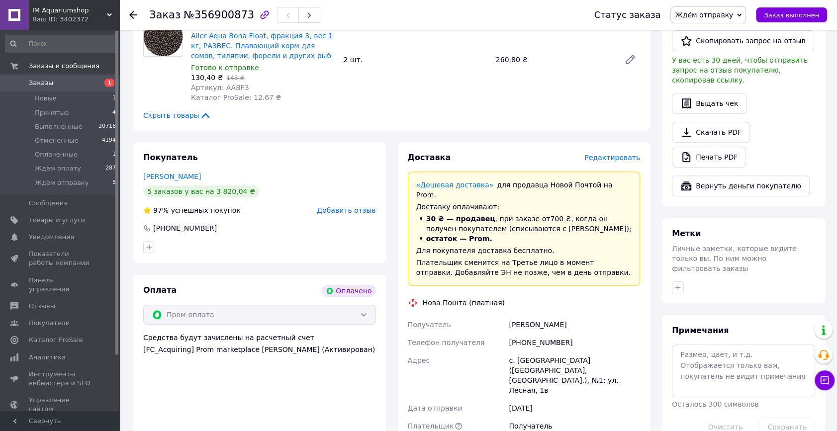
scroll to position [497, 0]
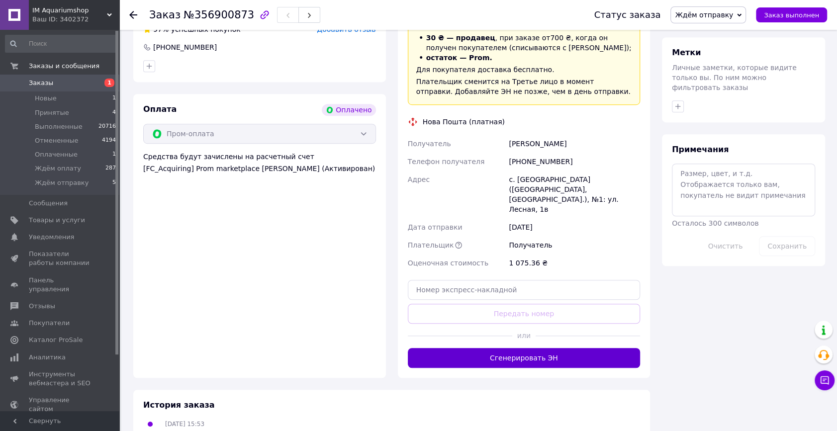
click at [497, 348] on button "Сгенерировать ЭН" at bounding box center [524, 358] width 233 height 20
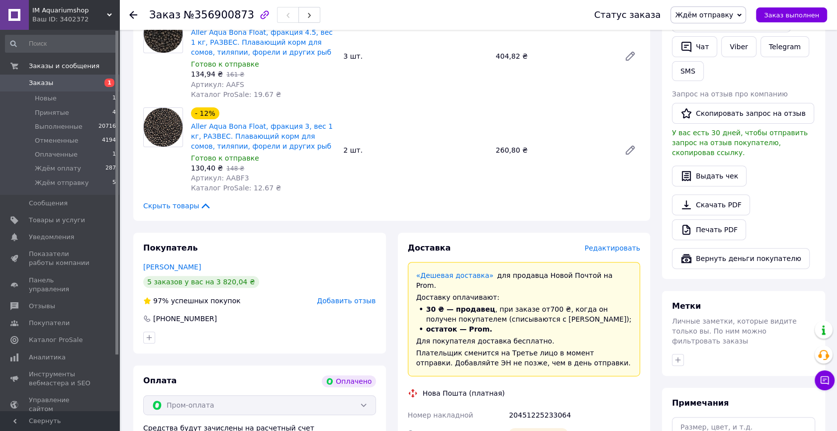
scroll to position [0, 0]
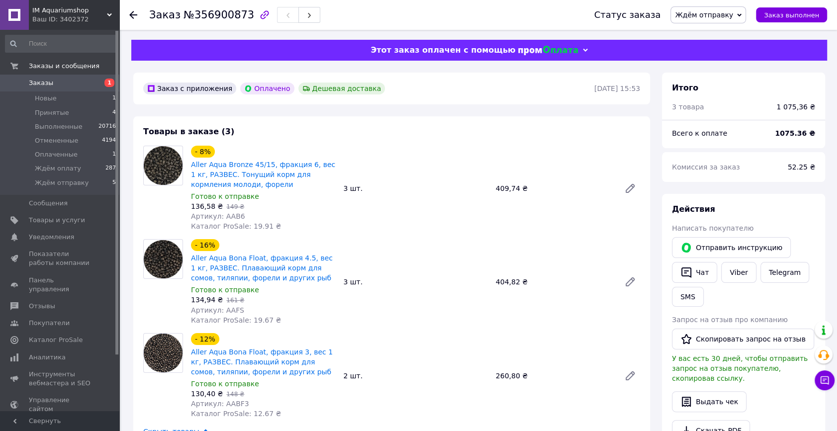
click at [704, 18] on span "Ждём отправку" at bounding box center [704, 15] width 58 height 8
click at [718, 93] on li "Ждём оплату" at bounding box center [708, 94] width 75 height 15
click at [135, 14] on use at bounding box center [133, 15] width 8 height 8
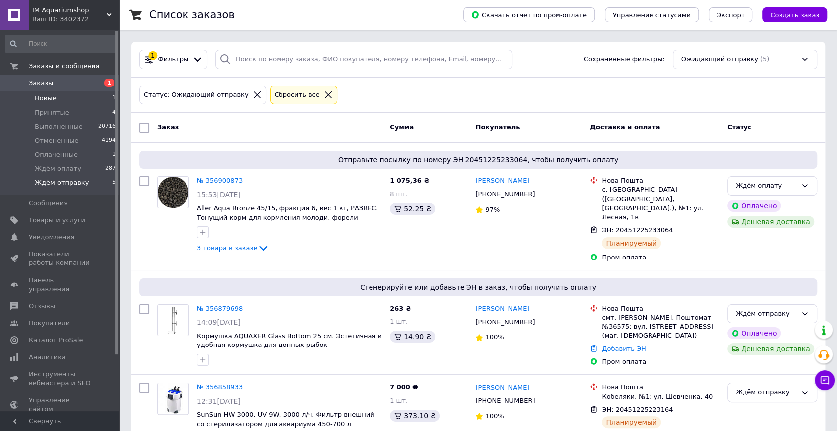
click at [63, 94] on li "Новые 1" at bounding box center [61, 98] width 122 height 14
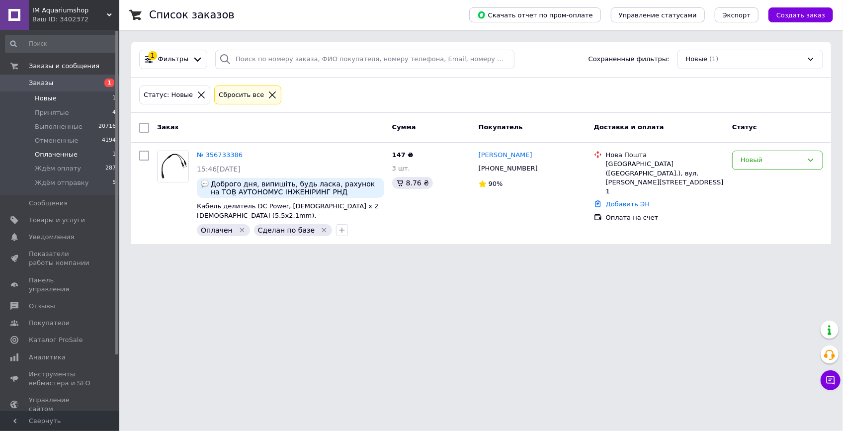
click at [93, 157] on li "Оплаченные 1" at bounding box center [61, 155] width 122 height 14
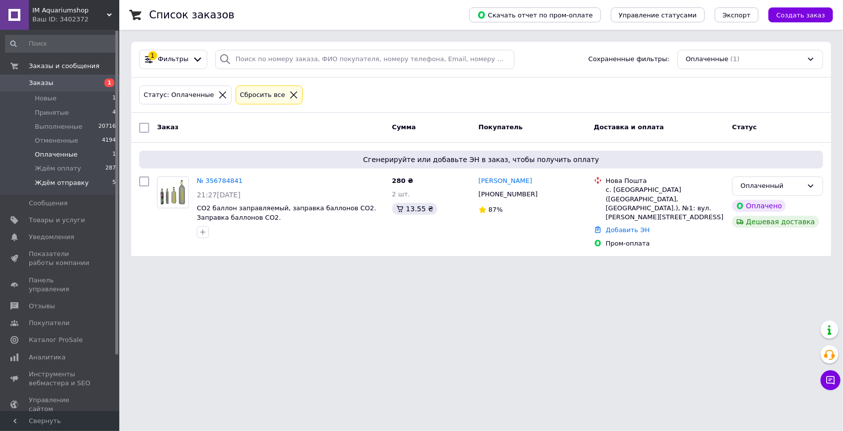
click at [88, 180] on li "Ждём отправку 5" at bounding box center [61, 185] width 122 height 19
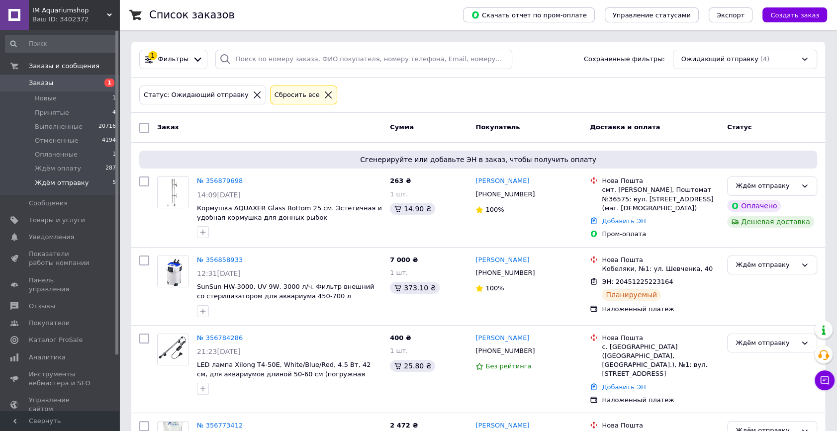
click at [66, 81] on span "Заказы" at bounding box center [60, 83] width 63 height 9
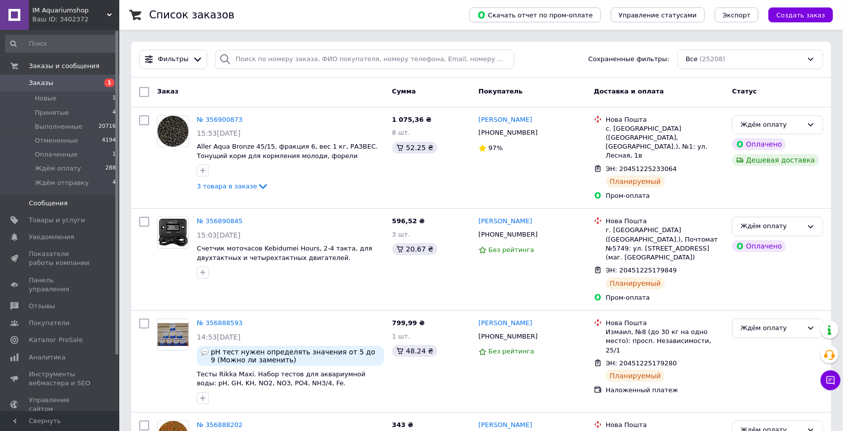
click at [91, 184] on li "Ждём отправку 4" at bounding box center [61, 185] width 122 height 19
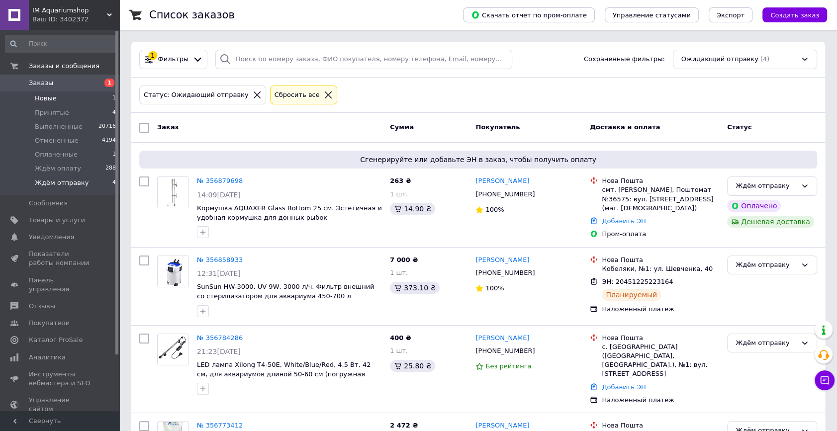
click at [70, 96] on li "Новые 1" at bounding box center [61, 98] width 122 height 14
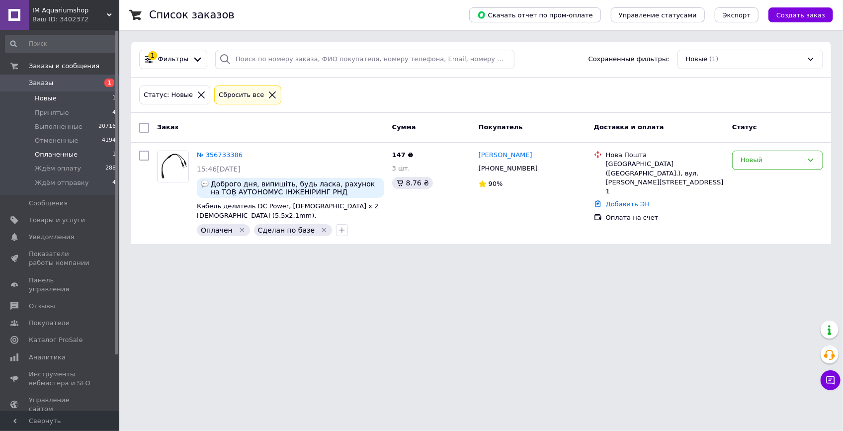
click at [80, 155] on li "Оплаченные 1" at bounding box center [61, 155] width 122 height 14
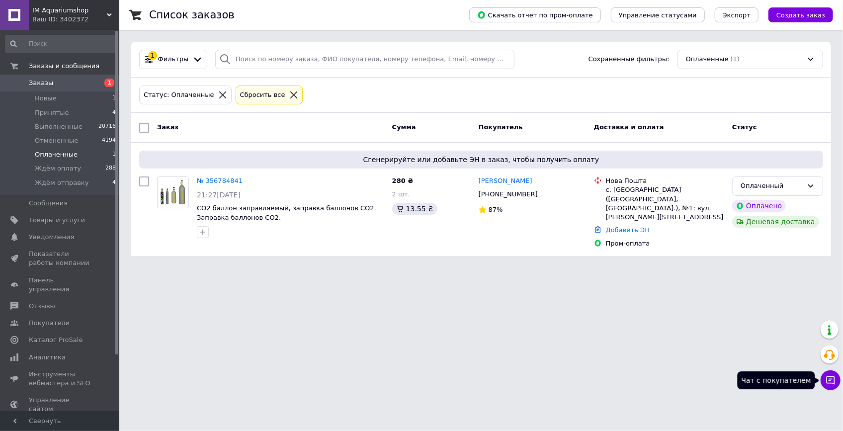
click at [826, 382] on icon at bounding box center [831, 380] width 10 height 10
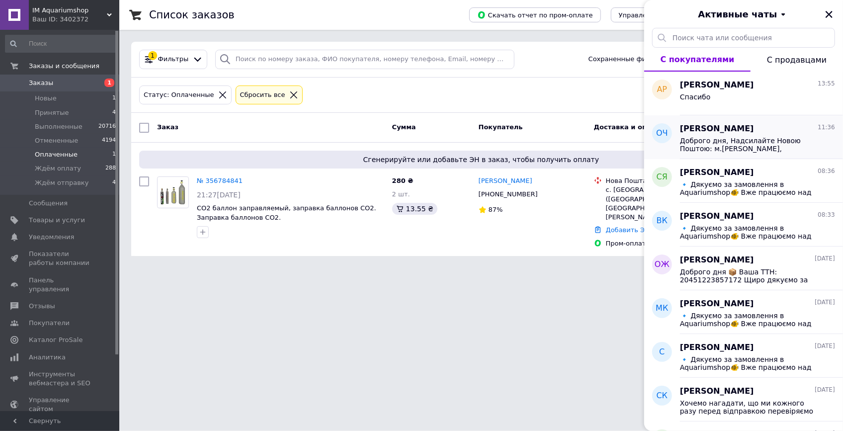
click at [783, 152] on span "Доброго дня, Надсилайте Новою Поштою: м.Нікополь, Дніпропетровська обл. Нова По…" at bounding box center [750, 145] width 141 height 16
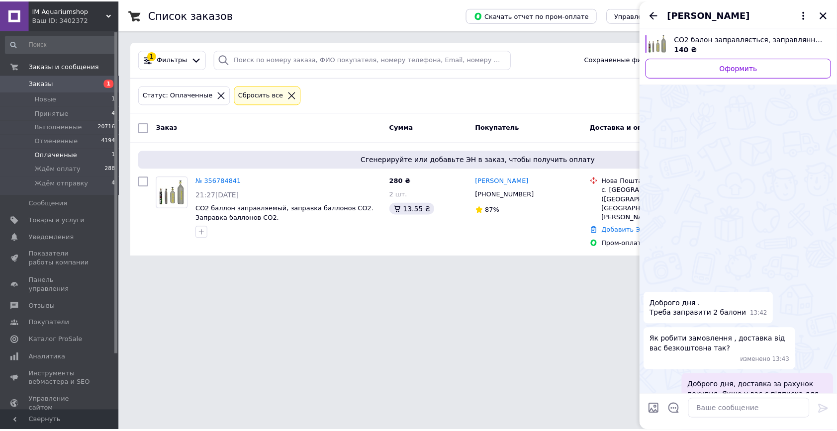
scroll to position [420, 0]
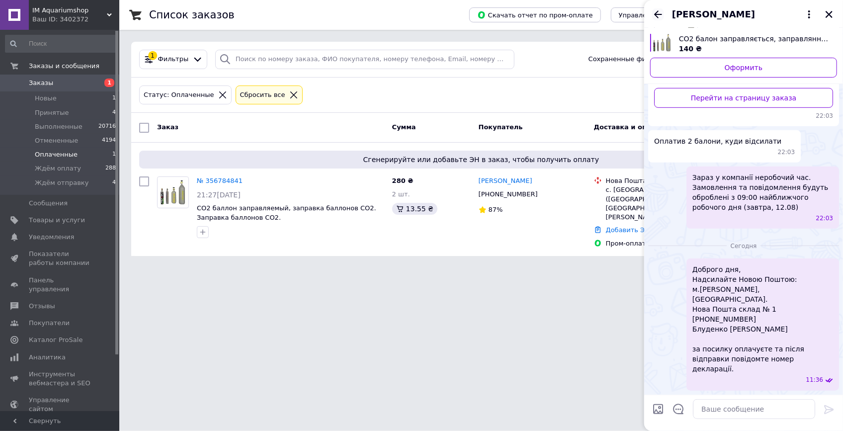
click at [659, 12] on icon "Назад" at bounding box center [658, 14] width 12 height 12
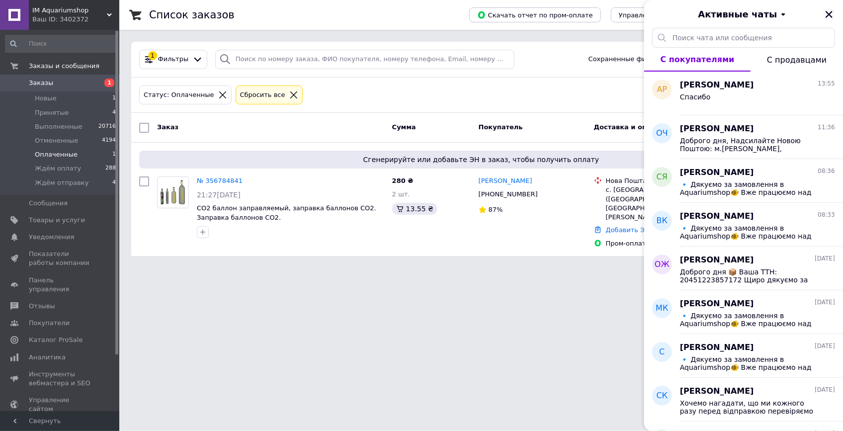
click at [834, 12] on icon "Закрыть" at bounding box center [829, 14] width 9 height 9
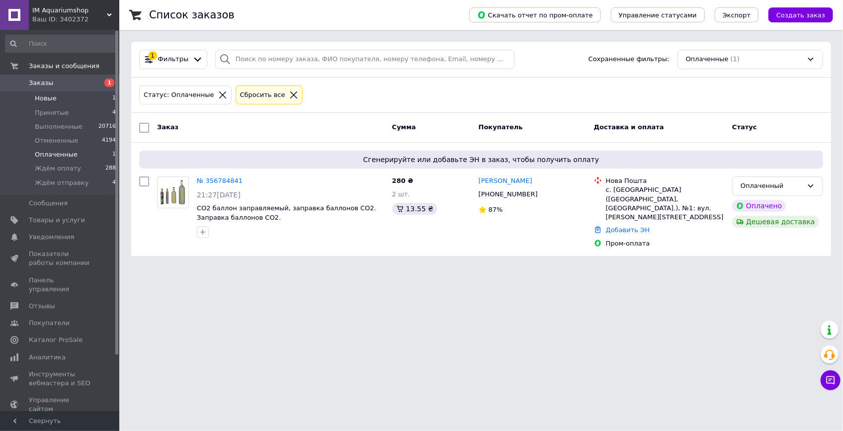
click at [80, 96] on li "Новые 1" at bounding box center [61, 98] width 122 height 14
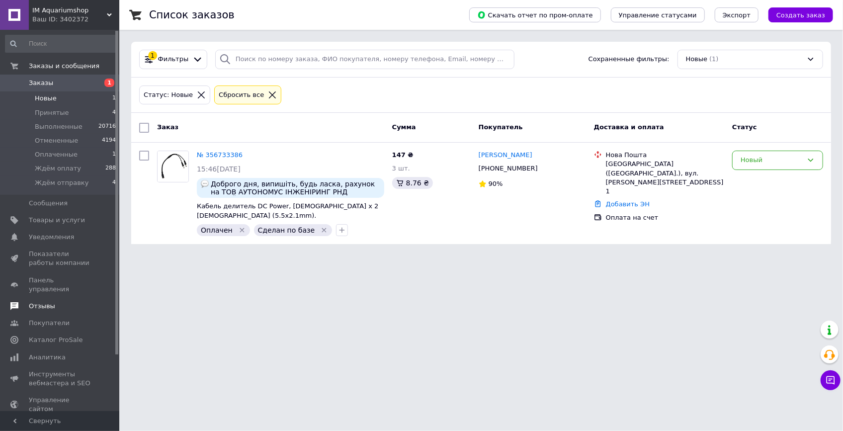
click at [52, 302] on span "Отзывы" at bounding box center [60, 306] width 63 height 9
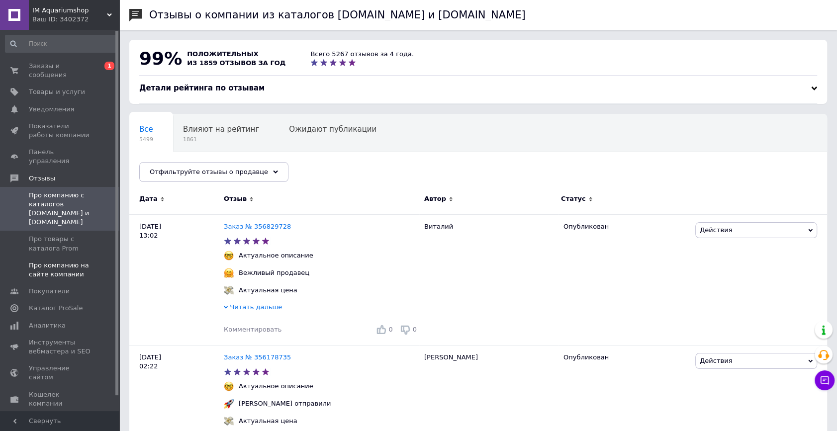
click at [72, 261] on span "Про компанию на сайте компании" at bounding box center [60, 270] width 63 height 18
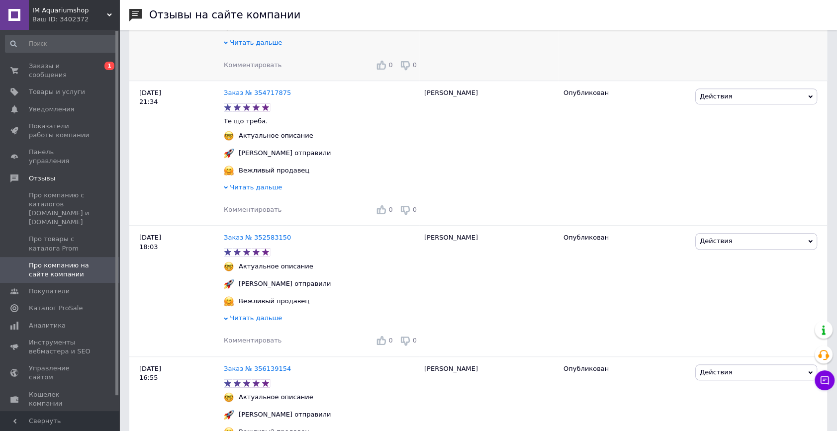
scroll to position [226, 0]
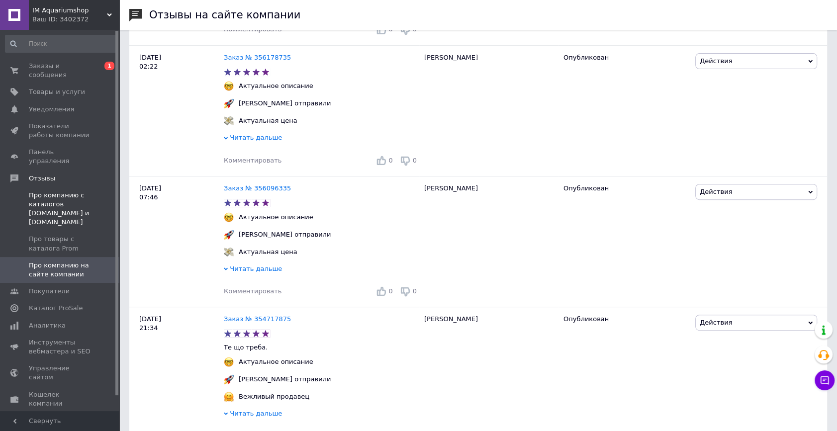
click at [58, 191] on span "Про компанию с каталогов Prom.ua и Bigl.ua" at bounding box center [60, 209] width 63 height 36
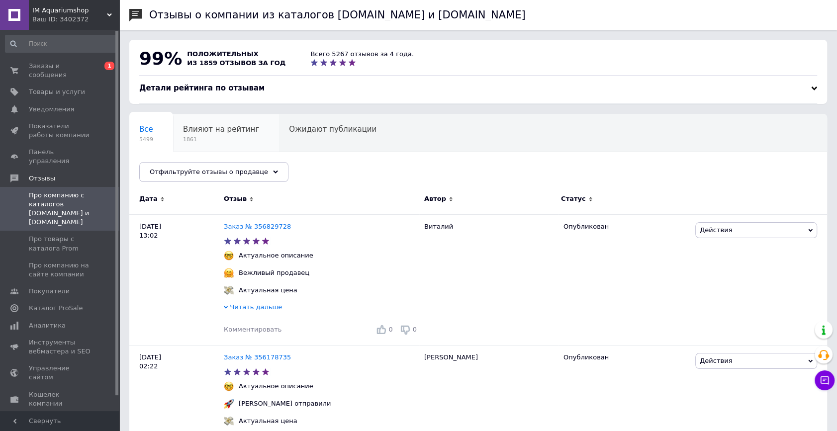
click at [209, 139] on span "1861" at bounding box center [221, 139] width 76 height 7
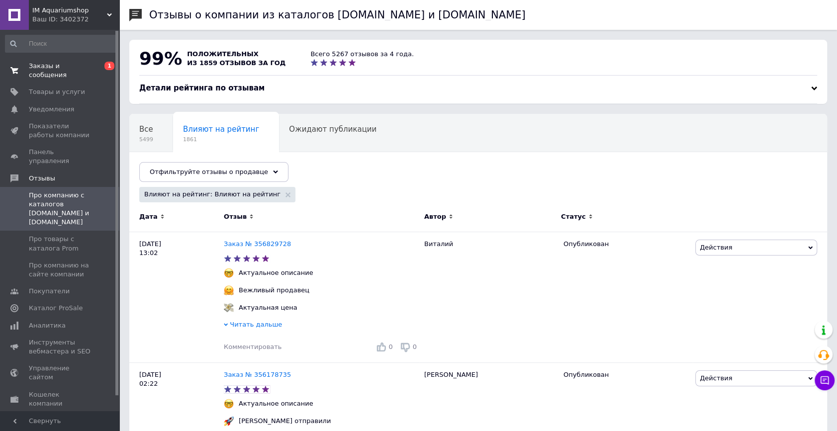
click at [67, 67] on span "Заказы и сообщения" at bounding box center [60, 71] width 63 height 18
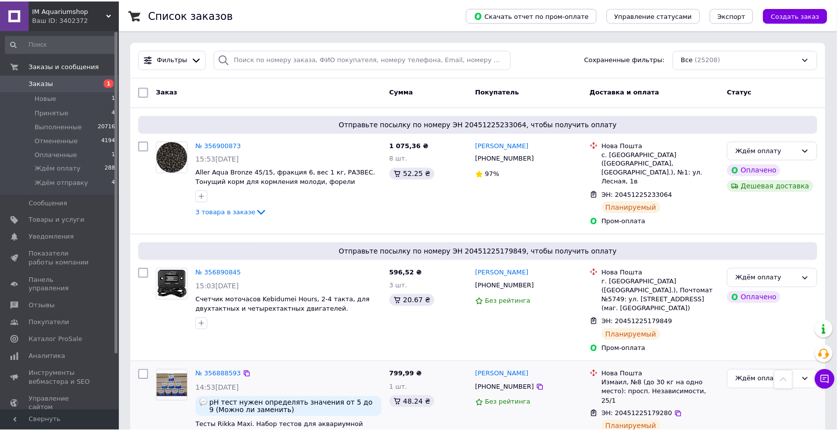
scroll to position [226, 0]
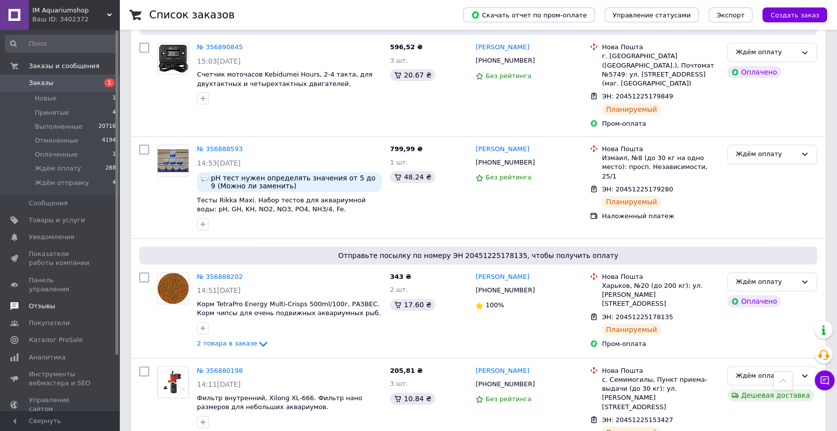
click at [55, 302] on span "Отзывы" at bounding box center [60, 306] width 63 height 9
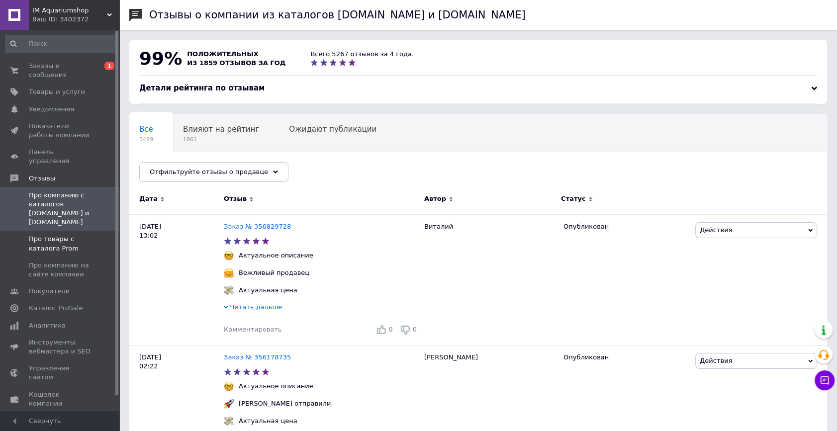
click at [45, 235] on span "Про товары с каталога Prom" at bounding box center [60, 244] width 63 height 18
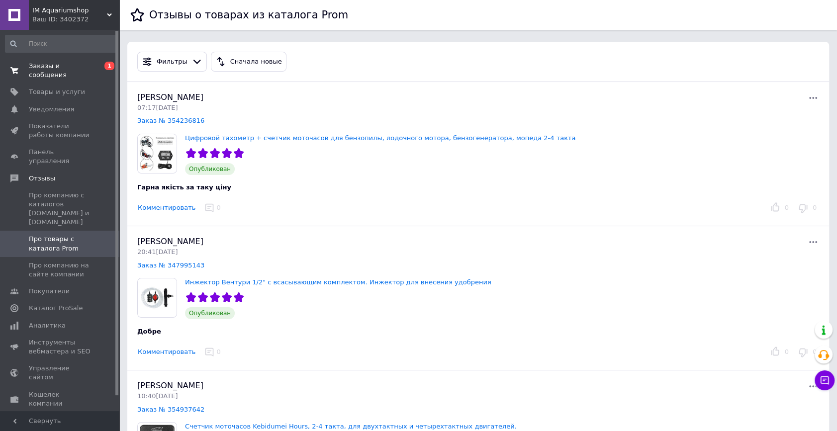
click at [56, 66] on span "Заказы и сообщения" at bounding box center [60, 71] width 63 height 18
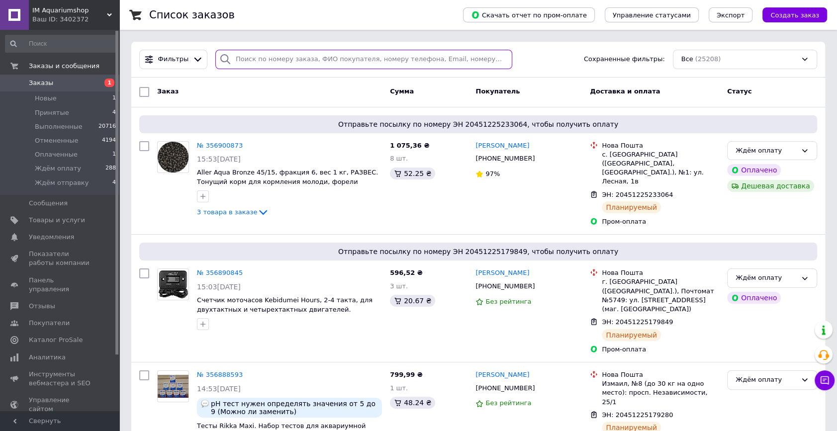
click at [255, 58] on input "search" at bounding box center [363, 59] width 297 height 19
type input "254625"
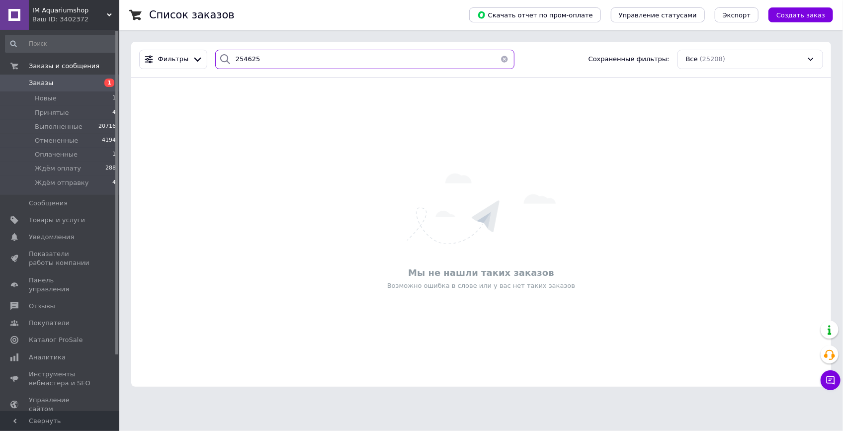
click at [287, 62] on input "254625" at bounding box center [365, 59] width 300 height 19
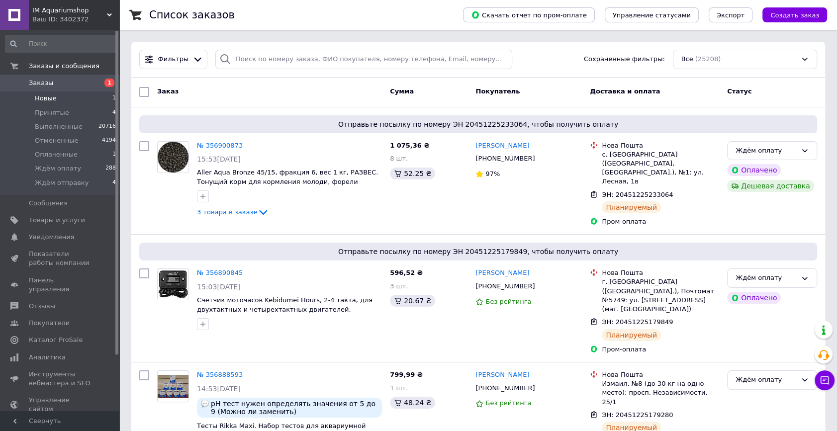
click at [74, 93] on li "Новые 1" at bounding box center [61, 98] width 122 height 14
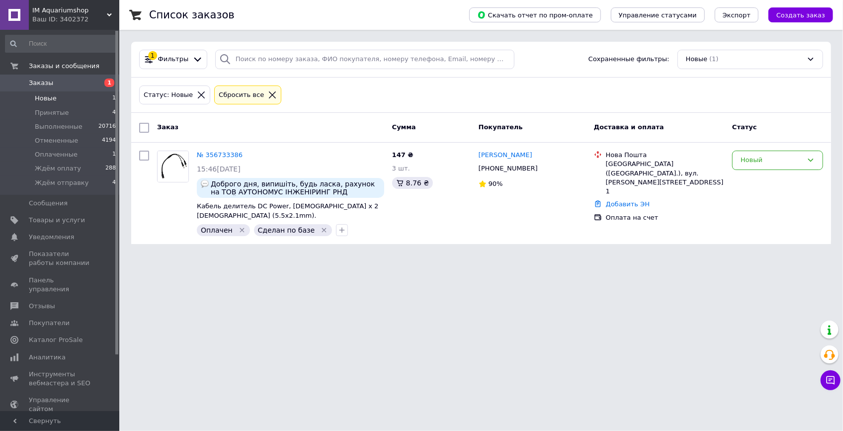
click at [68, 77] on link "Заказы 1" at bounding box center [61, 83] width 122 height 17
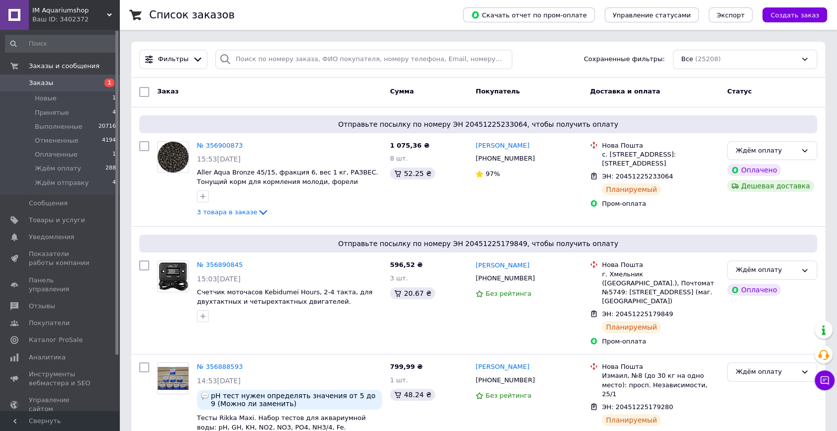
click at [327, 90] on div "Заказ" at bounding box center [269, 92] width 233 height 18
click at [84, 182] on li "Ждём отправку 4" at bounding box center [61, 185] width 122 height 19
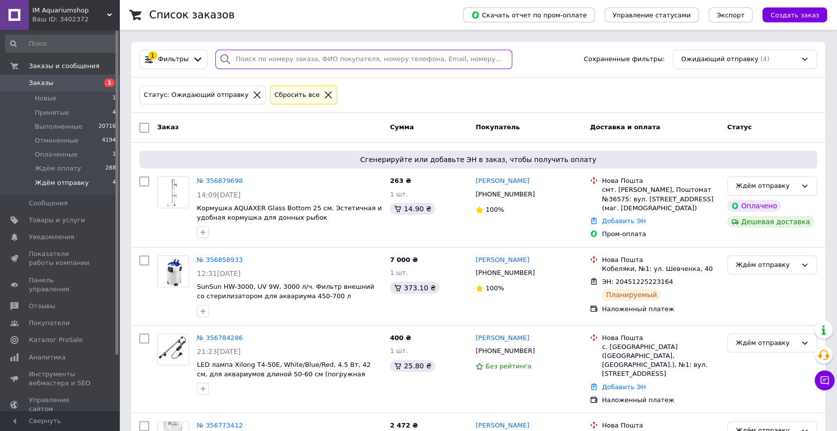
click at [276, 54] on input "search" at bounding box center [363, 59] width 297 height 19
type input "55967"
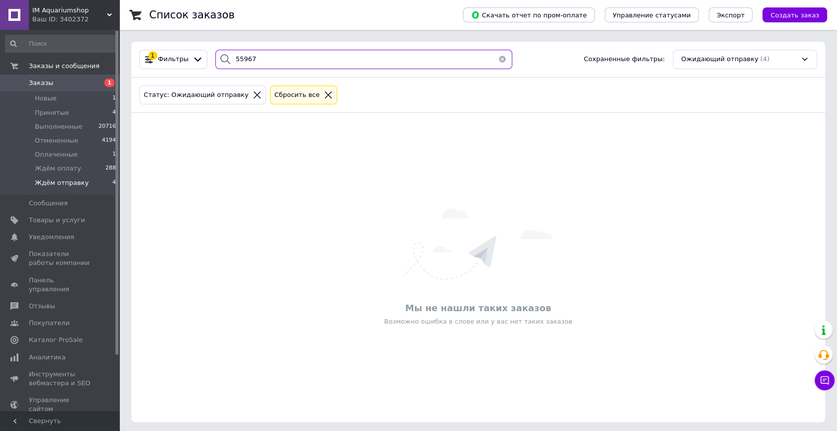
click at [270, 64] on input "55967" at bounding box center [363, 59] width 297 height 19
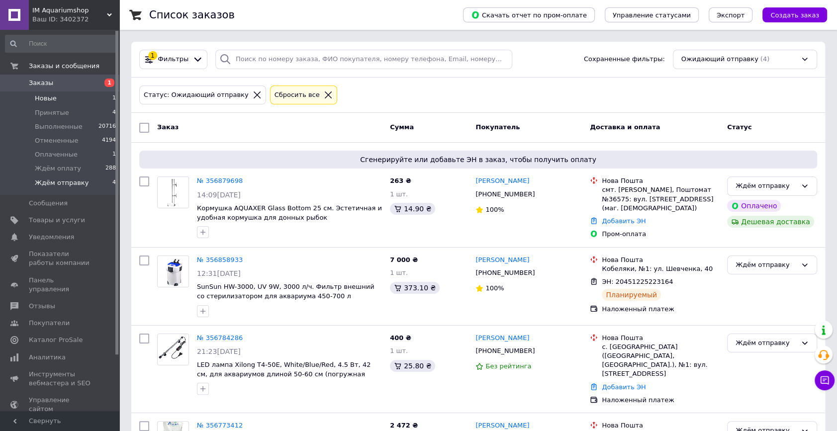
click at [72, 96] on li "Новые 1" at bounding box center [61, 98] width 122 height 14
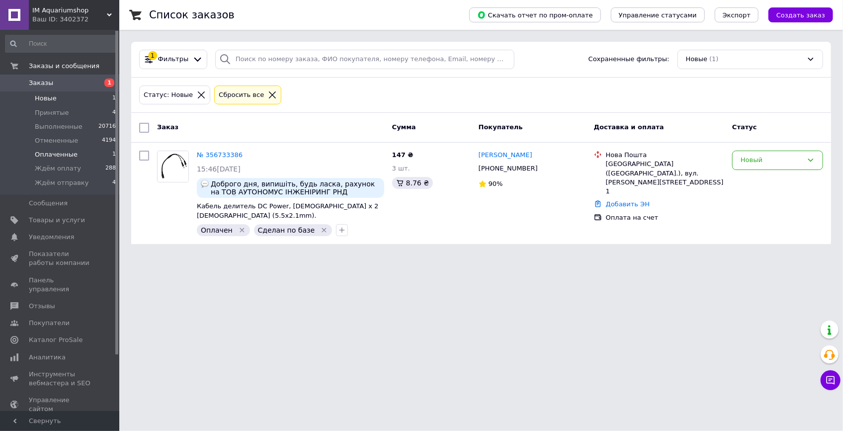
click at [83, 154] on li "Оплаченные 1" at bounding box center [61, 155] width 122 height 14
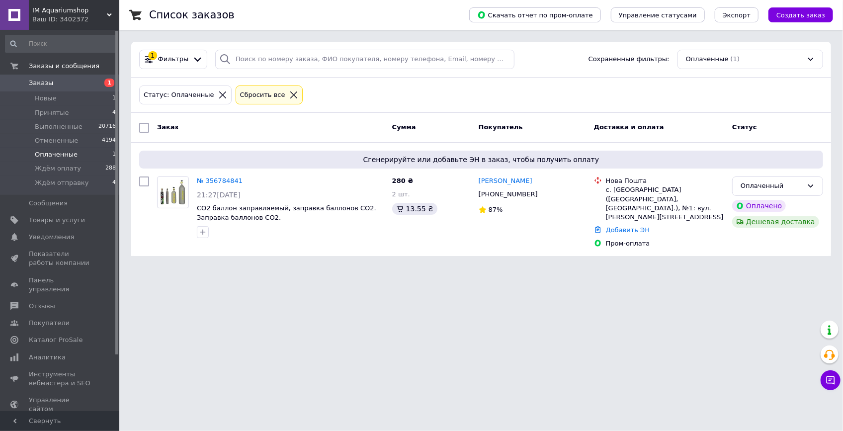
click at [65, 82] on span "Заказы" at bounding box center [60, 83] width 63 height 9
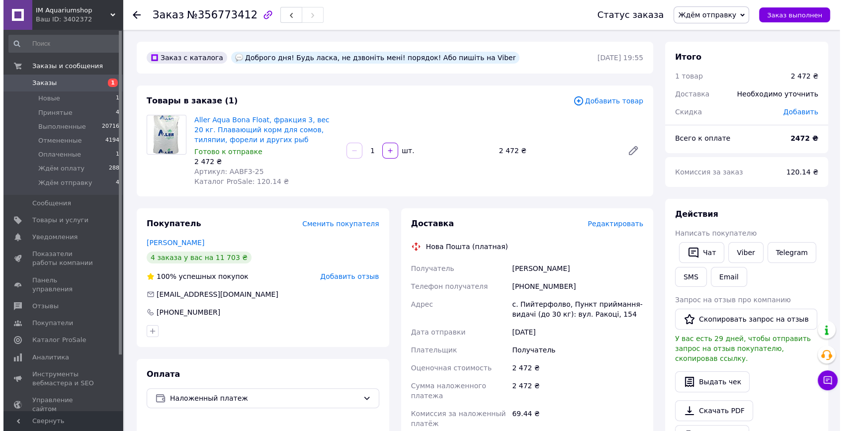
scroll to position [45, 0]
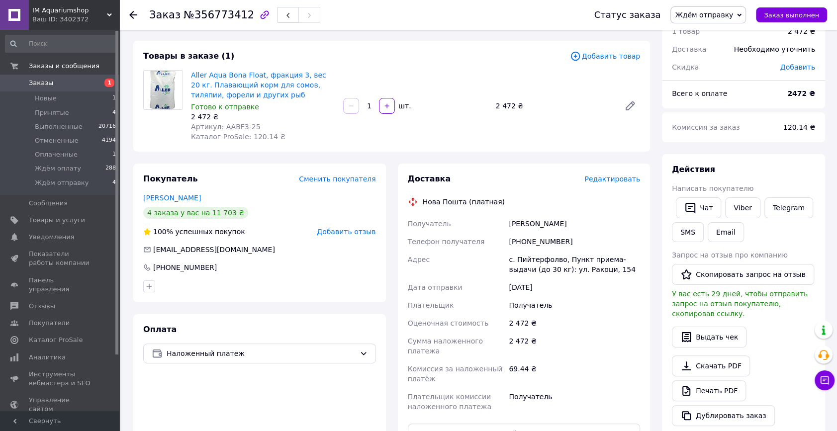
click at [630, 179] on span "Редактировать" at bounding box center [612, 179] width 56 height 8
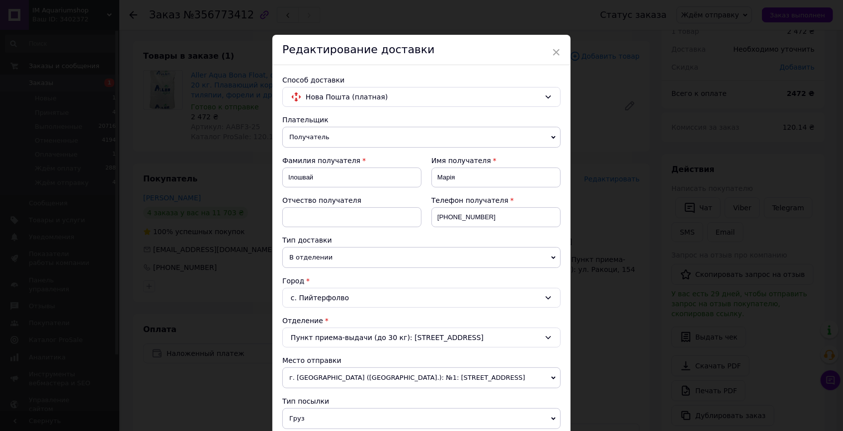
scroll to position [226, 0]
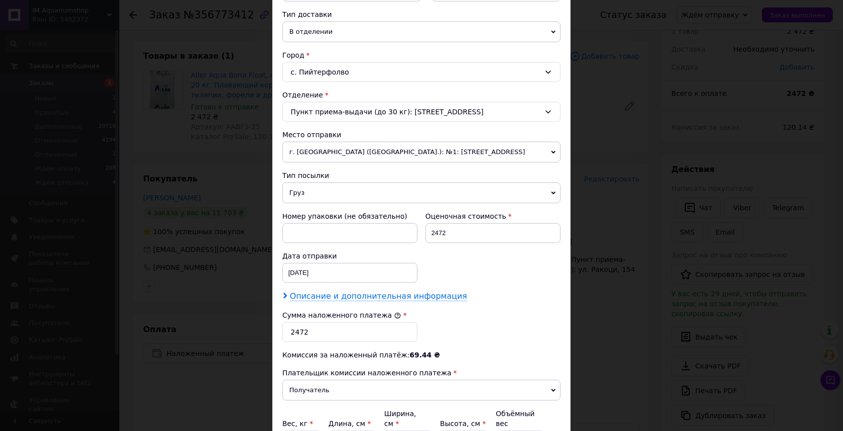
click at [356, 297] on span "Описание и дополнительная информация" at bounding box center [379, 296] width 178 height 10
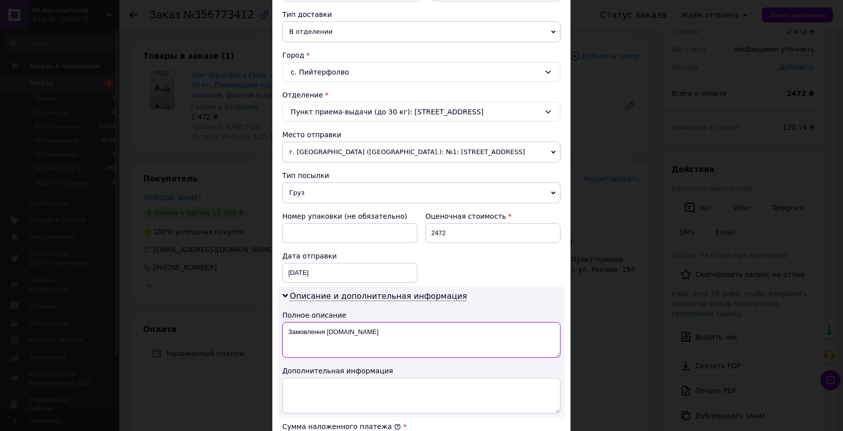
click at [377, 324] on textarea "Замовлення [DOMAIN_NAME]" at bounding box center [421, 340] width 278 height 36
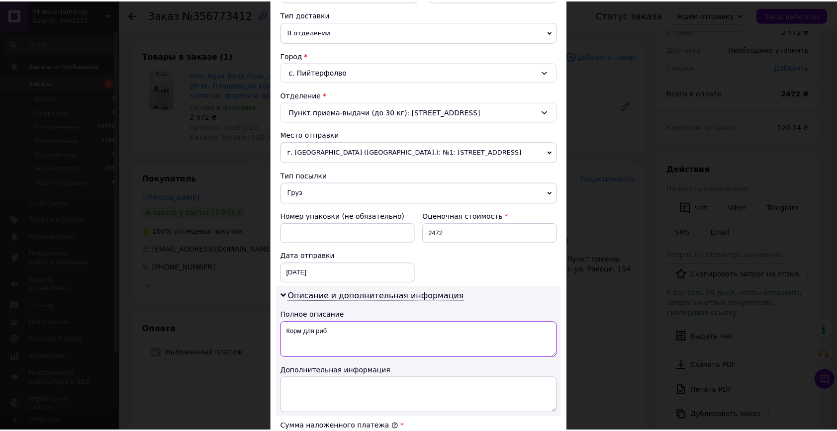
scroll to position [437, 0]
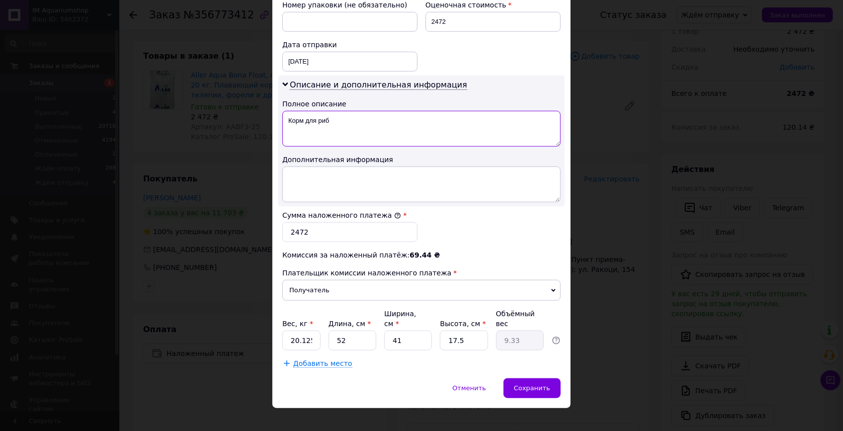
type textarea "Корм для риб"
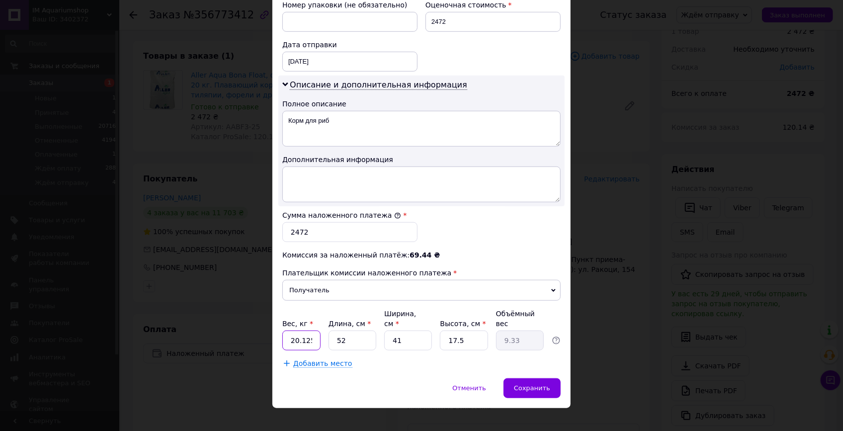
click at [303, 331] on input "20.125" at bounding box center [301, 341] width 38 height 20
type input "20"
type input "5"
type input "0.9"
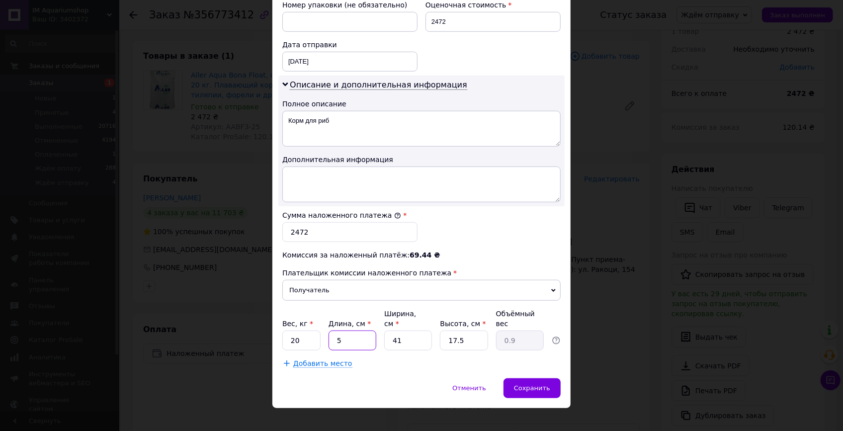
type input "51"
type input "9.15"
type input "51"
type input "3"
type input "0.67"
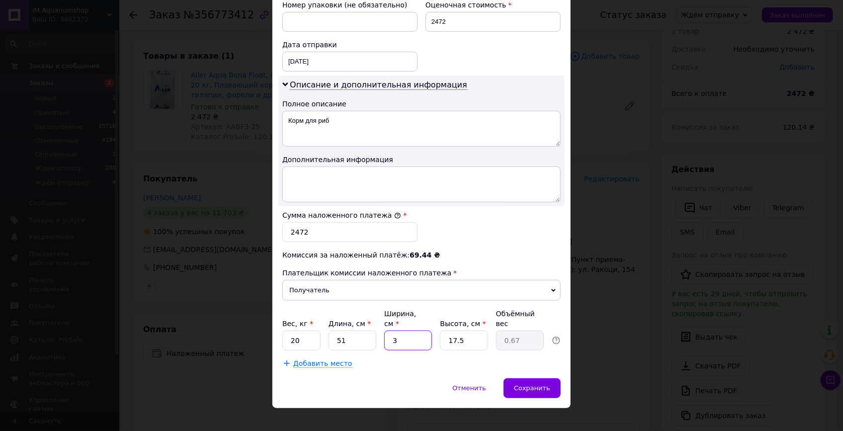
type input "39"
type input "8.7"
type input "39"
type input "2"
type input "0.99"
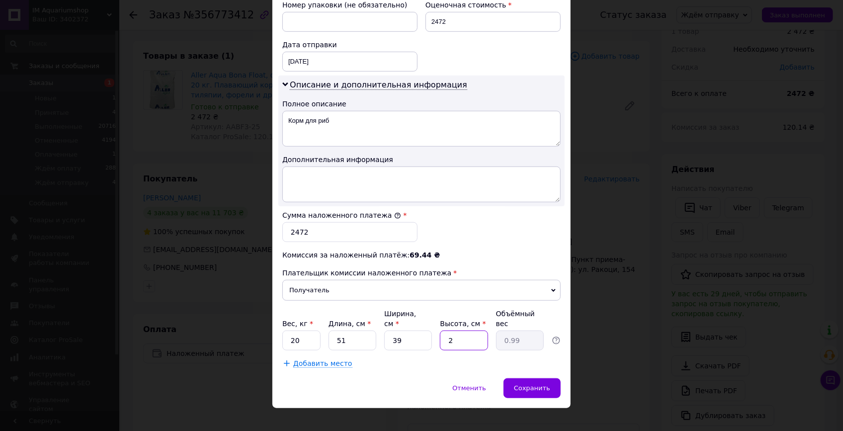
type input "24"
type input "11.93"
type input "24"
click at [390, 362] on div "Способ доставки Нова Пошта (платная) Плательщик Получатель Отправитель Фамилия …" at bounding box center [421, 3] width 298 height 750
click at [522, 384] on span "Сохранить" at bounding box center [532, 387] width 36 height 7
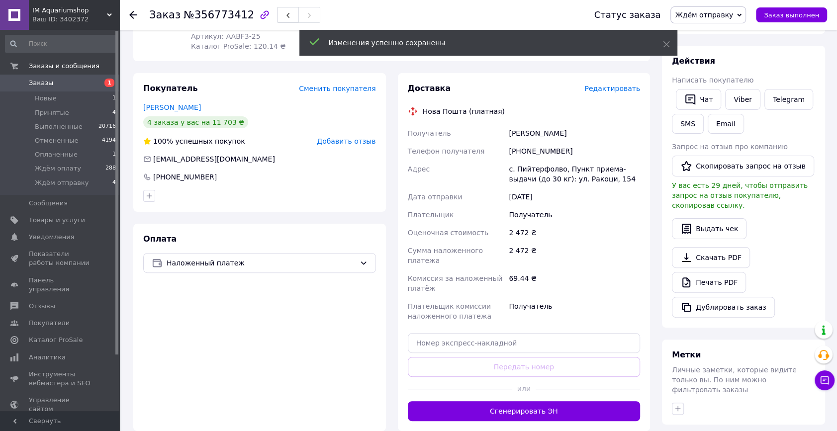
scroll to position [180, 0]
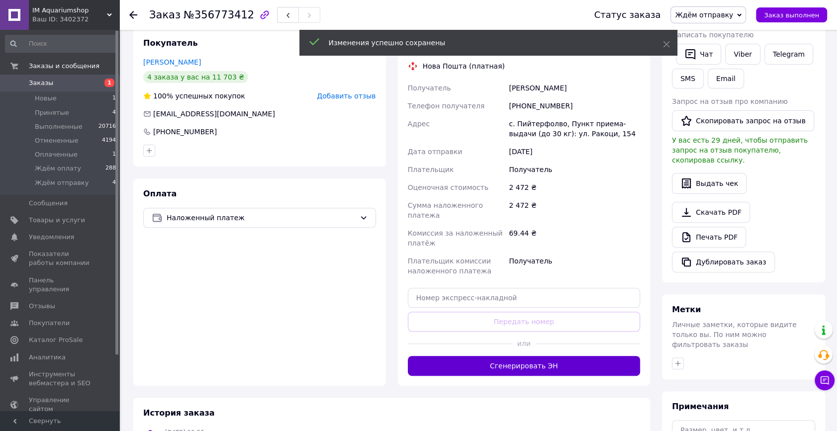
click at [488, 356] on button "Сгенерировать ЭН" at bounding box center [524, 366] width 233 height 20
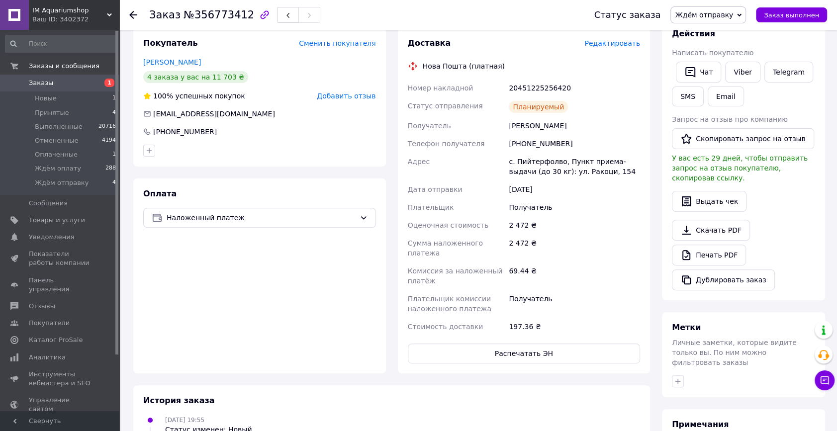
scroll to position [0, 0]
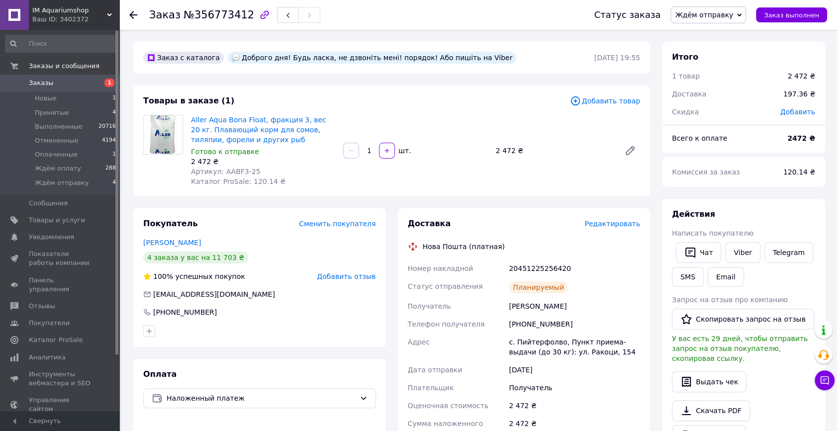
click at [723, 13] on span "Ждём отправку" at bounding box center [704, 15] width 58 height 8
click at [732, 95] on li "Ждём оплату" at bounding box center [708, 94] width 75 height 15
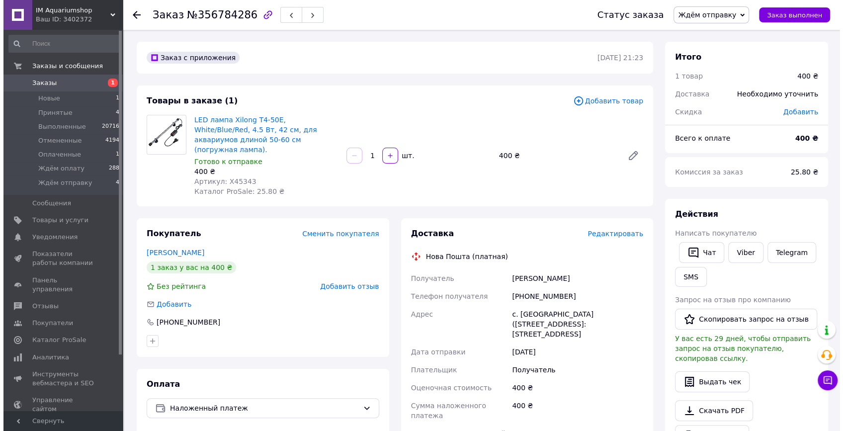
scroll to position [90, 0]
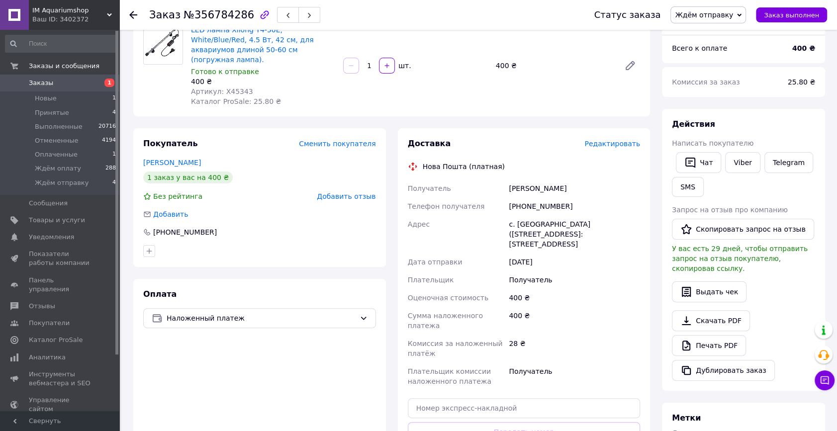
click at [611, 140] on span "Редактировать" at bounding box center [612, 144] width 56 height 8
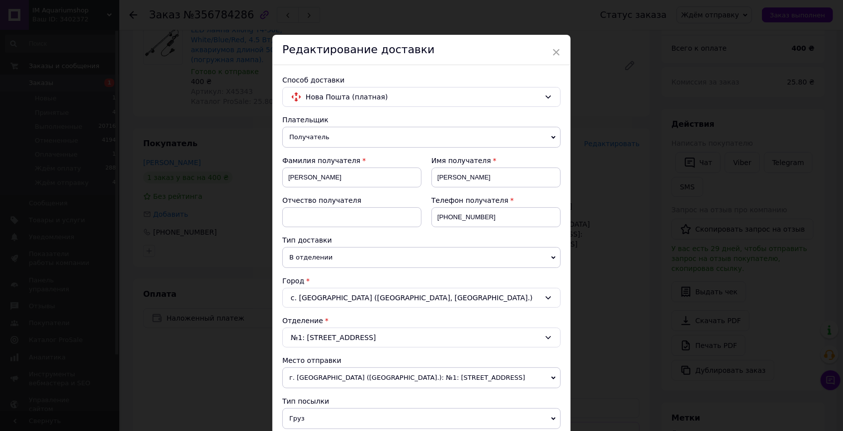
scroll to position [271, 0]
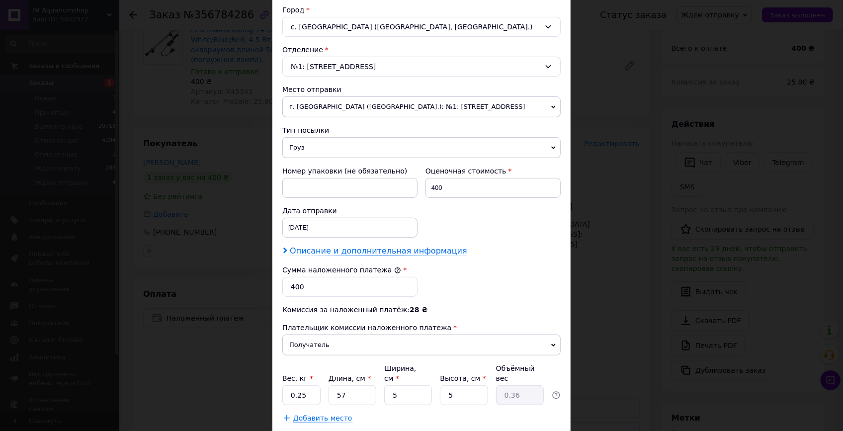
click at [335, 252] on span "Описание и дополнительная информация" at bounding box center [379, 251] width 178 height 10
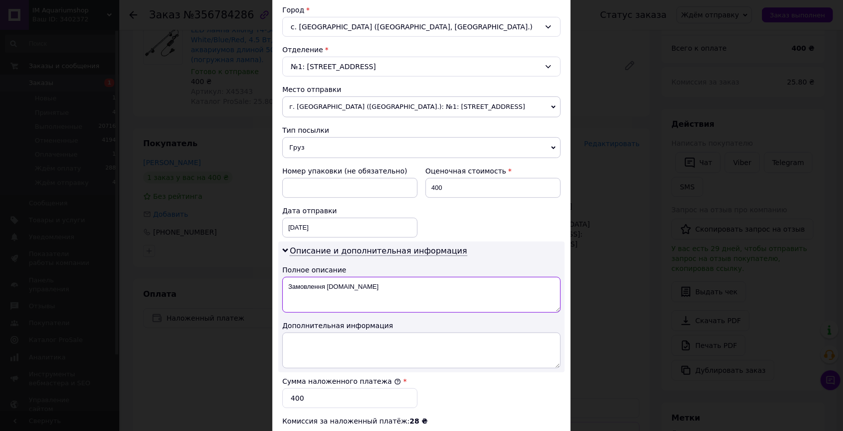
click at [352, 285] on textarea "Замовлення [DOMAIN_NAME]" at bounding box center [421, 295] width 278 height 36
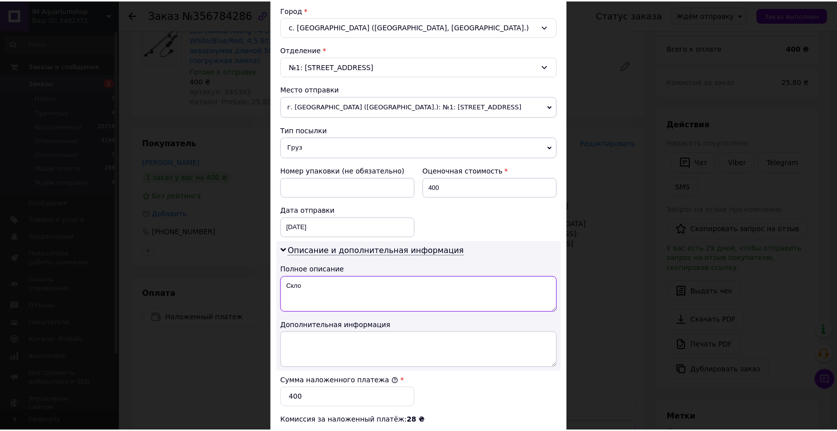
scroll to position [437, 0]
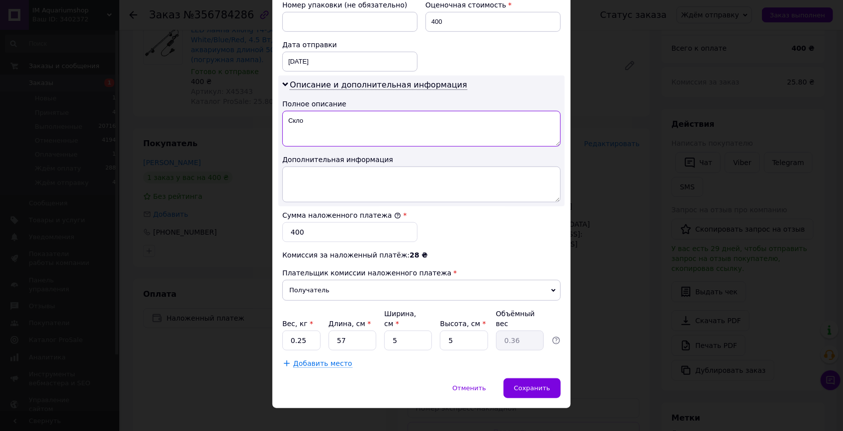
type textarea "Скло"
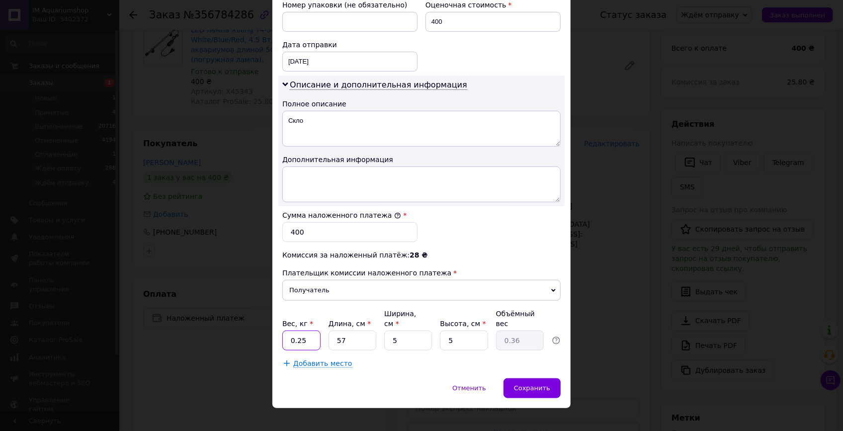
click at [303, 331] on input "0.25" at bounding box center [301, 341] width 38 height 20
type input "0.3"
type input "6"
type input "0.1"
type input "61"
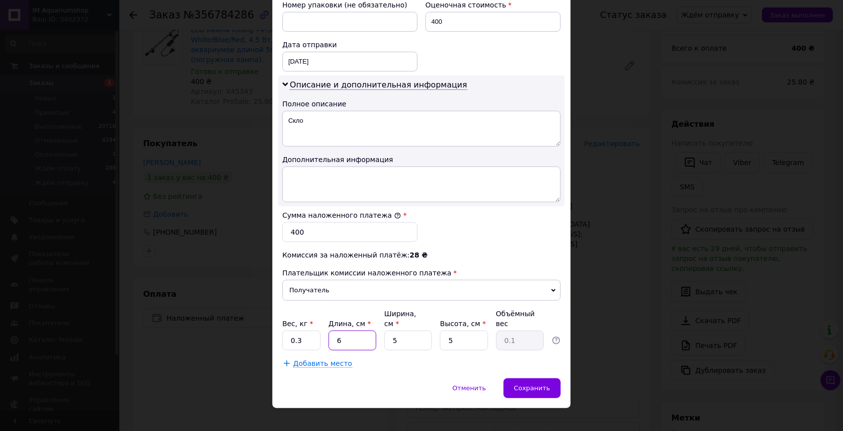
type input "0.38"
type input "61"
type input "3"
type input "0.23"
type input "3"
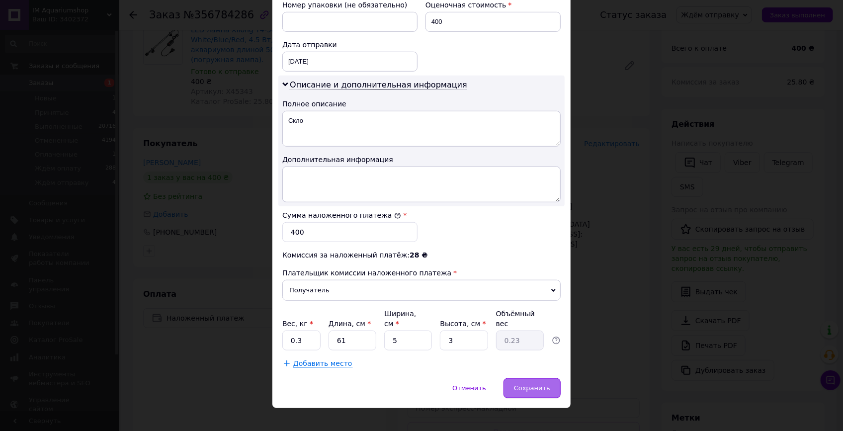
click at [545, 384] on span "Сохранить" at bounding box center [532, 387] width 36 height 7
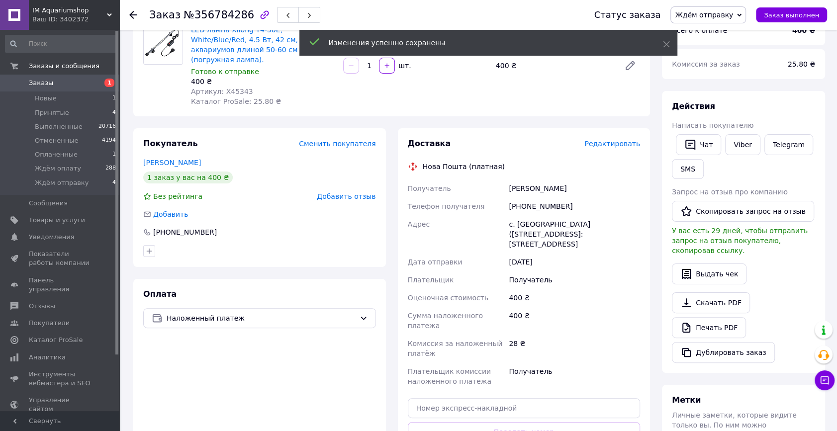
scroll to position [226, 0]
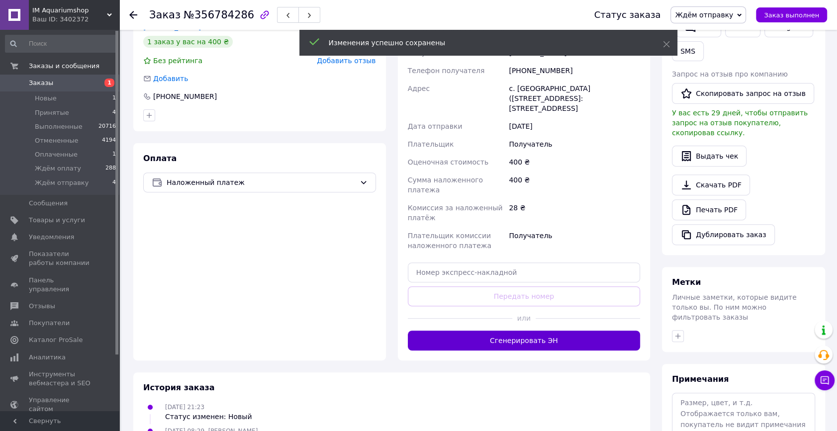
click at [528, 331] on button "Сгенерировать ЭН" at bounding box center [524, 341] width 233 height 20
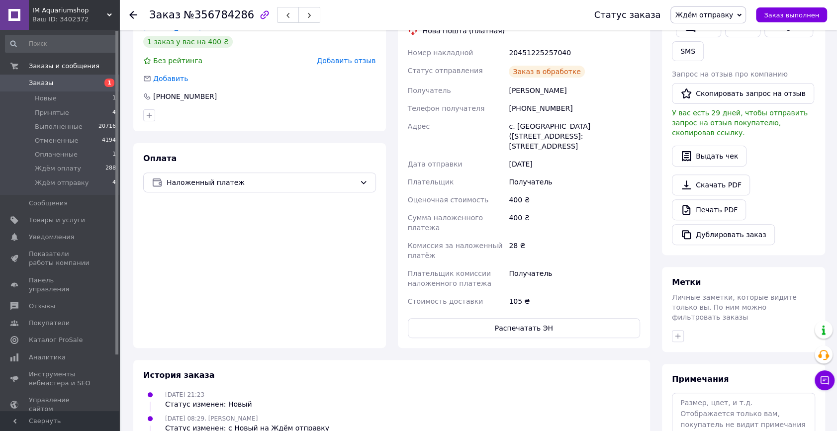
scroll to position [0, 0]
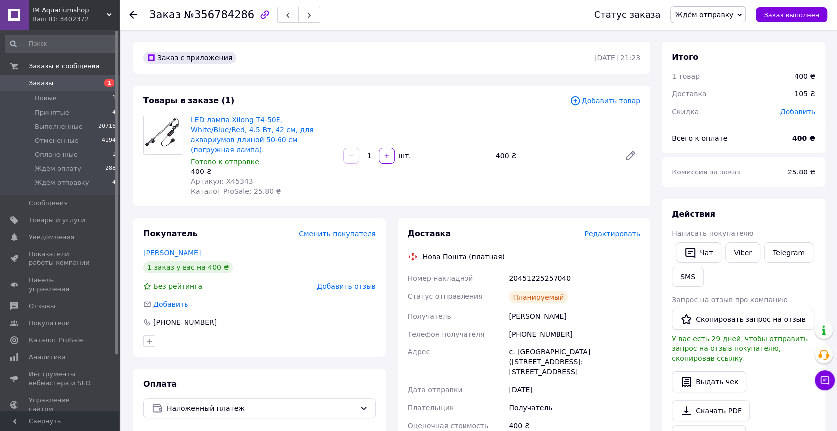
click at [716, 17] on span "Ждём отправку" at bounding box center [704, 15] width 58 height 8
click at [721, 94] on li "Ждём оплату" at bounding box center [708, 94] width 75 height 15
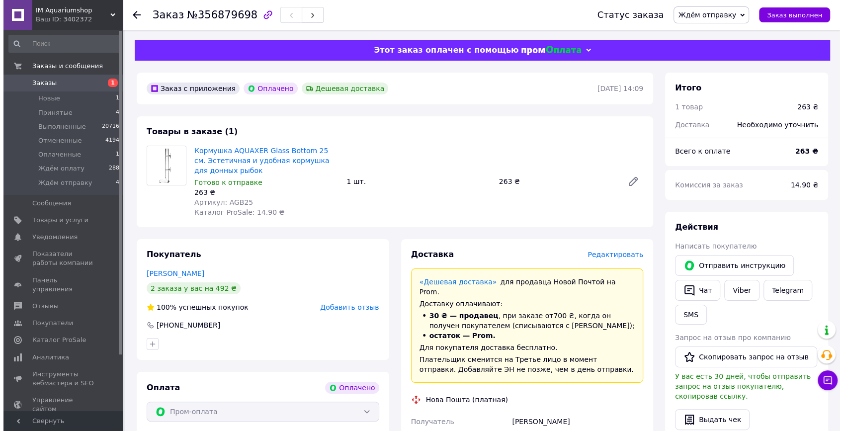
scroll to position [180, 0]
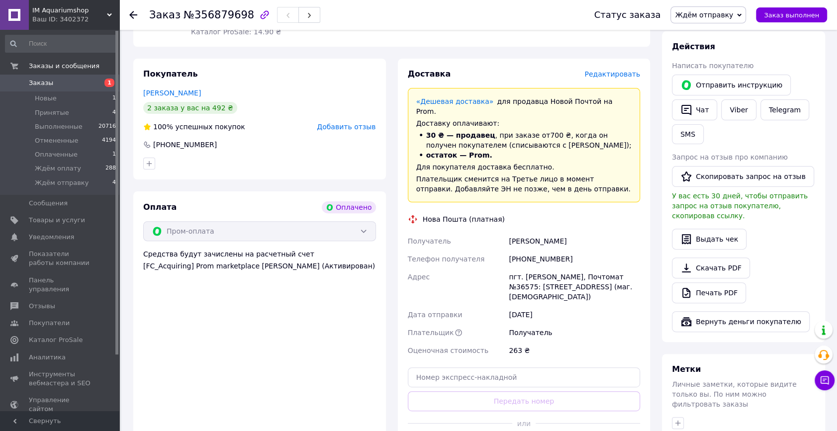
click at [612, 72] on span "Редактировать" at bounding box center [612, 74] width 56 height 8
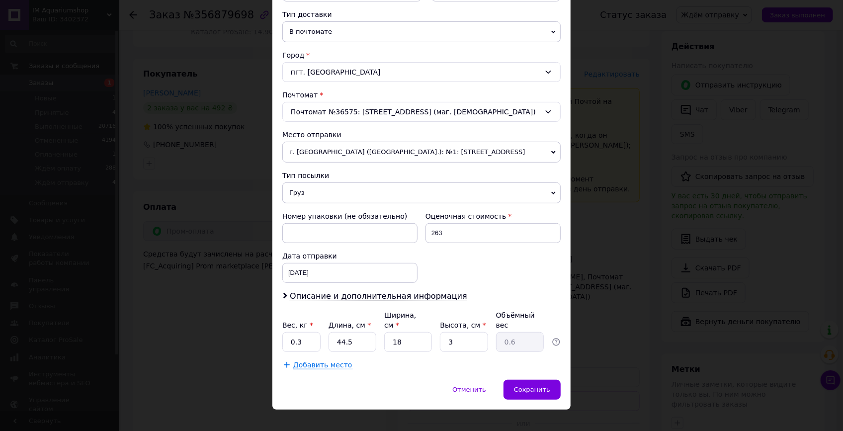
scroll to position [228, 0]
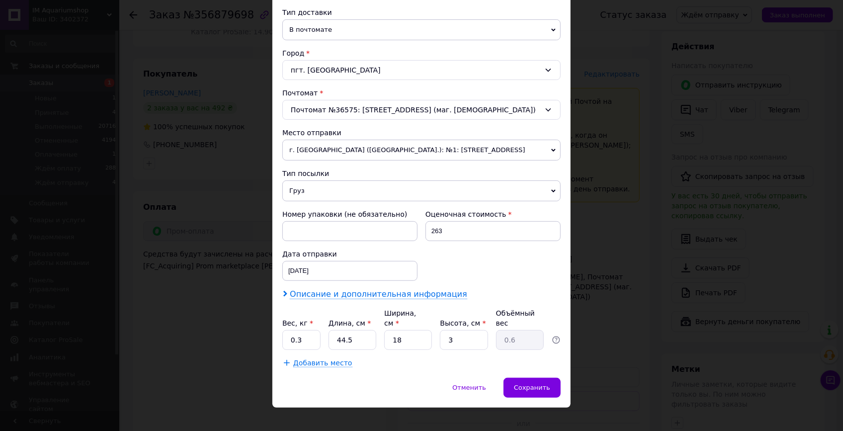
click at [325, 297] on span "Описание и дополнительная информация" at bounding box center [379, 294] width 178 height 10
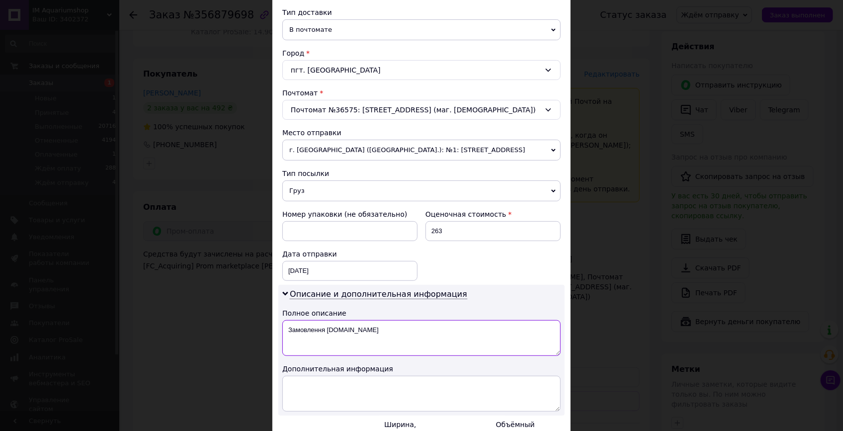
click at [372, 333] on textarea "Замовлення [DOMAIN_NAME]" at bounding box center [421, 338] width 278 height 36
click at [372, 333] on textarea "Замовлення Prom.ua" at bounding box center [421, 338] width 278 height 36
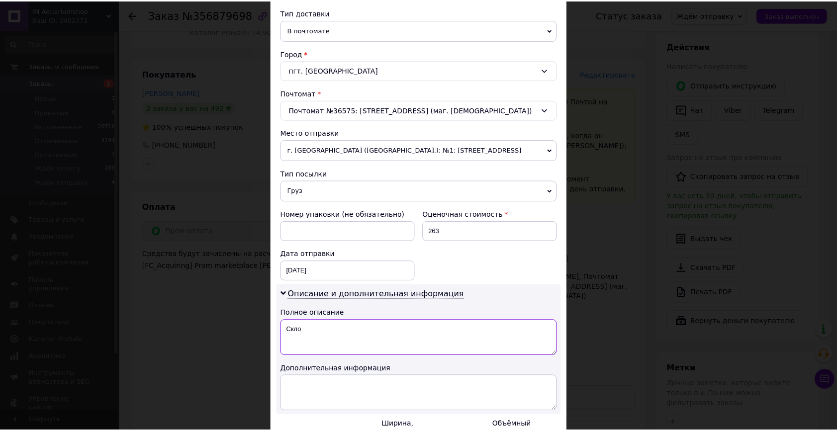
scroll to position [339, 0]
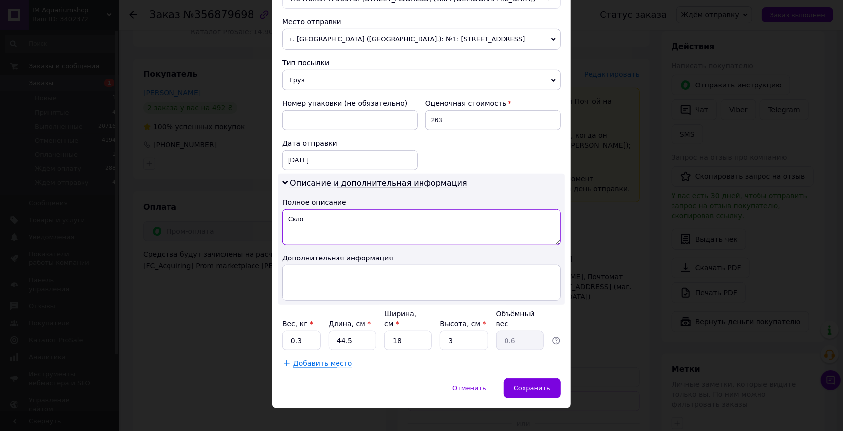
type textarea "Скло"
click at [303, 331] on input "0.3" at bounding box center [301, 341] width 38 height 20
type input "1"
type input "4"
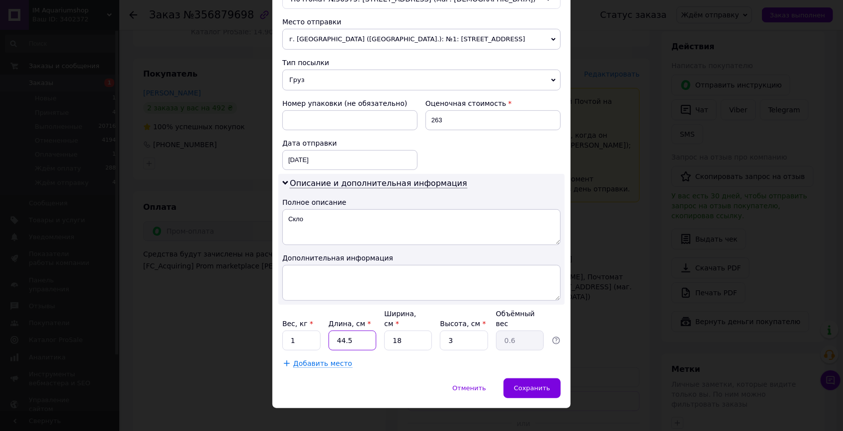
type input "0.1"
type input "44"
type input "0.59"
type input "44"
type input "1"
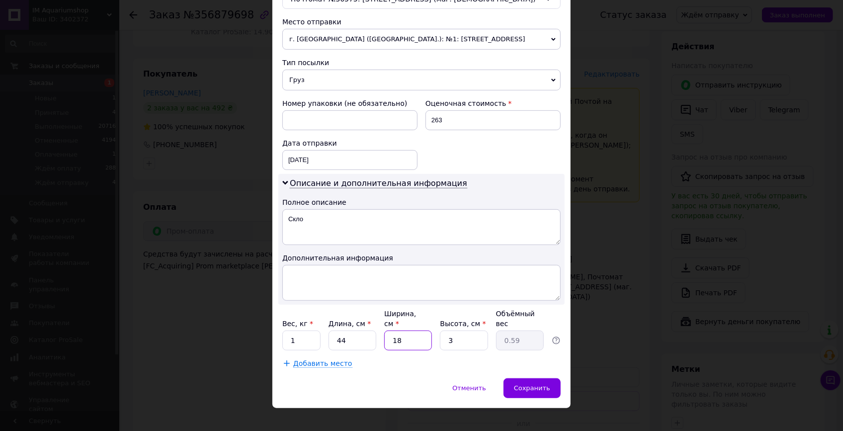
type input "0.1"
type input "16"
type input "0.53"
type input "16"
click at [389, 378] on div "Отменить   Сохранить" at bounding box center [421, 393] width 298 height 30
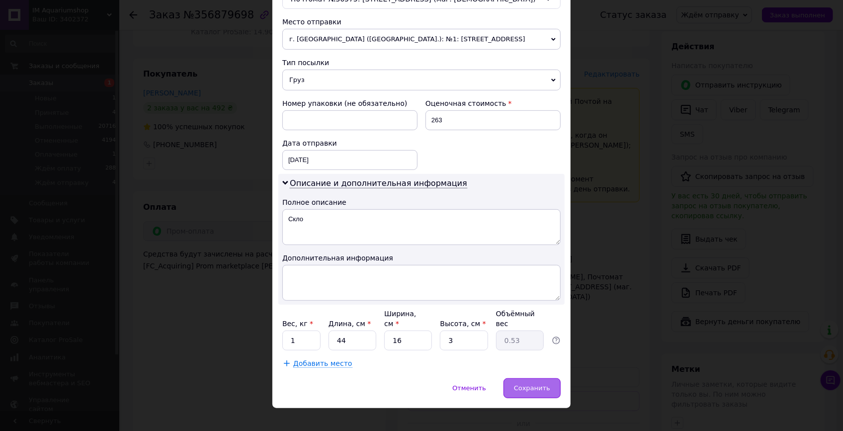
click at [547, 384] on span "Сохранить" at bounding box center [532, 387] width 36 height 7
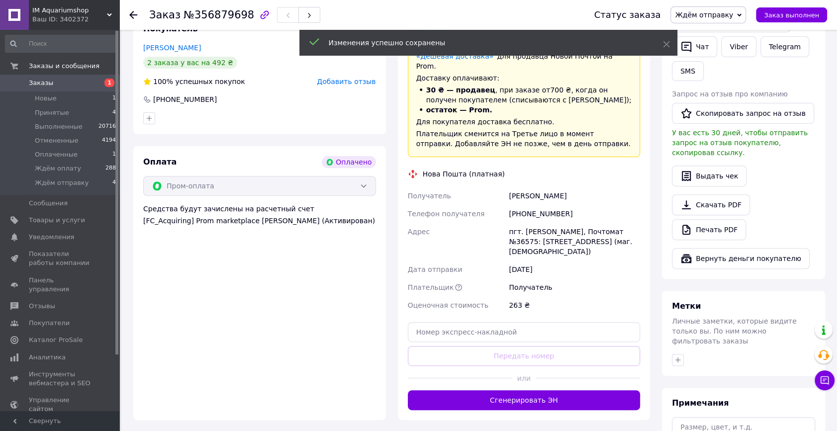
scroll to position [271, 0]
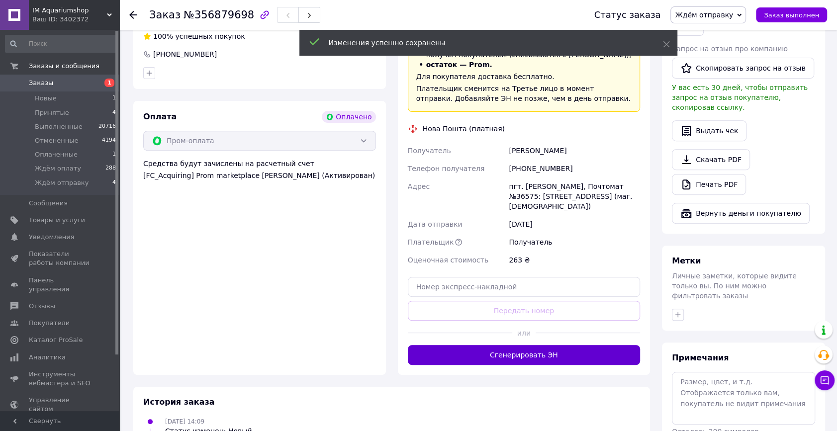
click at [495, 345] on button "Сгенерировать ЭН" at bounding box center [524, 355] width 233 height 20
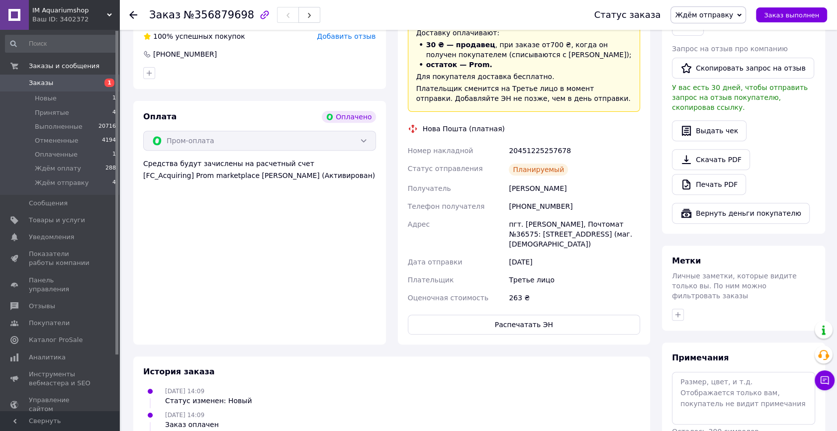
scroll to position [45, 0]
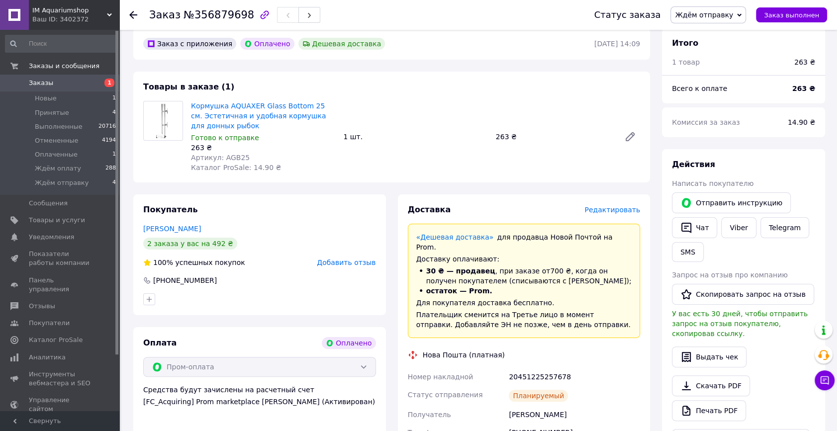
click at [724, 16] on span "Ждём отправку" at bounding box center [704, 15] width 58 height 8
click at [716, 94] on li "Ждём оплату" at bounding box center [708, 94] width 75 height 15
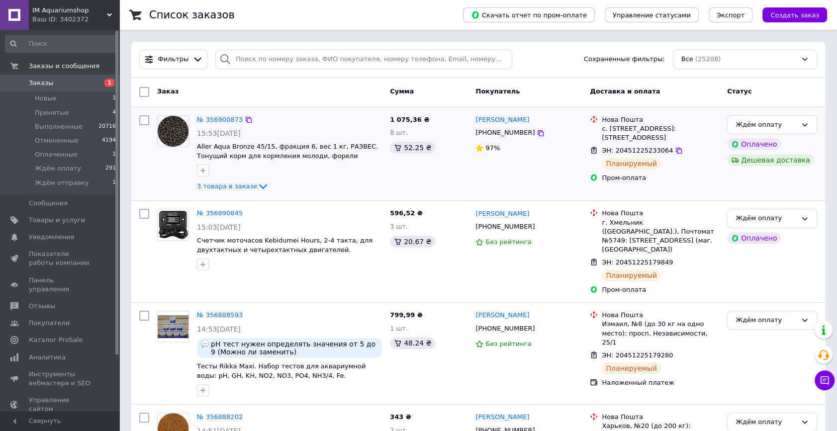
click at [232, 187] on div "№ 356900873 15:53[DATE] Aller Aqua Bronze 45/15, фракция 6, вес 1 кг, РАЗВЕС. Т…" at bounding box center [289, 154] width 193 height 86
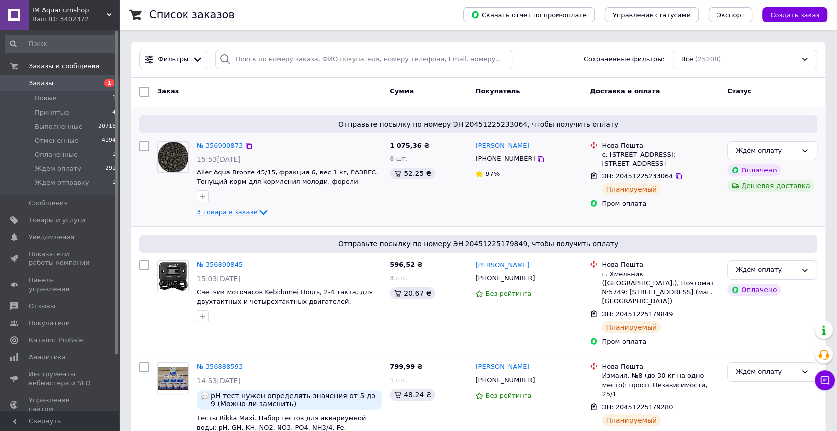
click at [238, 214] on span "3 товара в заказе" at bounding box center [227, 211] width 60 height 7
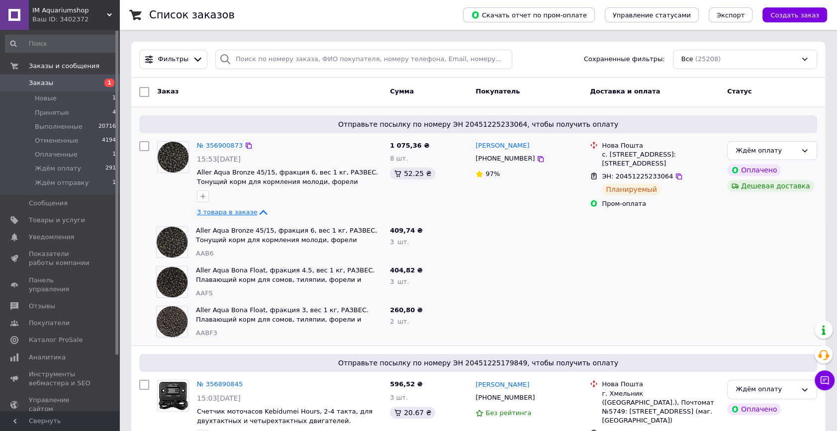
click at [233, 212] on span "3 товара в заказе" at bounding box center [227, 211] width 60 height 7
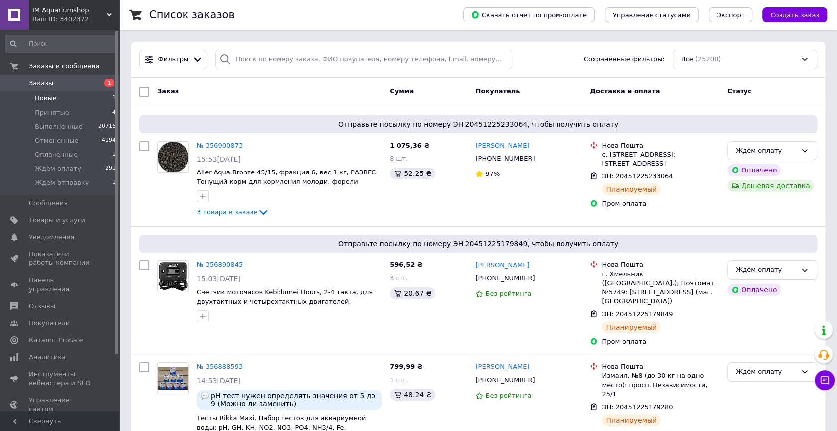
click at [77, 97] on li "Новые 1" at bounding box center [61, 98] width 122 height 14
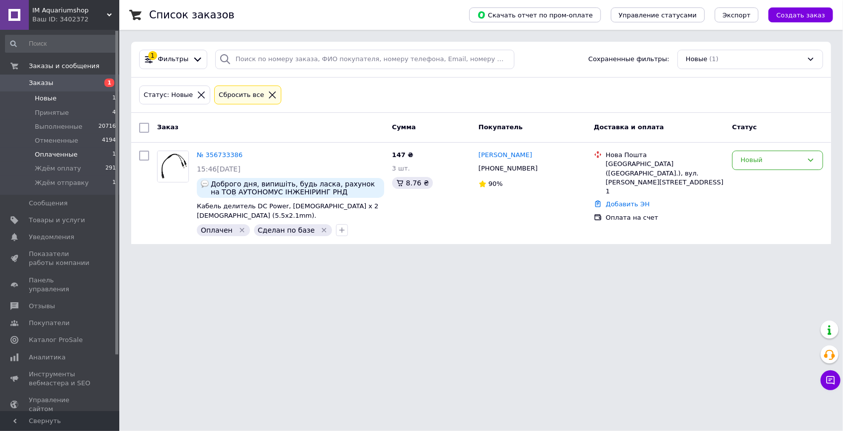
click at [93, 154] on li "Оплаченные 1" at bounding box center [61, 155] width 122 height 14
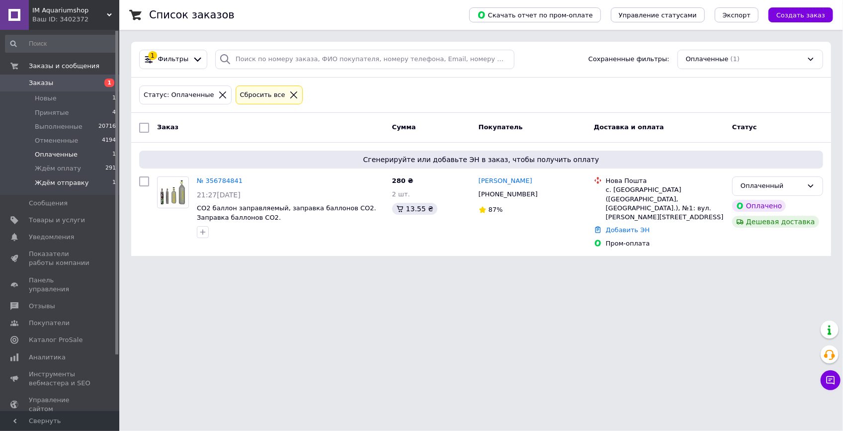
click at [97, 188] on li "Ждём отправку 1" at bounding box center [61, 185] width 122 height 19
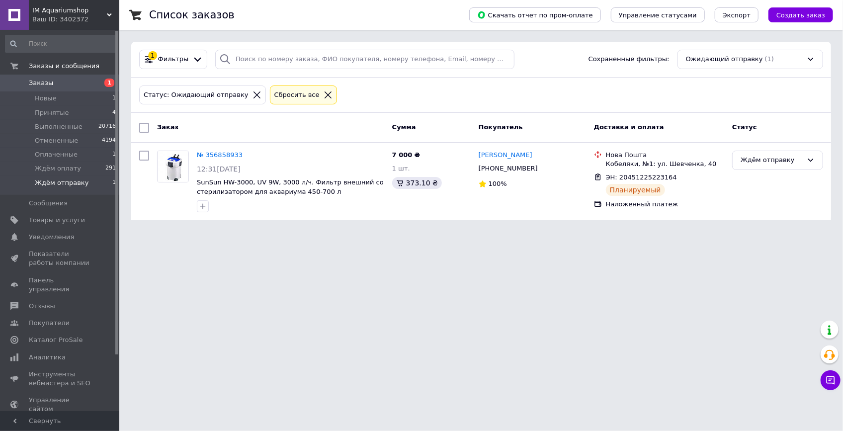
click at [66, 84] on span "Заказы" at bounding box center [60, 83] width 63 height 9
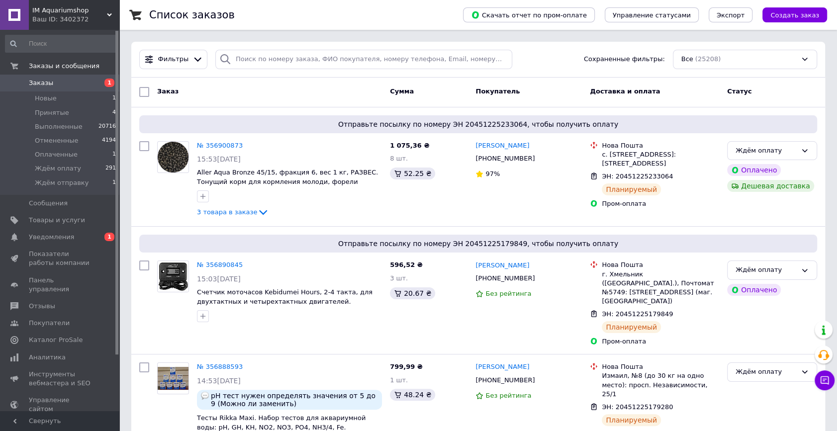
click at [60, 84] on span "Заказы" at bounding box center [60, 83] width 63 height 9
click at [63, 238] on span "Уведомления" at bounding box center [51, 237] width 45 height 9
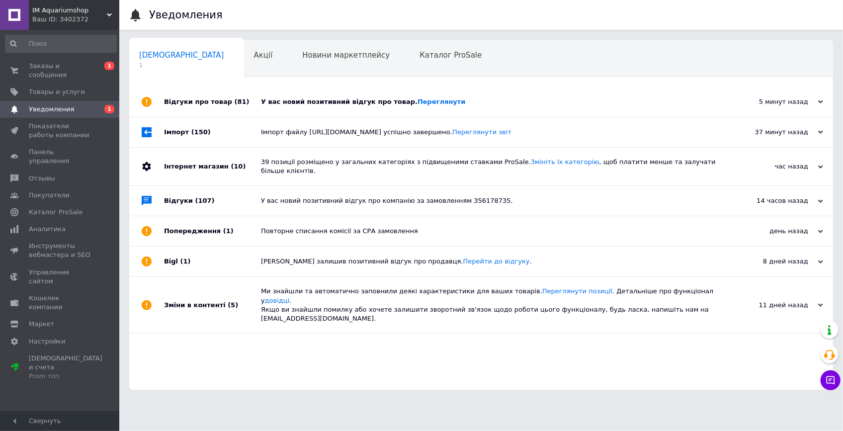
click at [308, 105] on div "У вас новий позитивний відгук про товар. [GEOGRAPHIC_DATA]" at bounding box center [492, 101] width 463 height 9
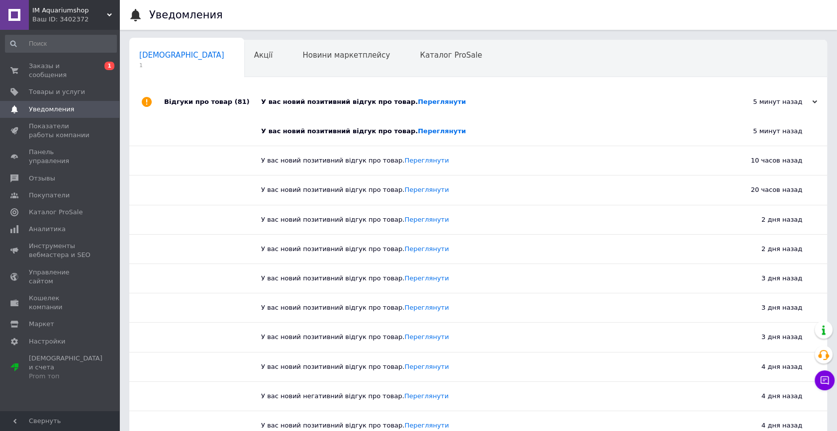
click at [307, 105] on div "У вас новий позитивний відгук про товар. [GEOGRAPHIC_DATA]" at bounding box center [489, 101] width 456 height 9
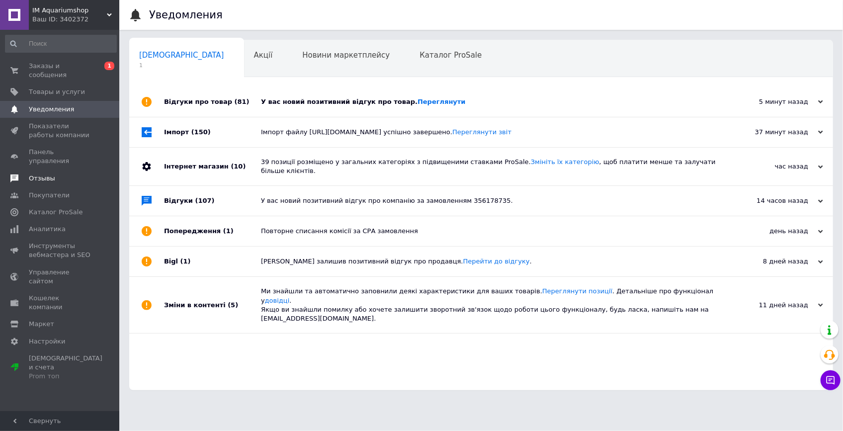
click at [48, 174] on span "Отзывы" at bounding box center [42, 178] width 26 height 9
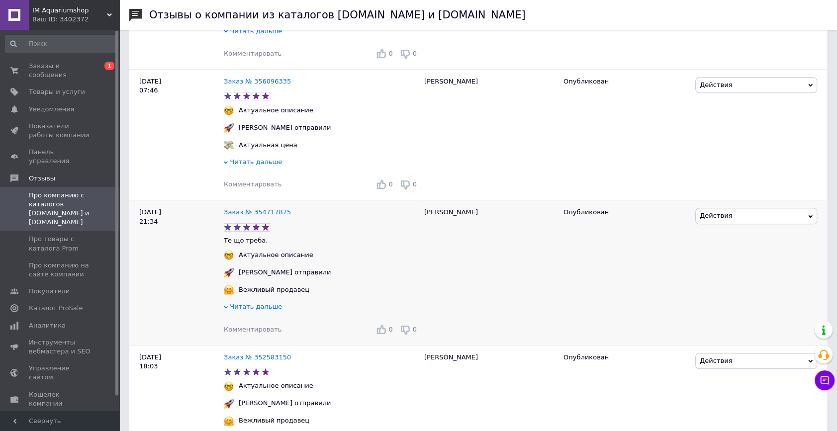
scroll to position [497, 0]
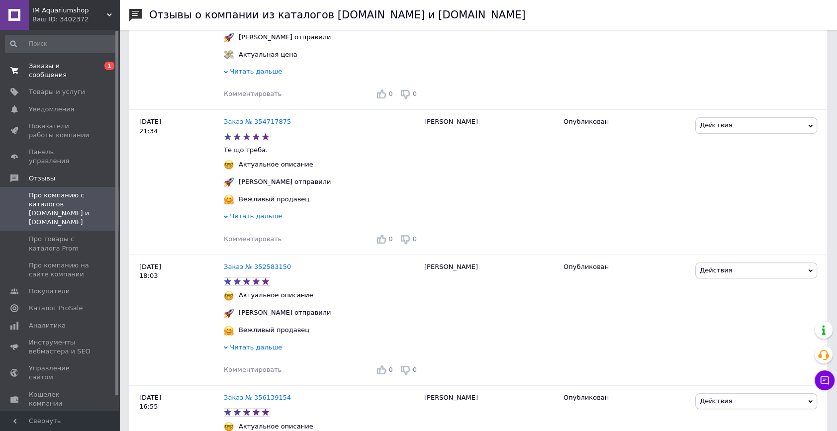
click at [65, 68] on span "Заказы и сообщения" at bounding box center [60, 71] width 63 height 18
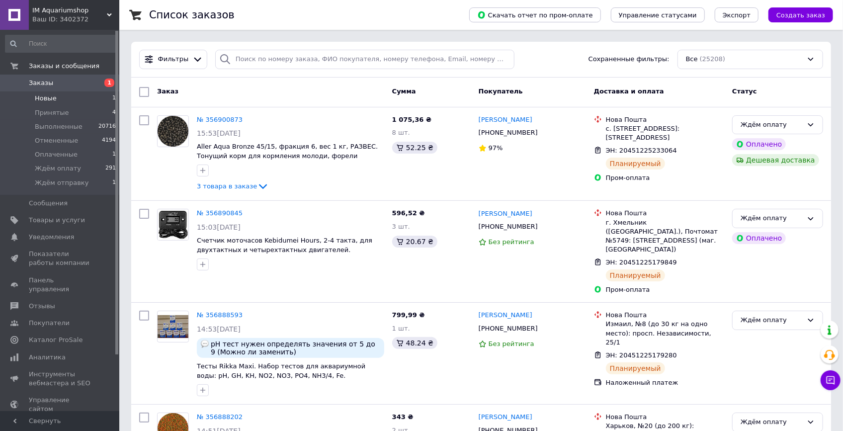
click at [71, 100] on li "Новые 1" at bounding box center [61, 98] width 122 height 14
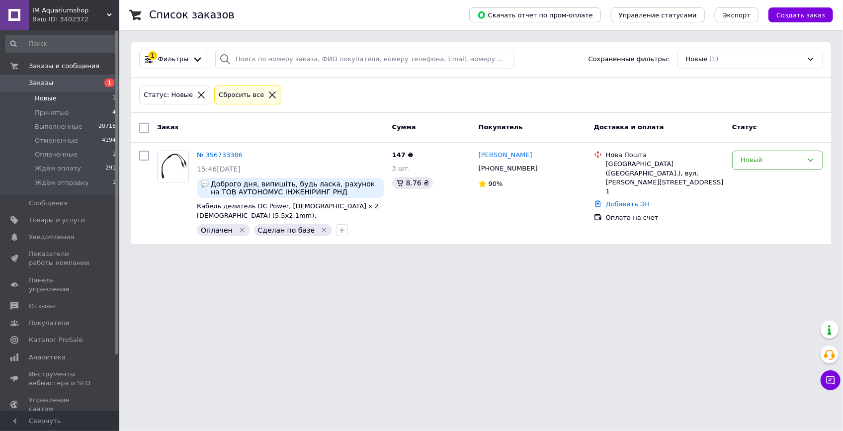
click at [41, 82] on span "Заказы" at bounding box center [41, 83] width 24 height 9
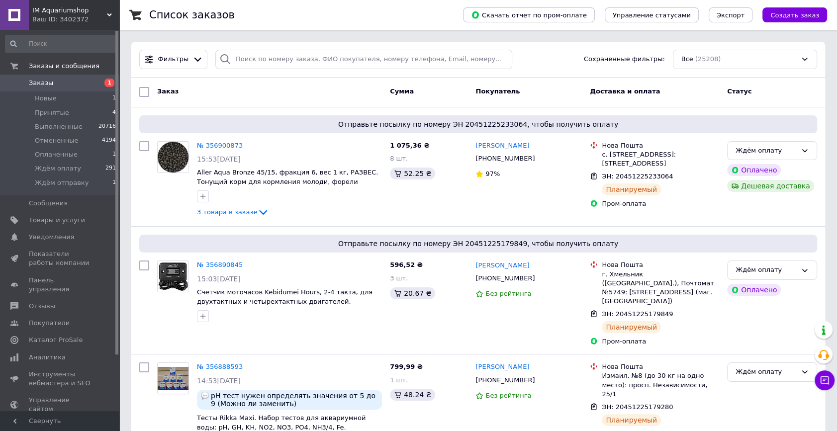
click at [261, 94] on div "Заказ" at bounding box center [269, 92] width 233 height 18
